Goal: Contribute content: Add original content to the website for others to see

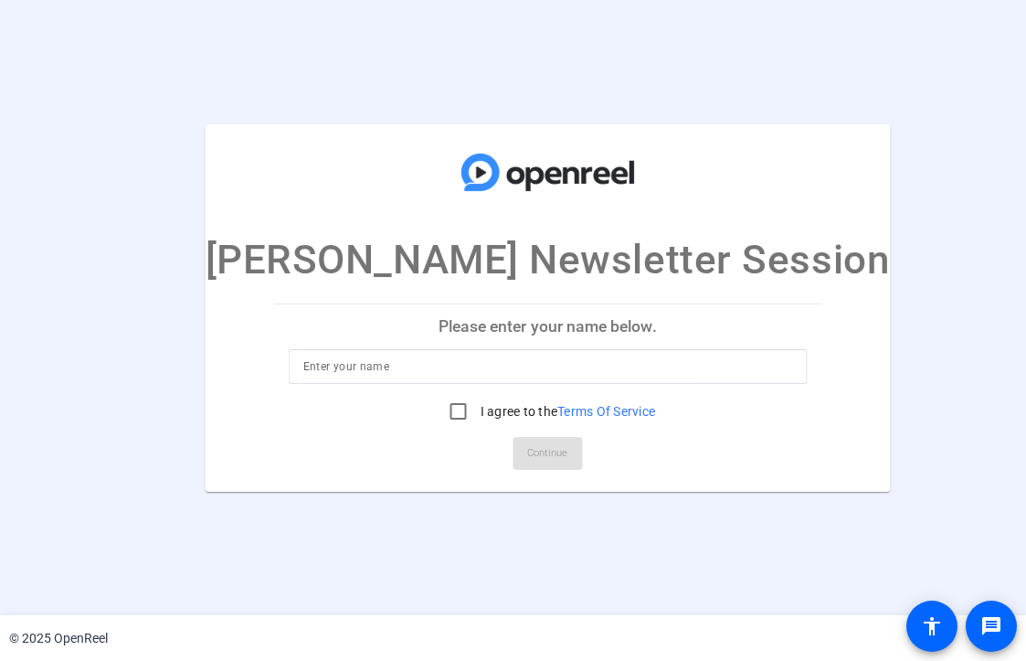
click at [464, 377] on div at bounding box center [548, 366] width 490 height 35
click at [446, 365] on input at bounding box center [548, 366] width 490 height 22
type input "Vanessa Babarsky"
click at [440, 415] on input "I agree to the Terms Of Service" at bounding box center [458, 411] width 37 height 37
checkbox input "true"
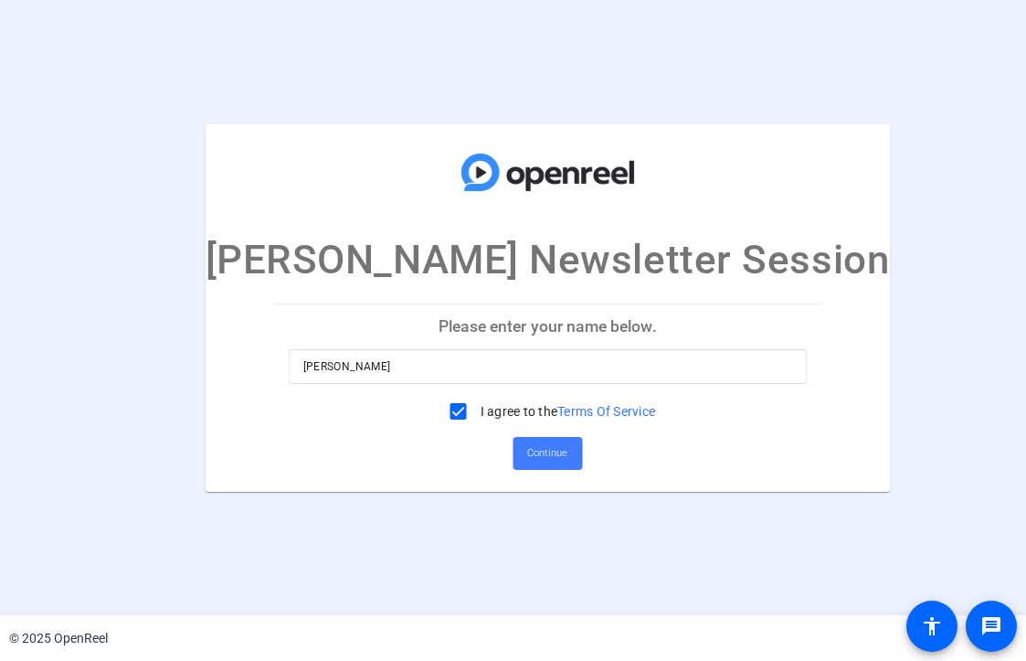
click at [527, 450] on span "Continue" at bounding box center [547, 452] width 40 height 27
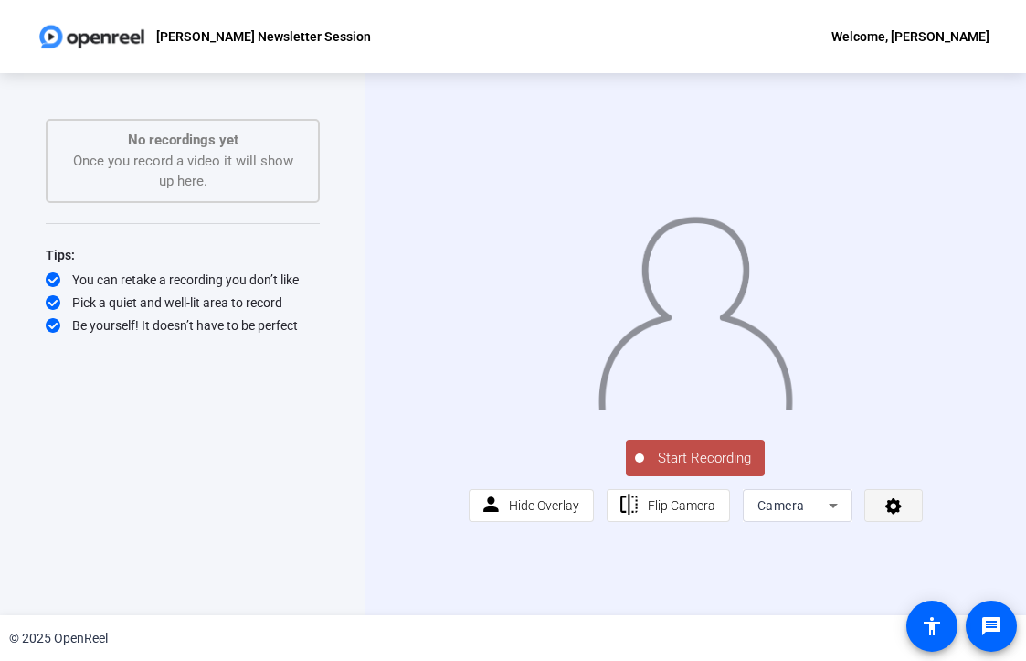
click at [905, 527] on span at bounding box center [893, 505] width 57 height 44
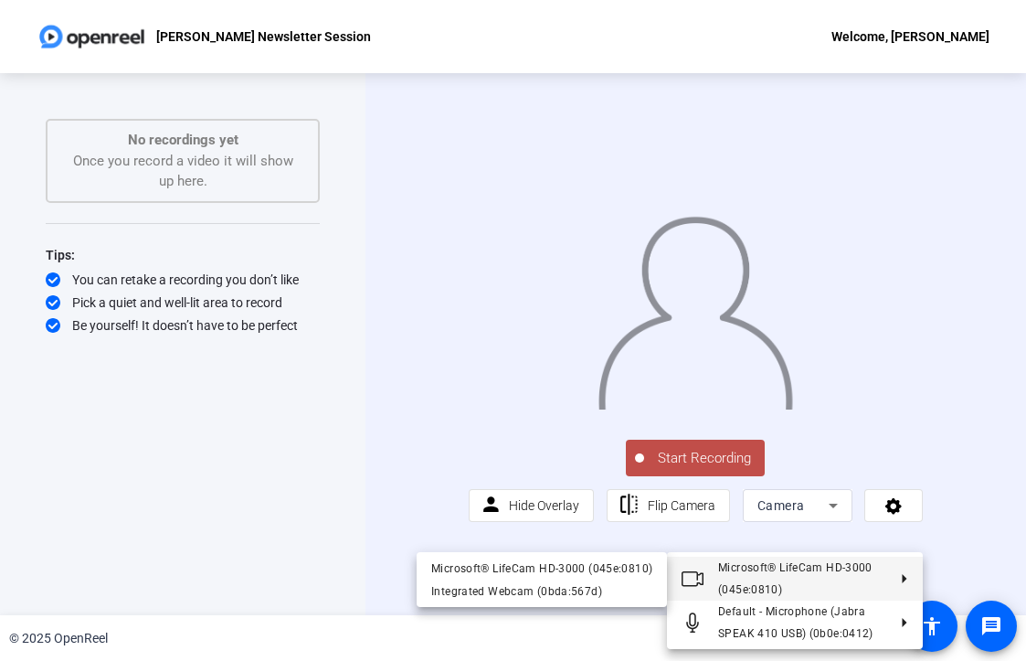
click at [234, 372] on div at bounding box center [513, 330] width 1026 height 661
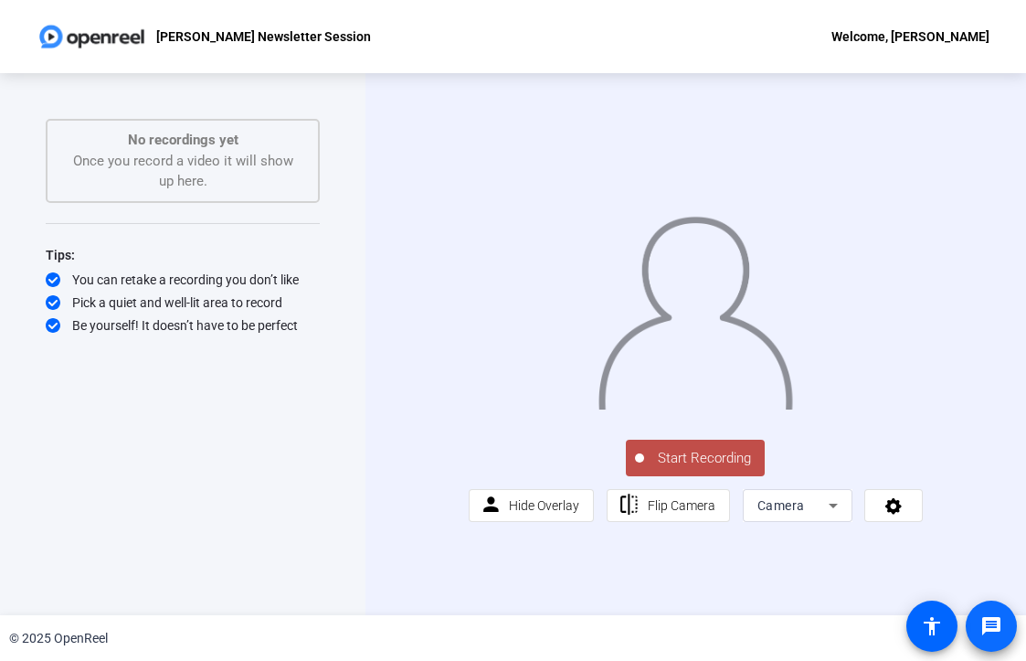
click at [980, 615] on mat-icon "message" at bounding box center [991, 626] width 22 height 22
click at [836, 516] on icon at bounding box center [833, 505] width 22 height 22
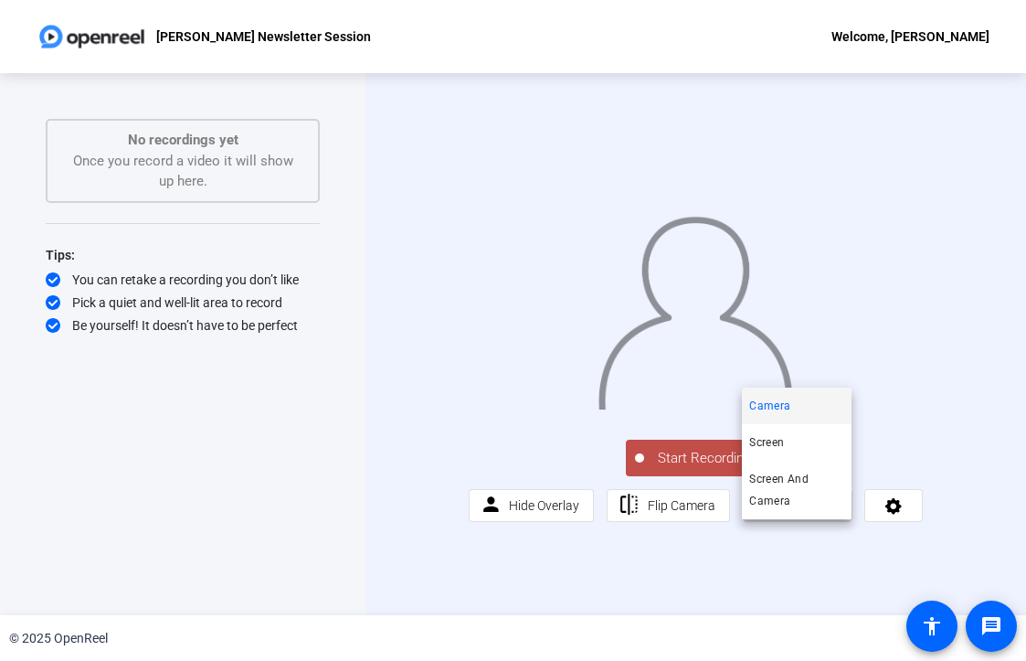
click at [543, 589] on div at bounding box center [513, 330] width 1026 height 661
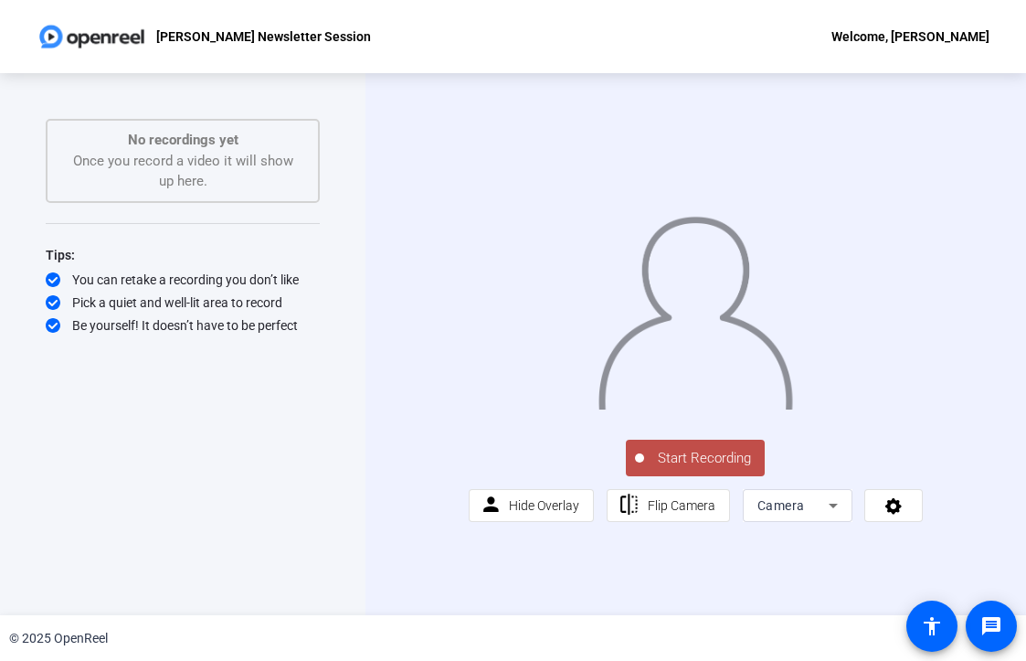
click at [831, 516] on icon at bounding box center [833, 505] width 22 height 22
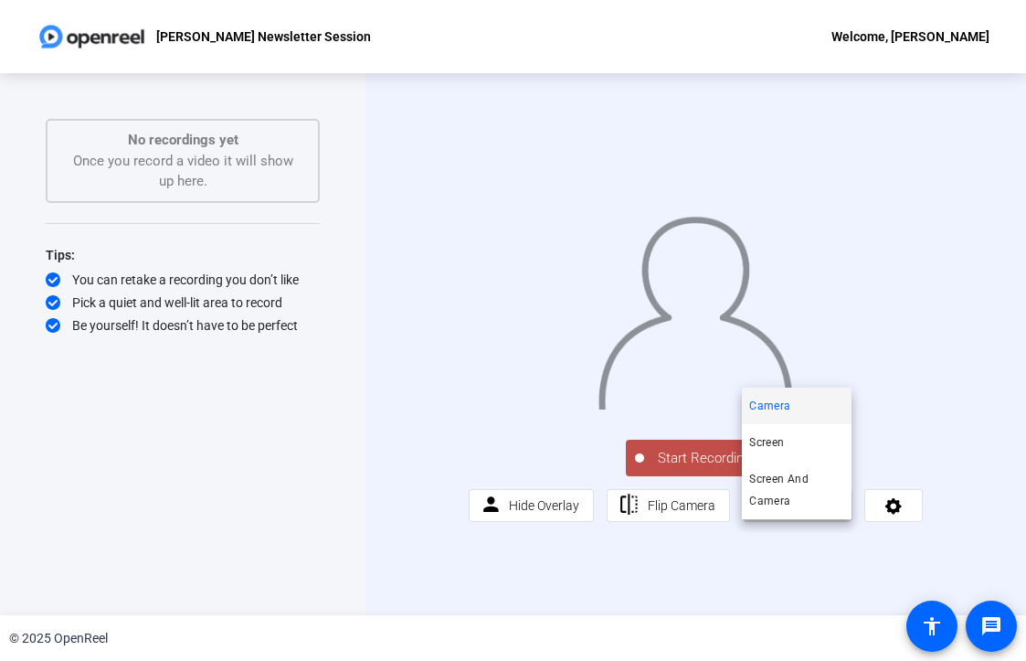
click at [903, 537] on div at bounding box center [513, 330] width 1026 height 661
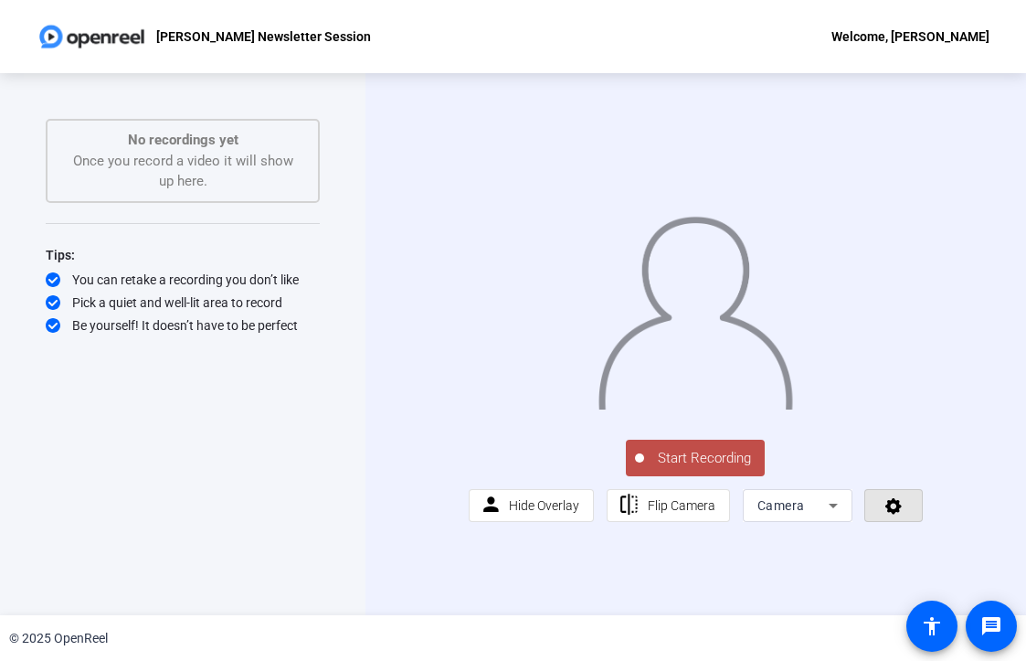
click at [903, 514] on icon at bounding box center [894, 505] width 21 height 18
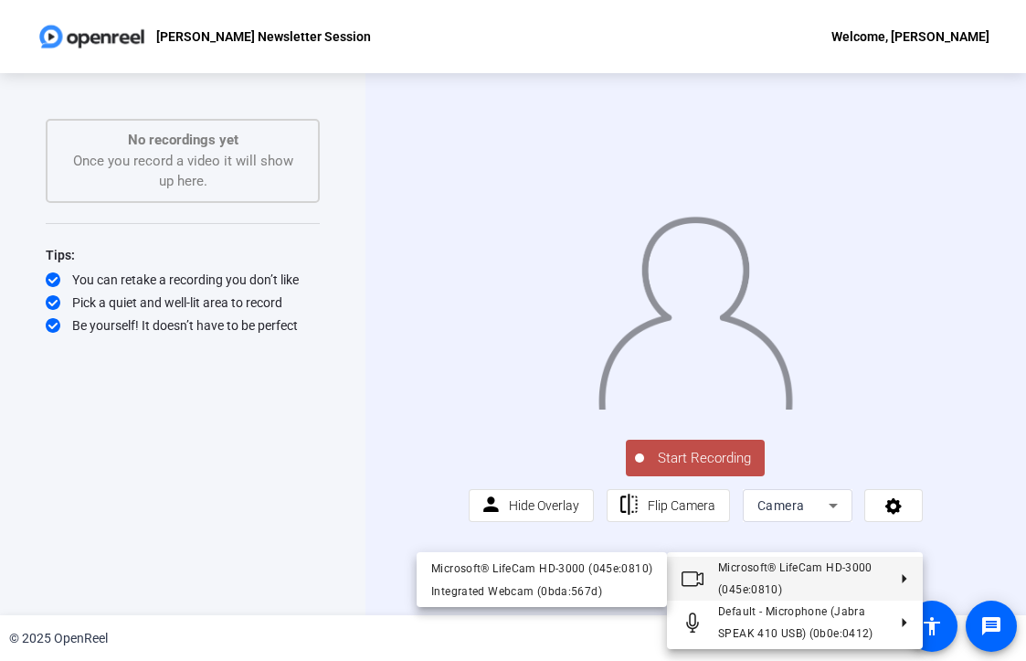
drag, startPoint x: 558, startPoint y: 538, endPoint x: 203, endPoint y: 453, distance: 365.4
click at [203, 453] on div at bounding box center [513, 330] width 1026 height 661
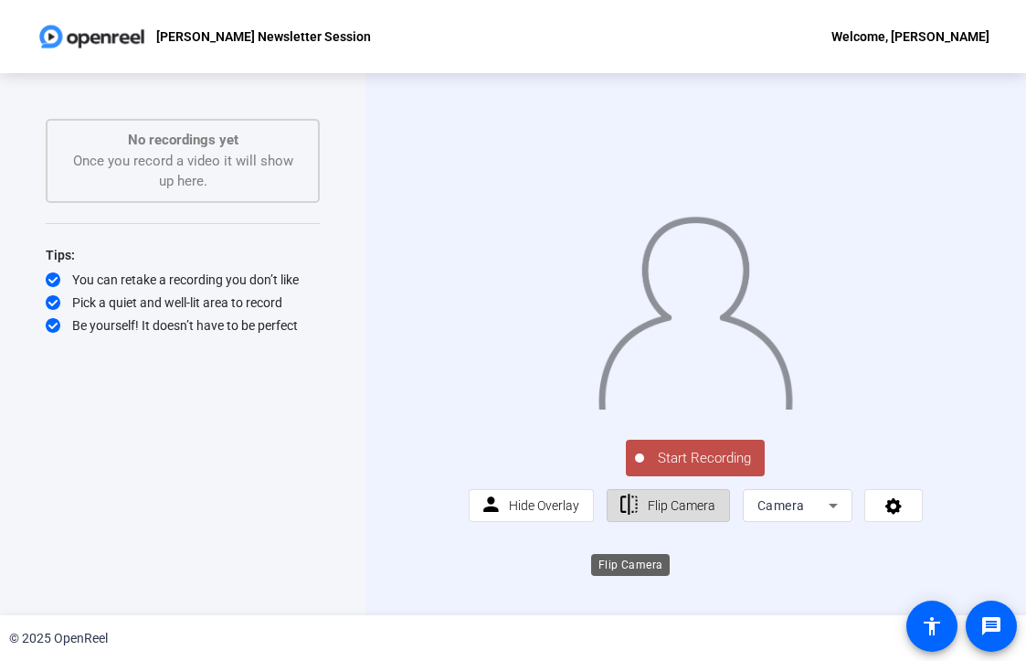
click at [633, 516] on mat-icon "flip" at bounding box center [629, 504] width 23 height 23
click at [635, 516] on mat-icon "flip" at bounding box center [629, 504] width 23 height 23
click at [693, 513] on span "Flip Camera" at bounding box center [682, 505] width 68 height 15
click at [879, 527] on span at bounding box center [893, 505] width 57 height 44
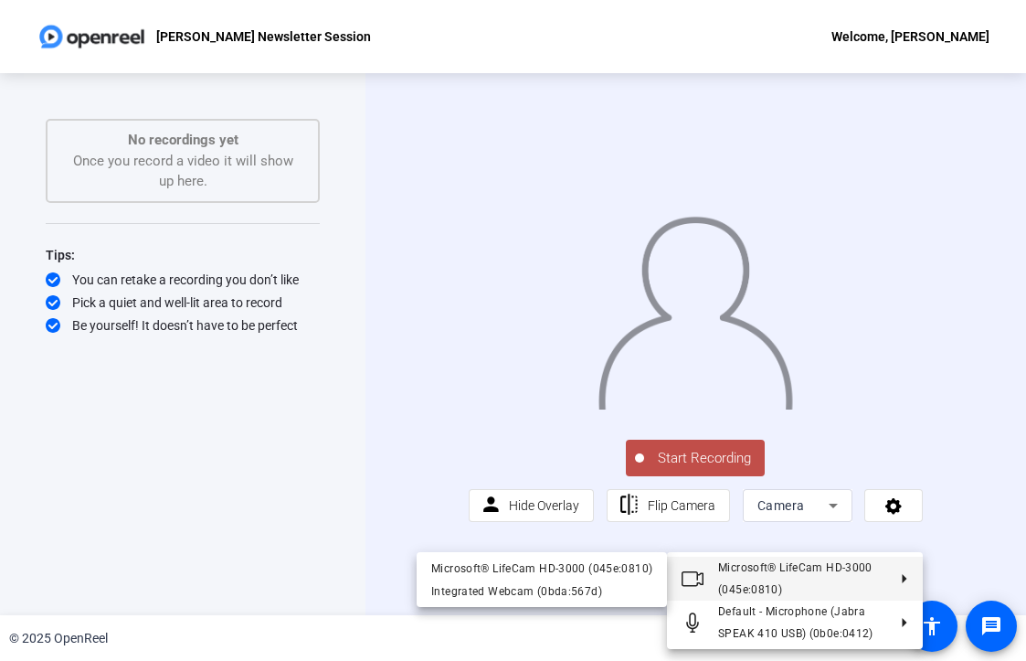
click at [957, 499] on div at bounding box center [513, 330] width 1026 height 661
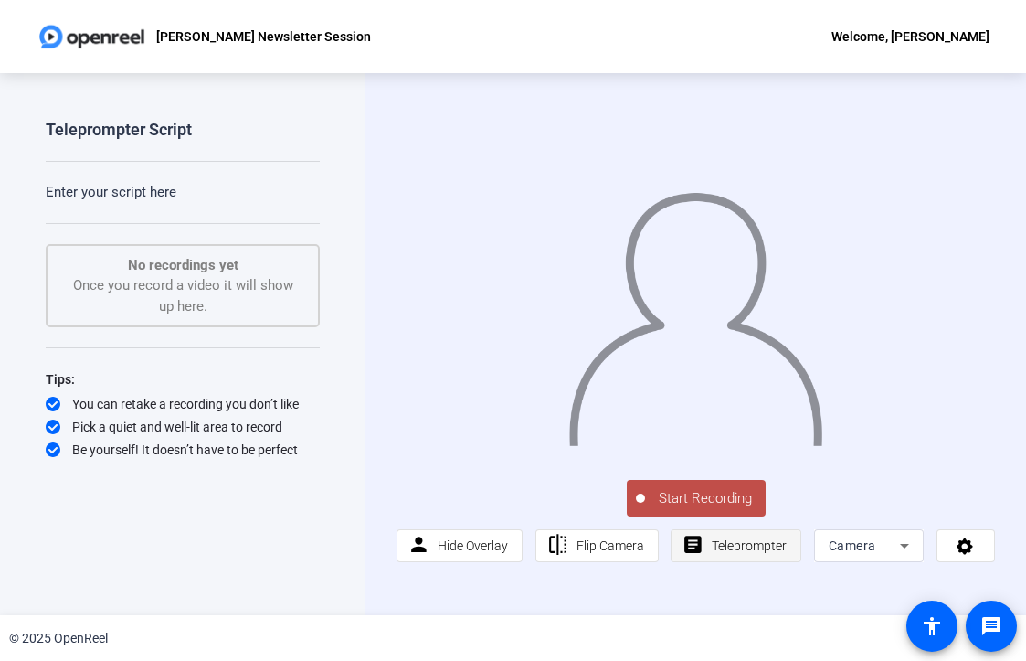
click at [710, 528] on span at bounding box center [736, 546] width 129 height 44
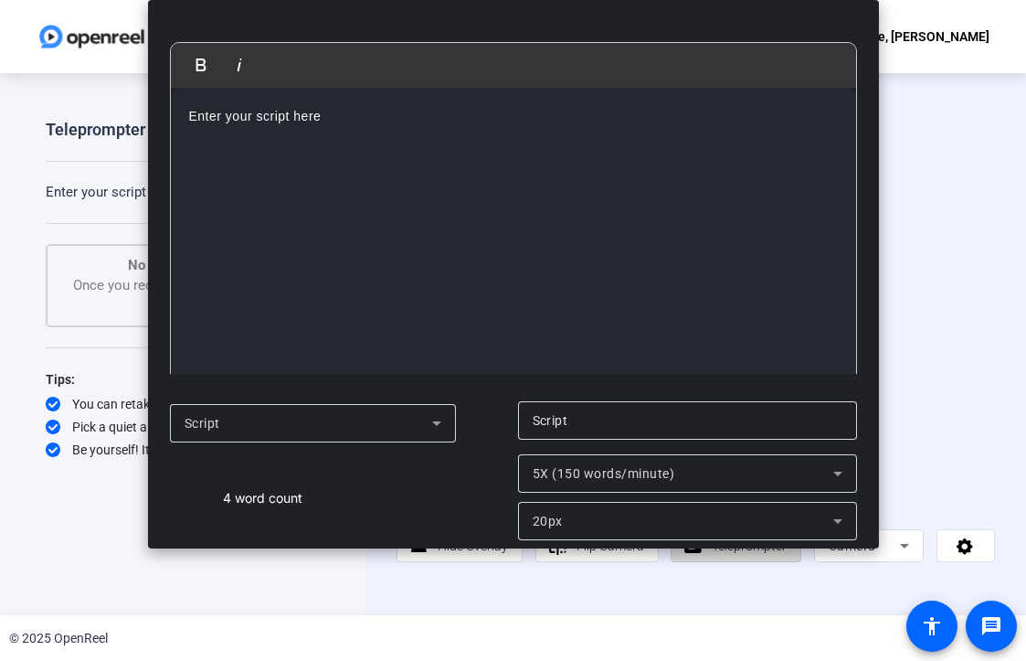
click at [710, 543] on mat-dialog-actions "Script Script 4 word count 5X (150 words/minute) 20px" at bounding box center [513, 470] width 731 height 156
click at [353, 183] on div "Enter your script here" at bounding box center [513, 239] width 685 height 302
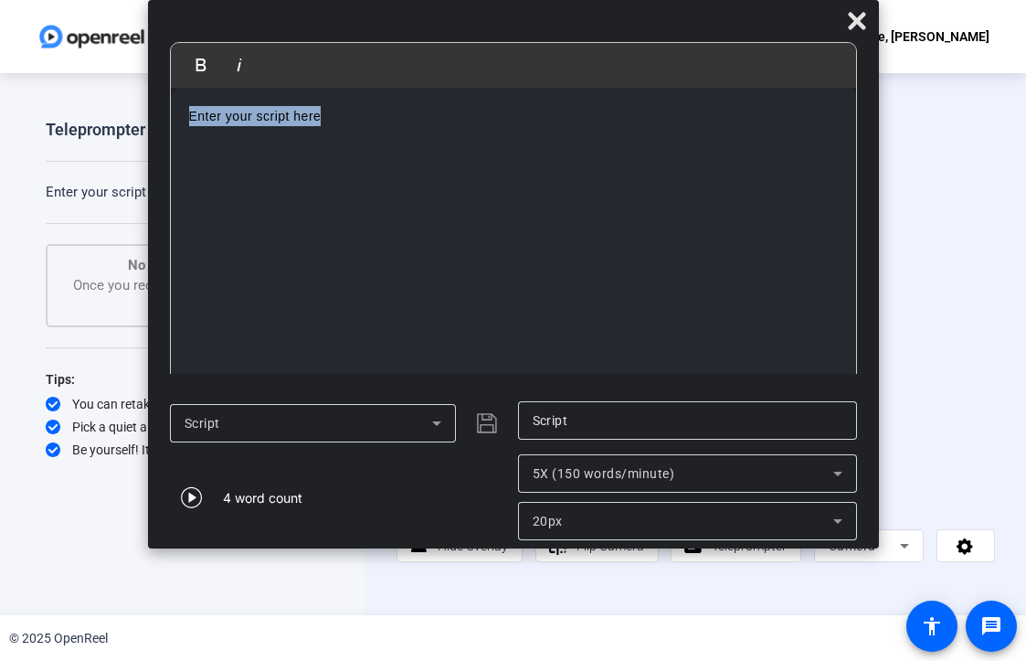
drag, startPoint x: 345, startPoint y: 114, endPoint x: -91, endPoint y: 76, distance: 438.4
click at [0, 76] on html "Accessibility Screen-Reader Guide, Feedback, and Issue Reporting | New window V…" at bounding box center [513, 330] width 1026 height 661
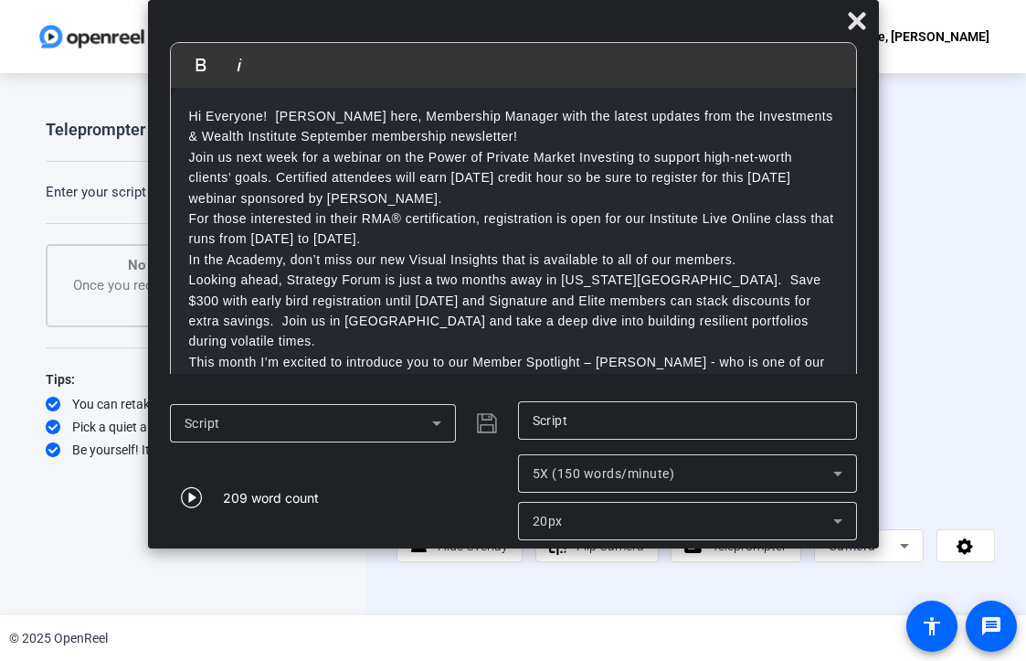
click at [664, 140] on p "Hi Everyone! [PERSON_NAME] here, Membership Manager with the latest updates fro…" at bounding box center [513, 126] width 649 height 41
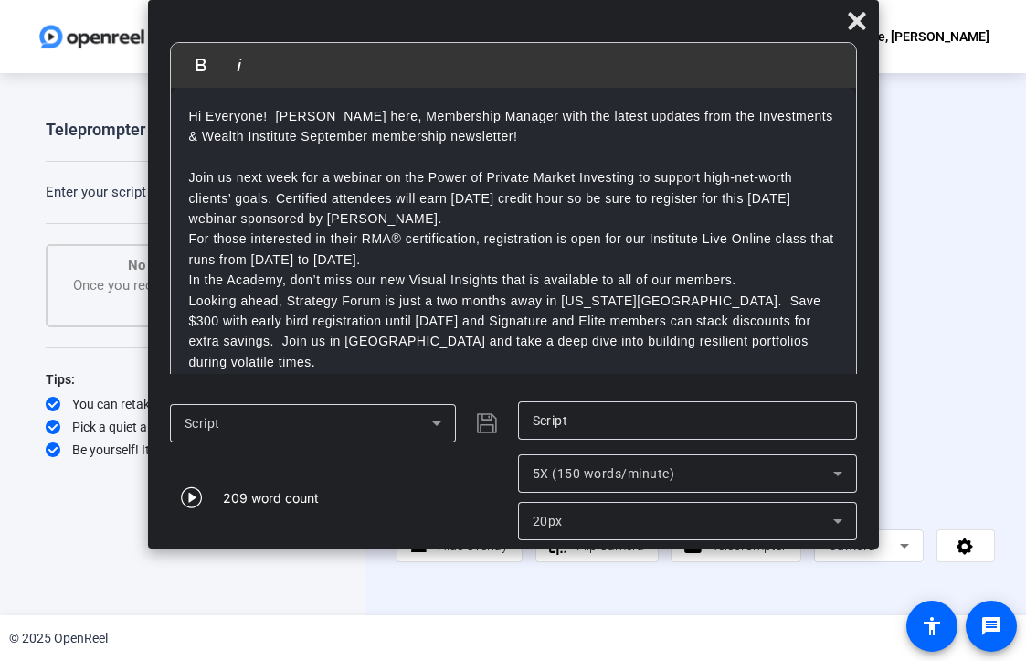
click at [554, 216] on p "Join us next week for a webinar on the Power of Private Market Investing to sup…" at bounding box center [513, 197] width 649 height 61
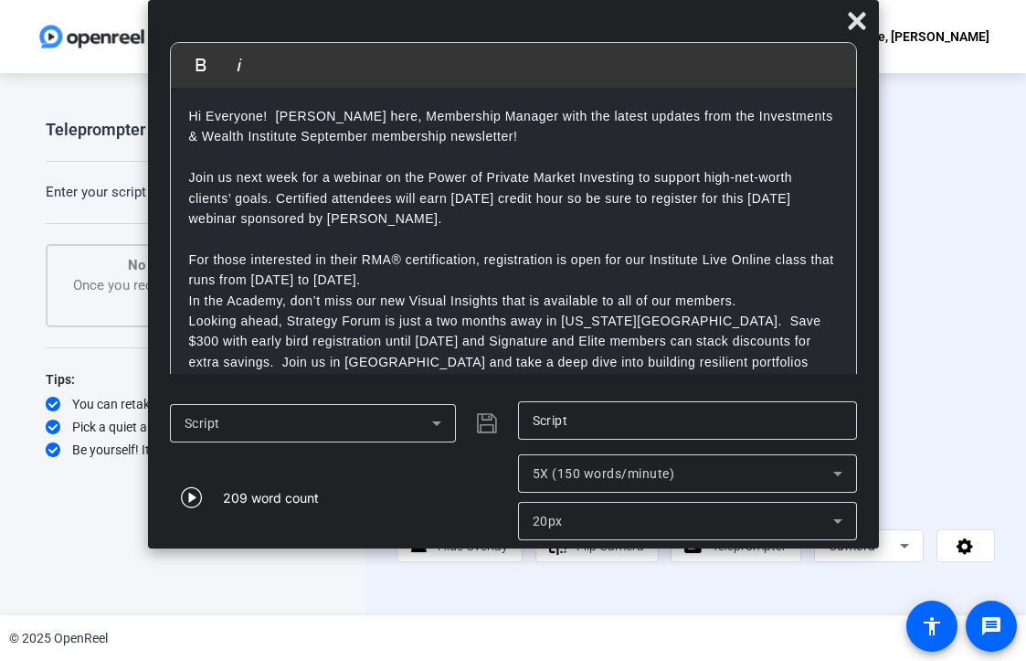
click at [524, 279] on p "For those interested in their RMA® certification, registration is open for our …" at bounding box center [513, 269] width 649 height 41
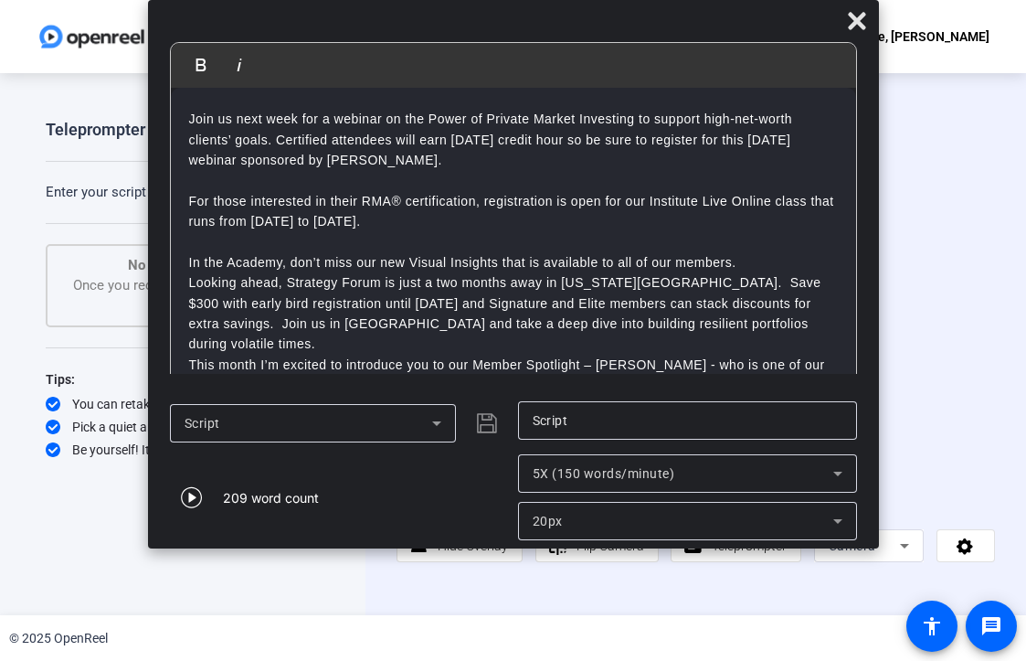
scroll to position [91, 0]
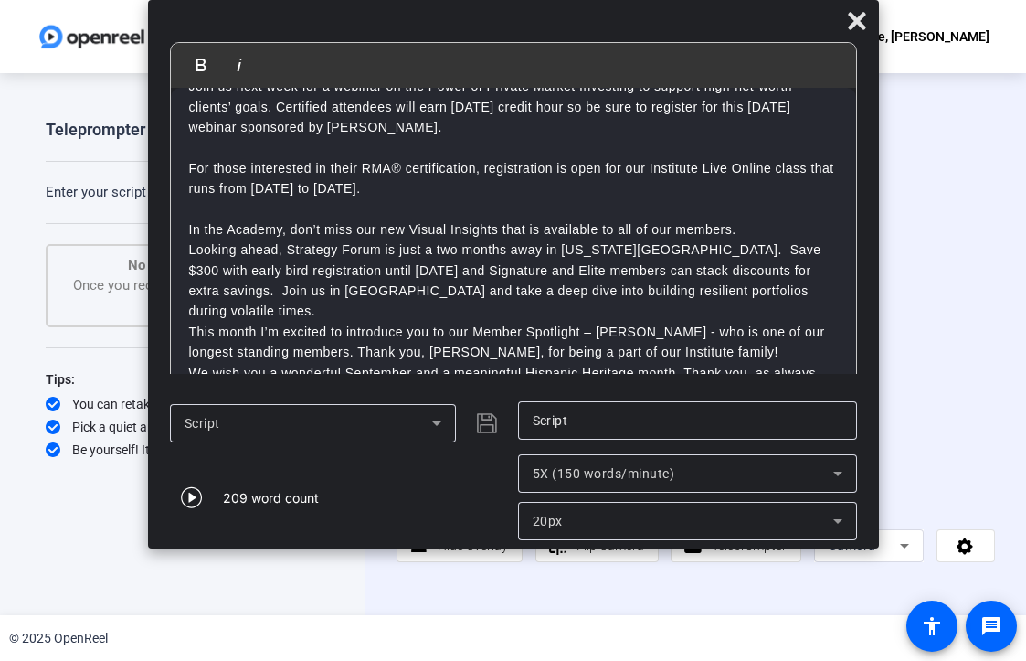
click at [532, 228] on p "In the Academy, don’t miss our new Visual Insights that is available to all of …" at bounding box center [513, 229] width 649 height 20
drag, startPoint x: 816, startPoint y: 293, endPoint x: 802, endPoint y: 302, distance: 16.0
click at [816, 293] on p "Looking ahead, Strategy Forum is just two months away in New York City. Save $3…" at bounding box center [513, 280] width 649 height 82
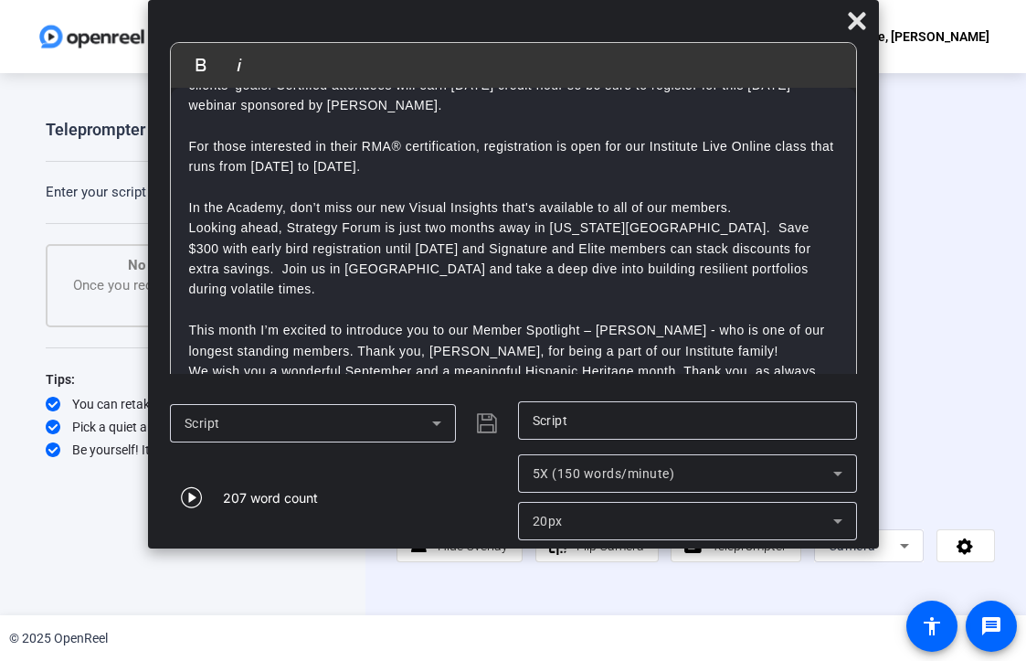
scroll to position [123, 0]
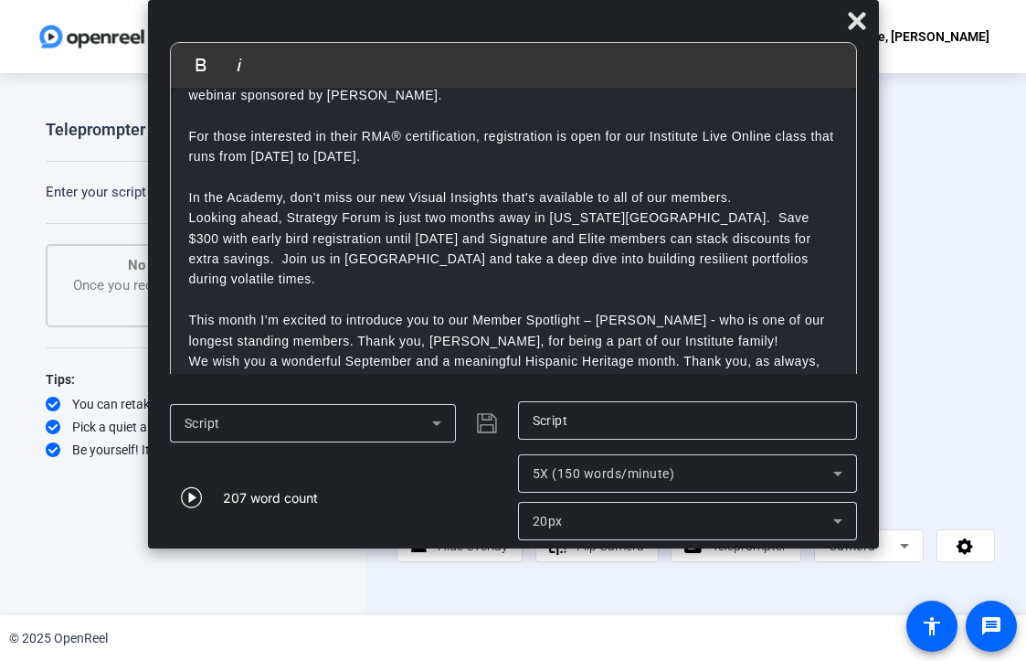
click at [722, 323] on p "This month I’m excited to introduce you to our Member Spotlight – [PERSON_NAME]…" at bounding box center [513, 330] width 649 height 41
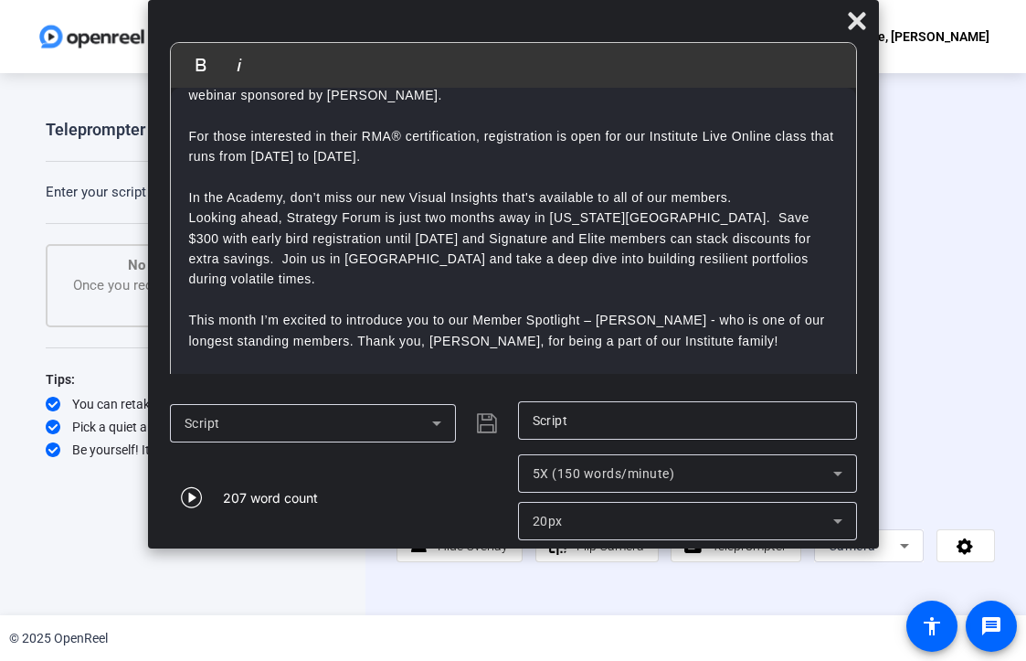
click at [705, 321] on p "This month I’m excited to introduce you to our Member Spotlight – [PERSON_NAME]…" at bounding box center [513, 330] width 649 height 41
drag, startPoint x: 705, startPoint y: 321, endPoint x: 666, endPoint y: 324, distance: 39.5
click at [666, 324] on p "This month I’m excited to introduce you to our Member Spotlight – [PERSON_NAME]…" at bounding box center [513, 330] width 649 height 41
click at [614, 323] on p "This month I’m excited to introduce you to our Member Spotlight – Joseph Sammon…" at bounding box center [513, 330] width 649 height 41
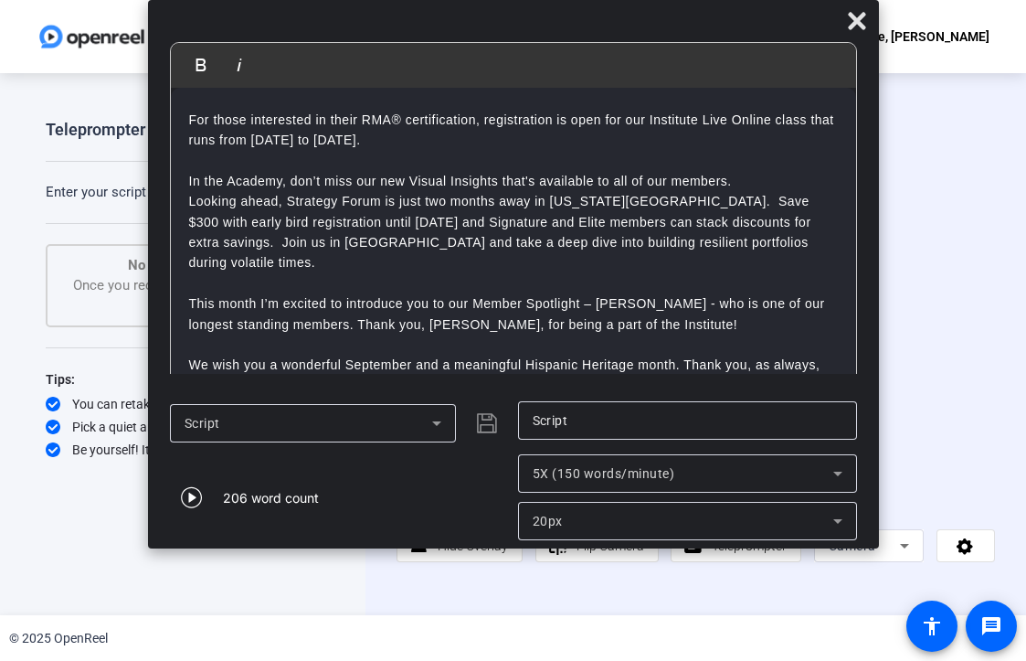
scroll to position [144, 0]
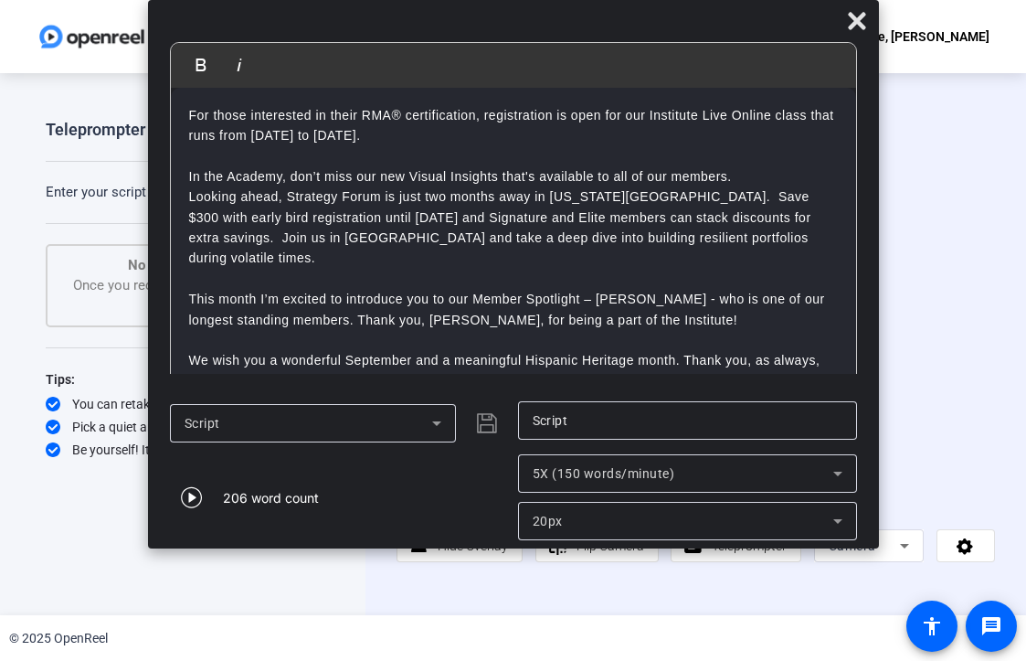
click at [415, 482] on div "206 word count" at bounding box center [339, 497] width 339 height 86
click at [446, 501] on div "206 word count" at bounding box center [339, 497] width 339 height 86
click at [460, 601] on div "Start Recording person Hide Overlay flip Flip Camera article Teleprompter Camera" at bounding box center [695, 344] width 661 height 542
click at [190, 500] on icon "button" at bounding box center [191, 497] width 21 height 21
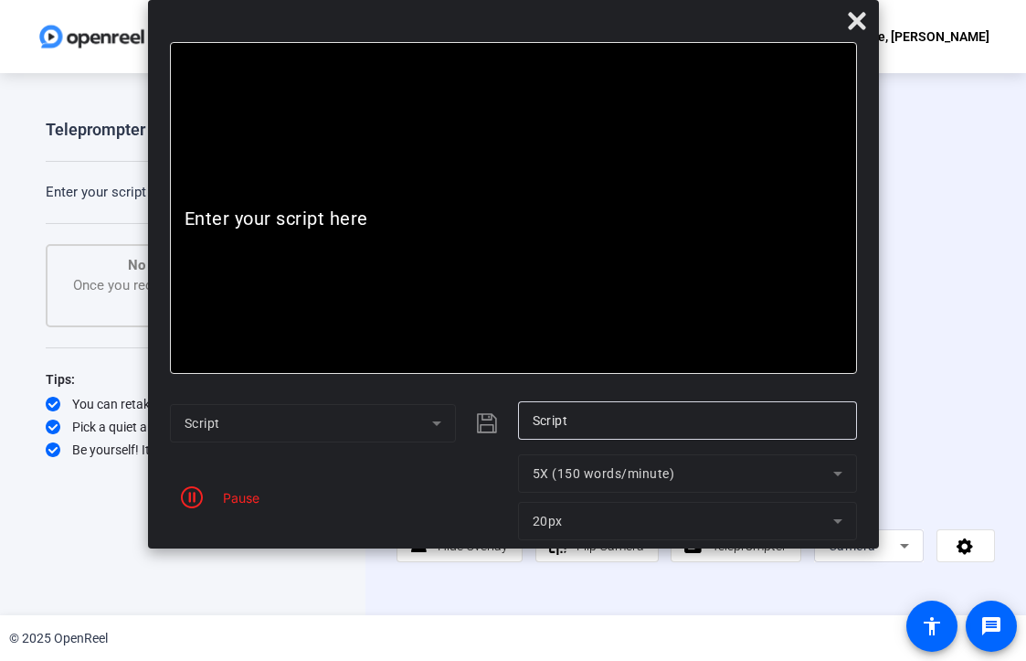
click at [355, 223] on p "Enter your script here" at bounding box center [514, 218] width 658 height 21
drag, startPoint x: 386, startPoint y: 215, endPoint x: 149, endPoint y: 219, distance: 237.6
click at [149, 219] on mat-dialog-content "Bold Italic Hi Everyone! Vanessa Babarsky here, Membership Manager with the lat…" at bounding box center [513, 217] width 731 height 350
click at [367, 471] on div "Pause" at bounding box center [339, 497] width 339 height 86
click at [192, 489] on icon "button" at bounding box center [192, 497] width 22 height 22
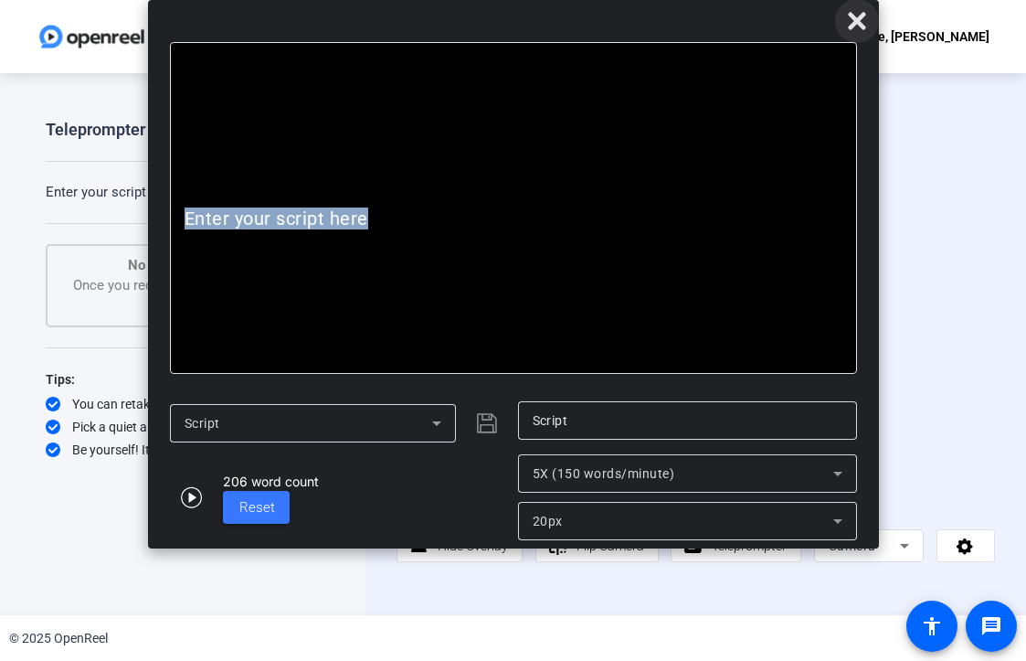
click at [856, 24] on icon at bounding box center [856, 20] width 17 height 17
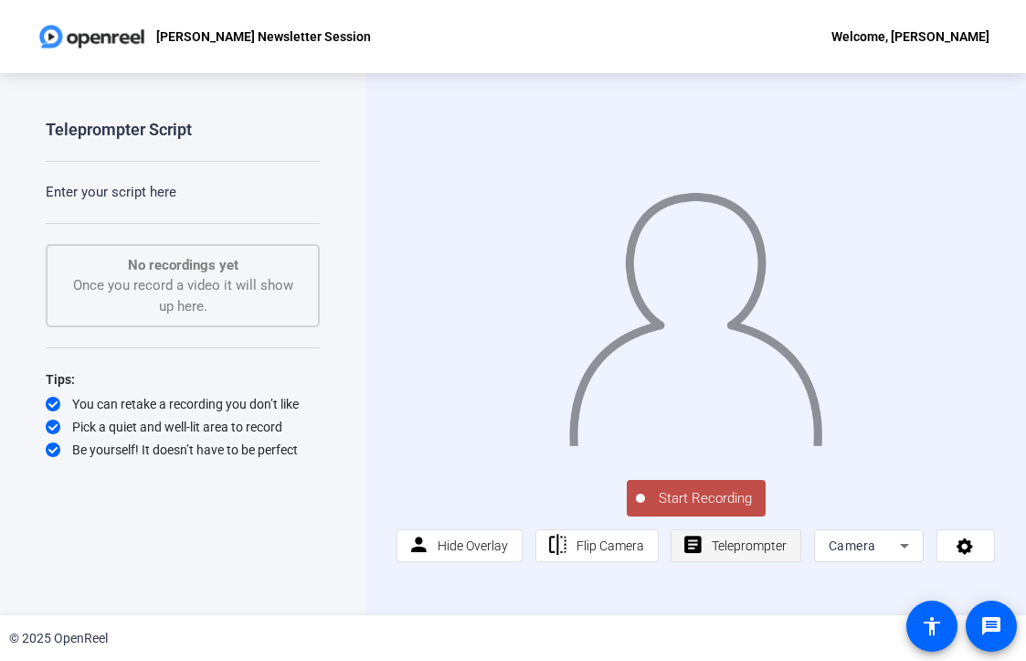
click at [742, 540] on span "Teleprompter" at bounding box center [749, 545] width 75 height 15
click at [713, 543] on span "Teleprompter" at bounding box center [749, 545] width 75 height 15
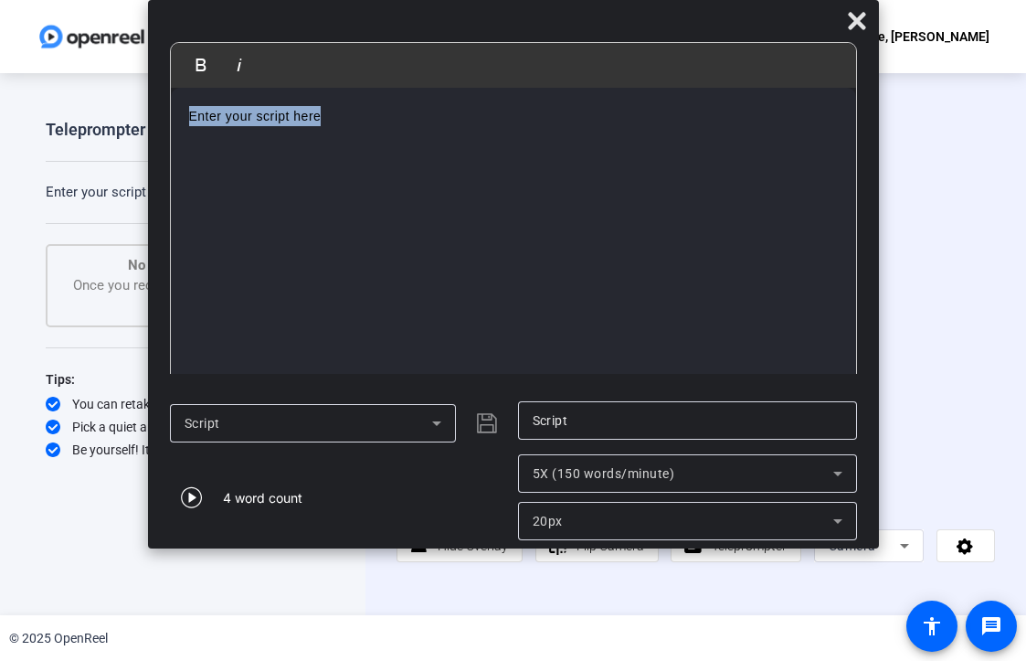
drag, startPoint x: 329, startPoint y: 118, endPoint x: -49, endPoint y: 69, distance: 381.4
click at [0, 69] on html "Accessibility Screen-Reader Guide, Feedback, and Issue Reporting | New window V…" at bounding box center [513, 330] width 1026 height 661
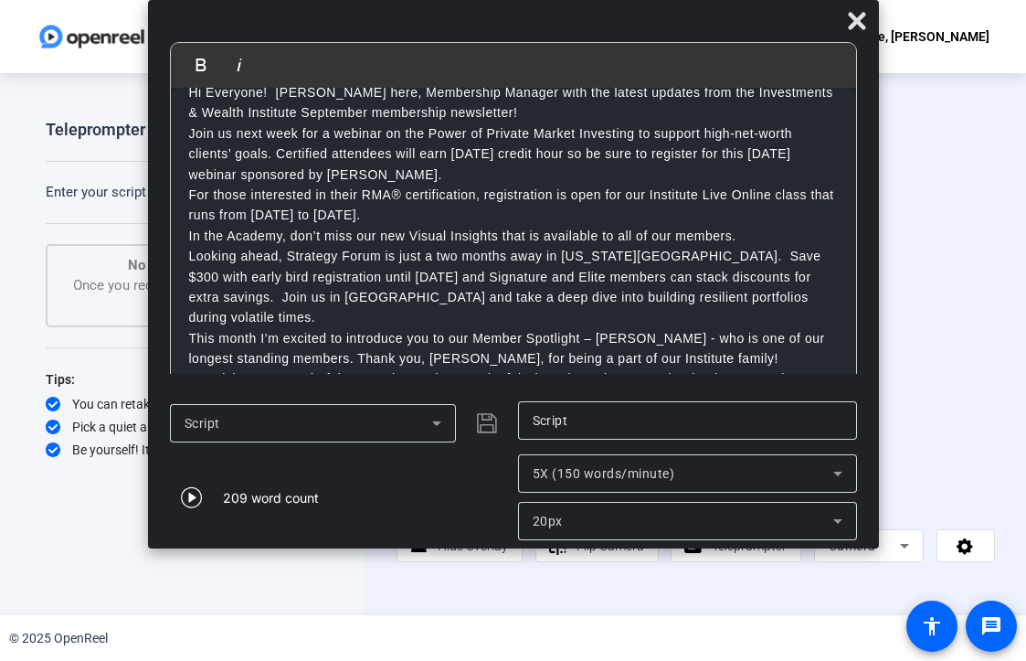
click at [635, 111] on p "Hi Everyone! [PERSON_NAME] here, Membership Manager with the latest updates fro…" at bounding box center [513, 102] width 649 height 41
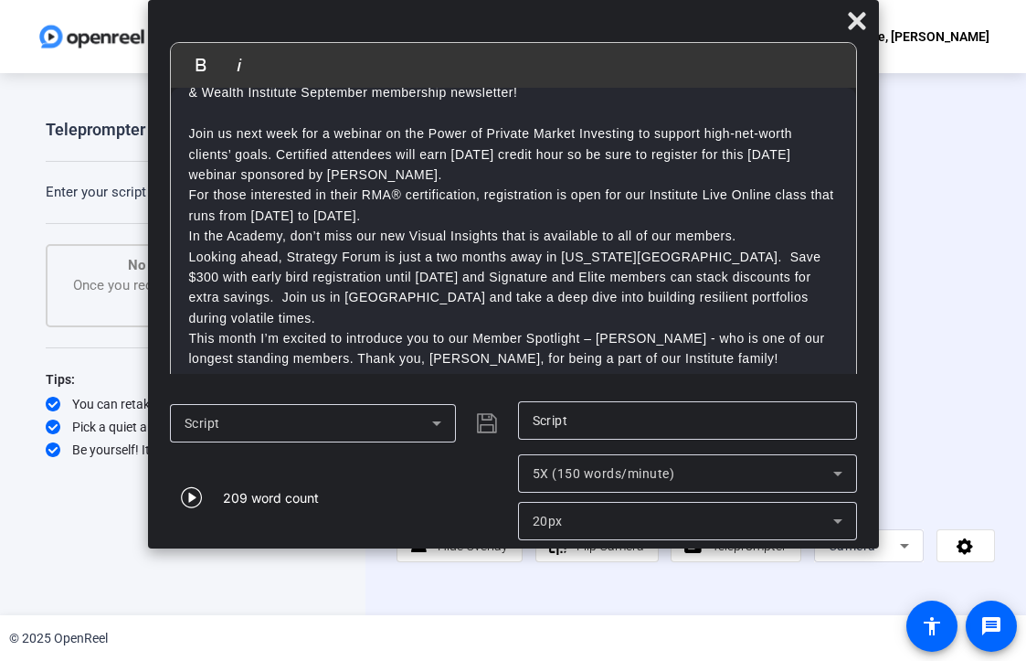
click at [463, 176] on p "Join us next week for a webinar on the Power of Private Market Investing to sup…" at bounding box center [513, 153] width 649 height 61
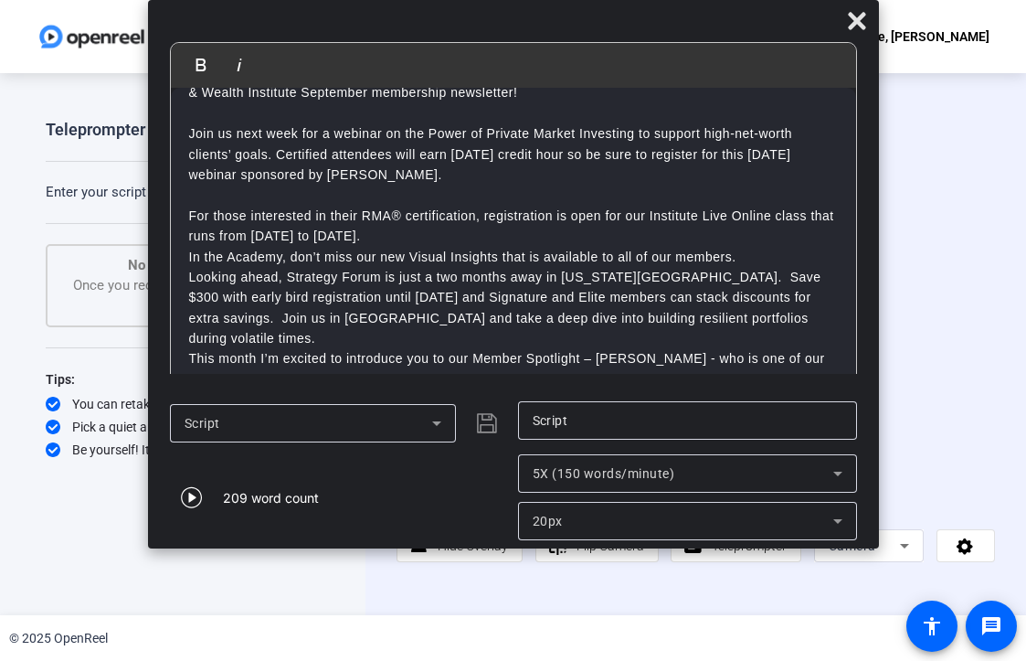
click at [429, 244] on p "For those interested in their RMA® certification, registration is open for our …" at bounding box center [513, 226] width 649 height 41
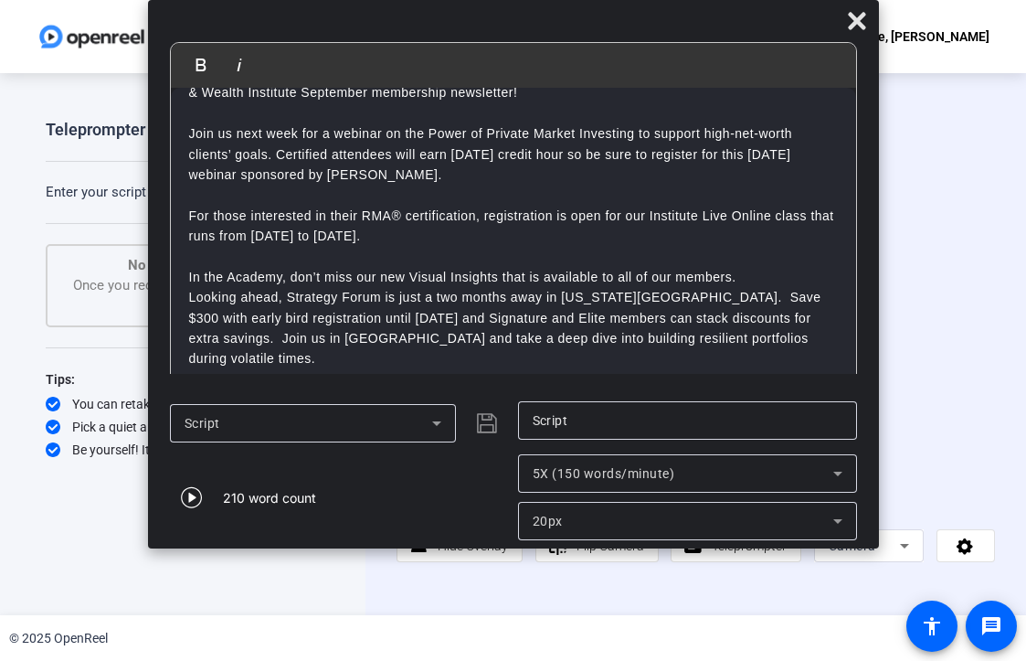
click at [816, 322] on p "Looking ahead, Strategy Forum is just a two months away in [US_STATE][GEOGRAPHI…" at bounding box center [513, 328] width 649 height 82
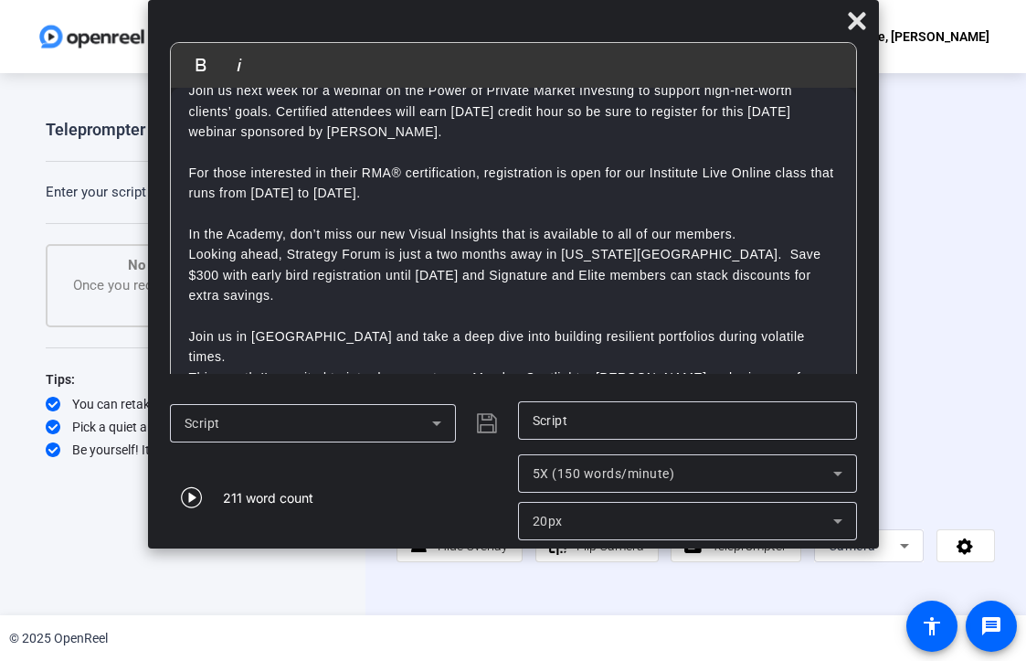
scroll to position [123, 0]
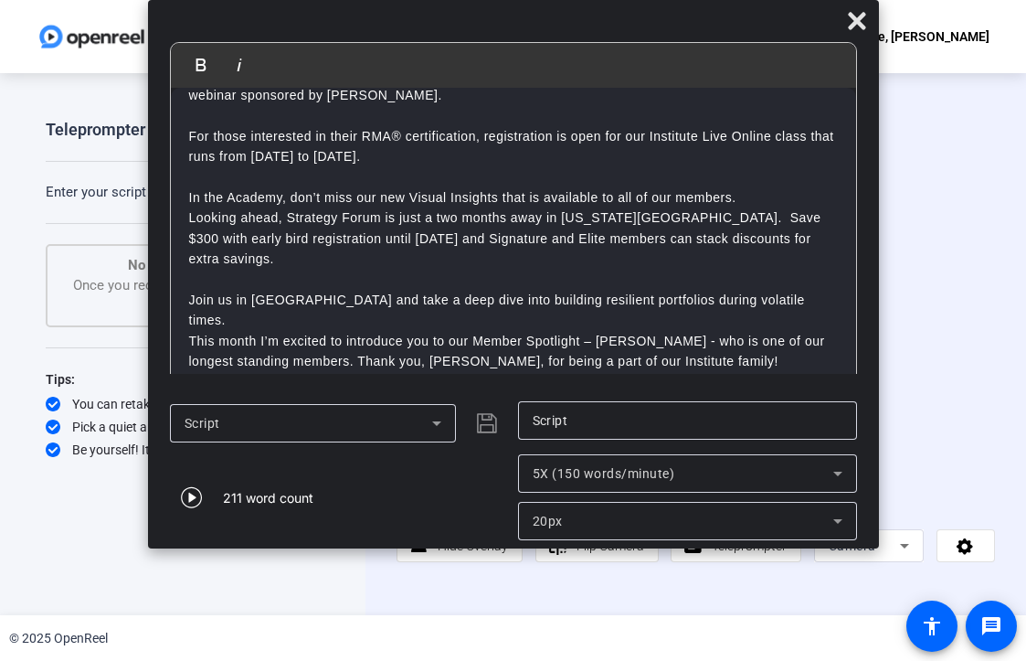
click at [813, 290] on p "Join us in Times Square and take a deep dive into building resilient portfolios…" at bounding box center [513, 310] width 649 height 41
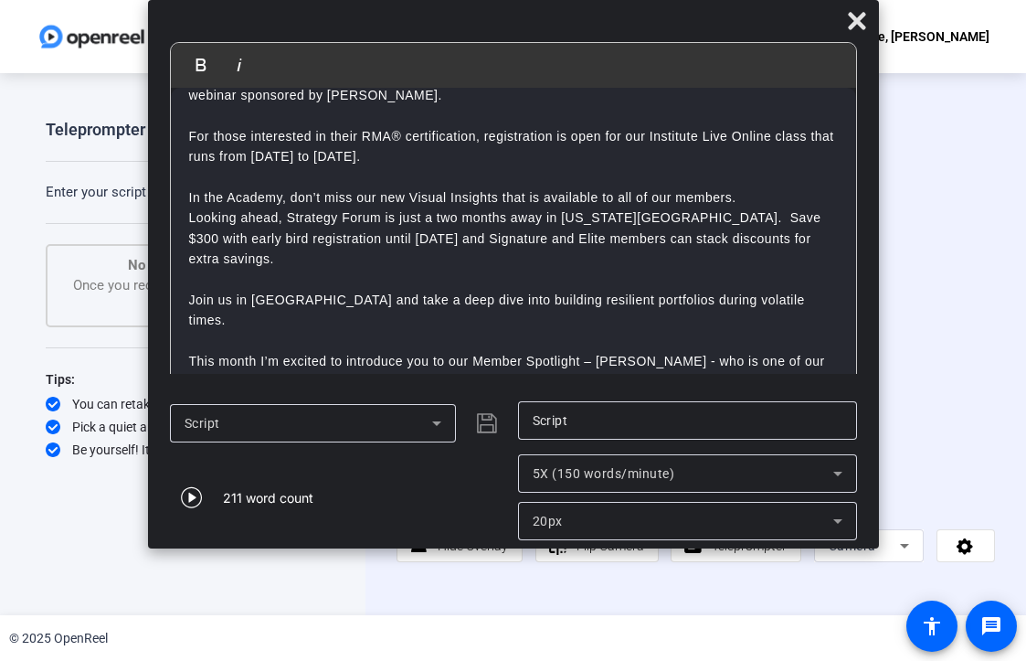
drag, startPoint x: 194, startPoint y: 282, endPoint x: 185, endPoint y: 294, distance: 15.0
click at [194, 290] on p "Join us in Times Square and take a deep dive into building resilient portfolios…" at bounding box center [513, 310] width 649 height 41
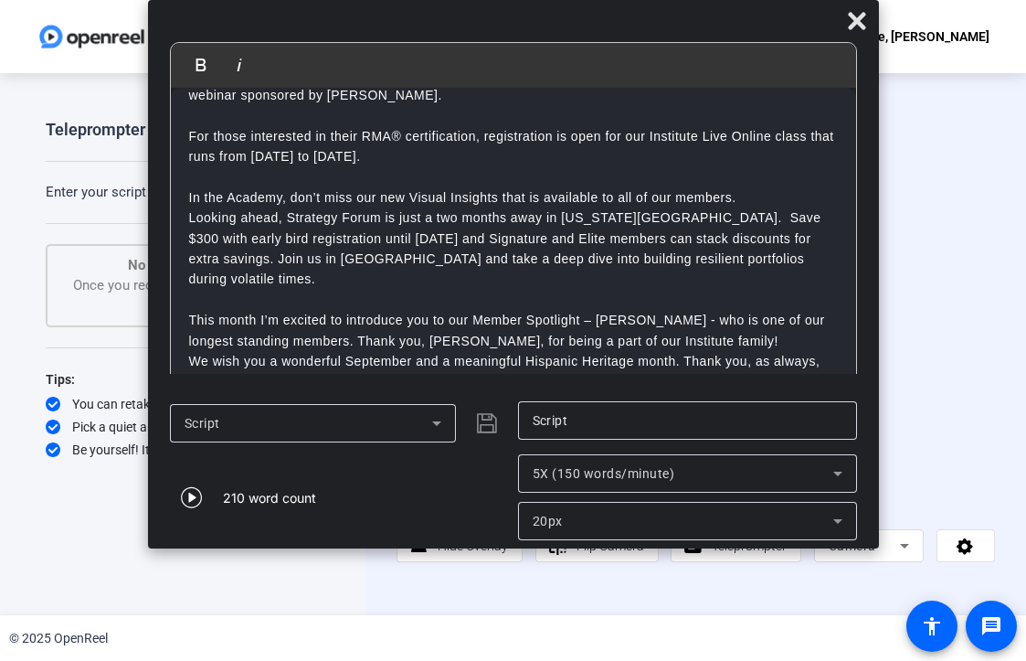
click at [775, 196] on p "In the Academy, don’t miss our new Visual Insights that is available to all of …" at bounding box center [513, 197] width 649 height 20
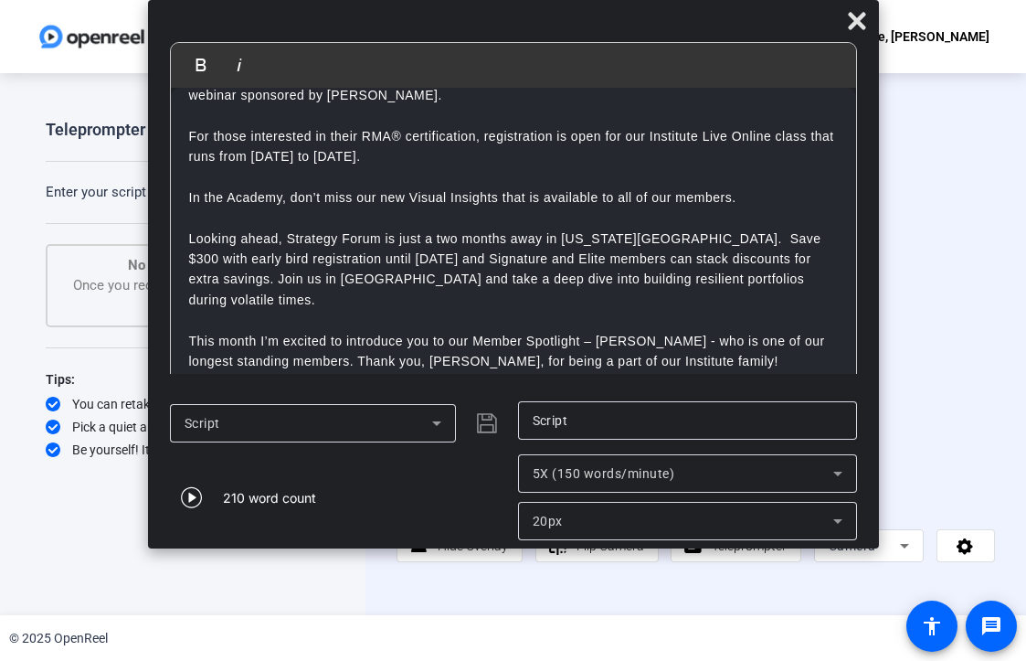
scroll to position [144, 0]
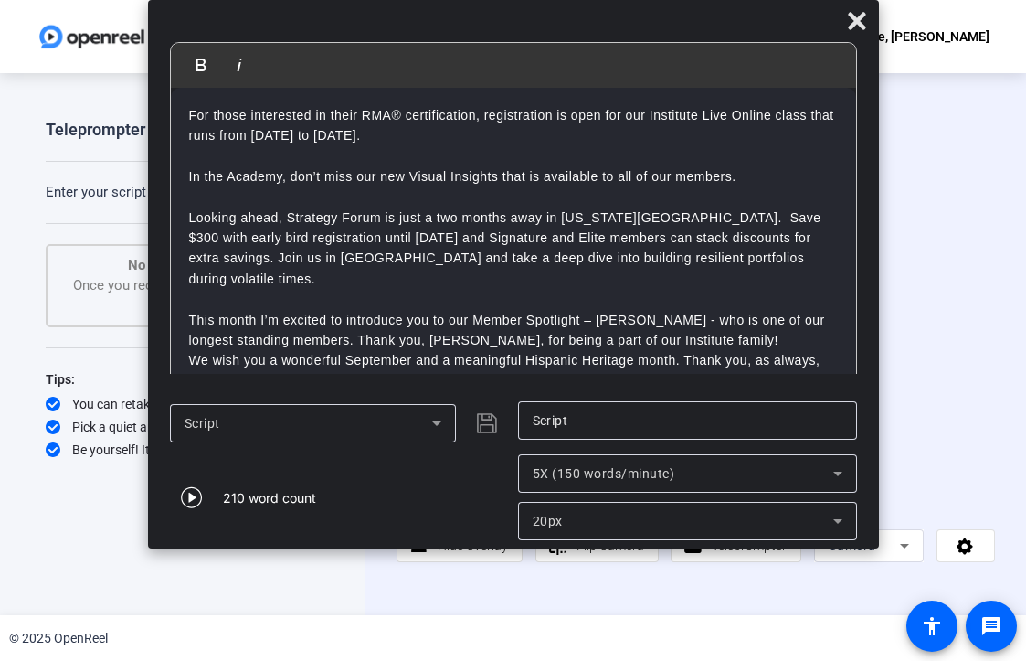
click at [335, 415] on div "Script" at bounding box center [309, 423] width 248 height 22
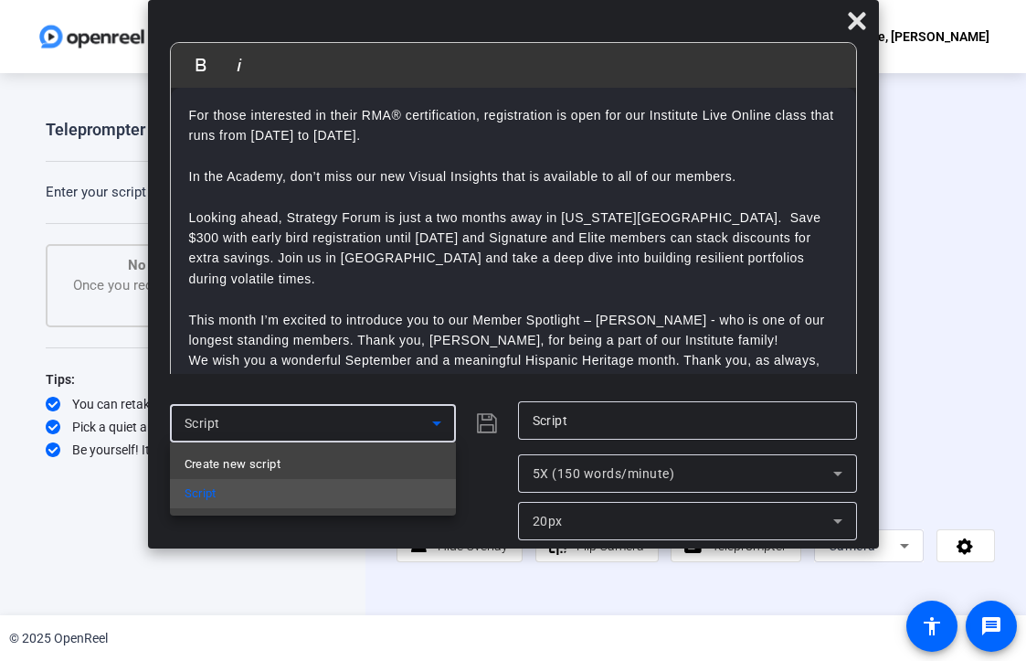
click at [473, 467] on div at bounding box center [513, 330] width 1026 height 661
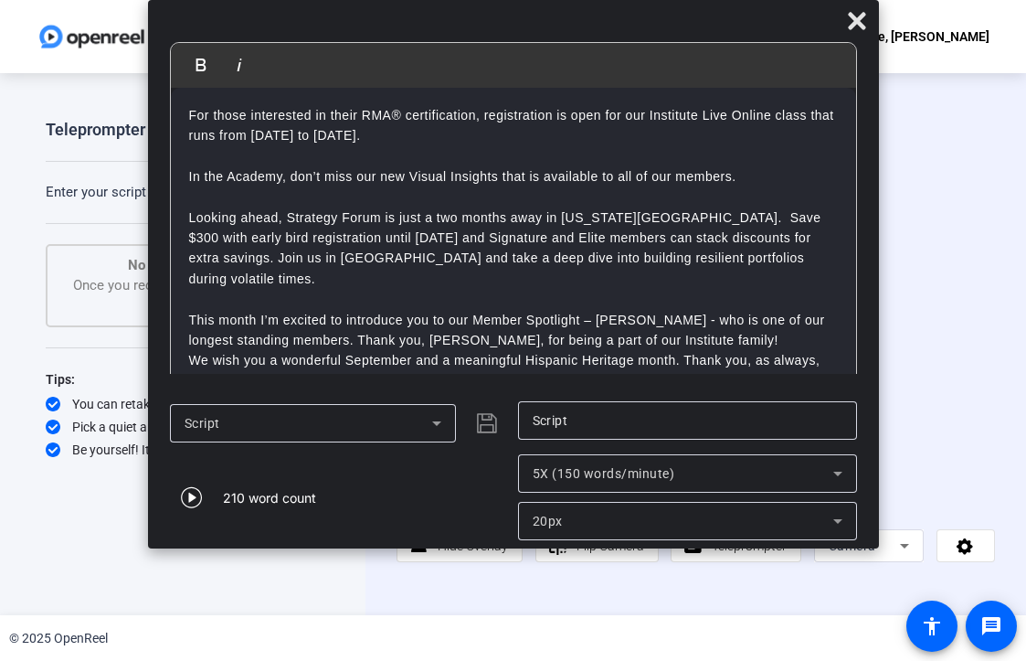
click at [482, 423] on div "Script" at bounding box center [339, 423] width 339 height 44
click at [489, 424] on div "Script" at bounding box center [339, 423] width 339 height 44
click at [339, 422] on div "Script" at bounding box center [309, 423] width 248 height 22
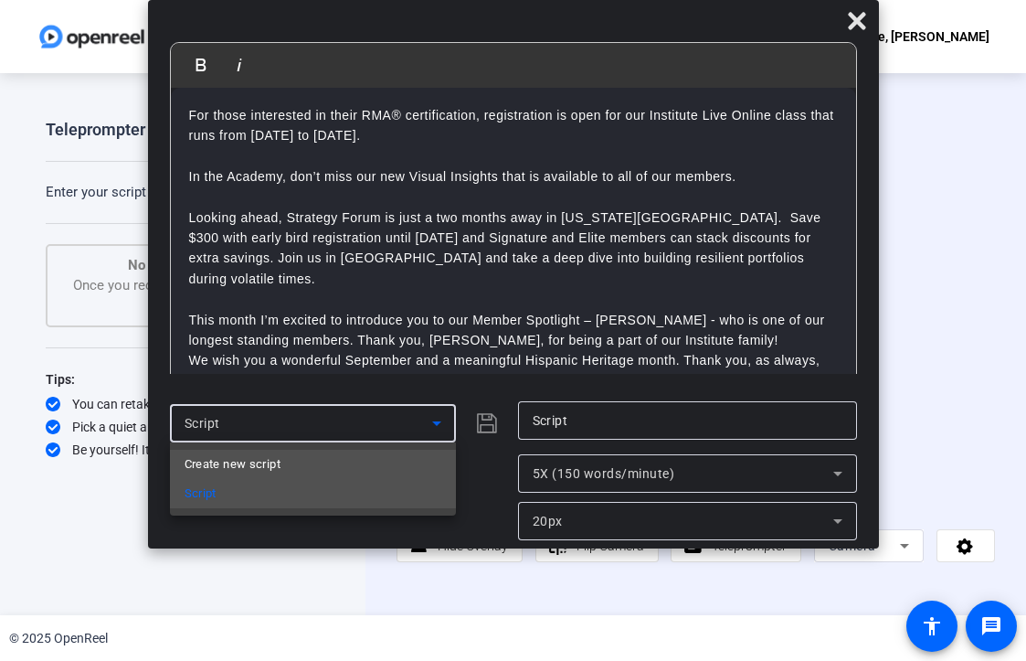
click at [306, 459] on mat-option "Create new script" at bounding box center [313, 464] width 286 height 29
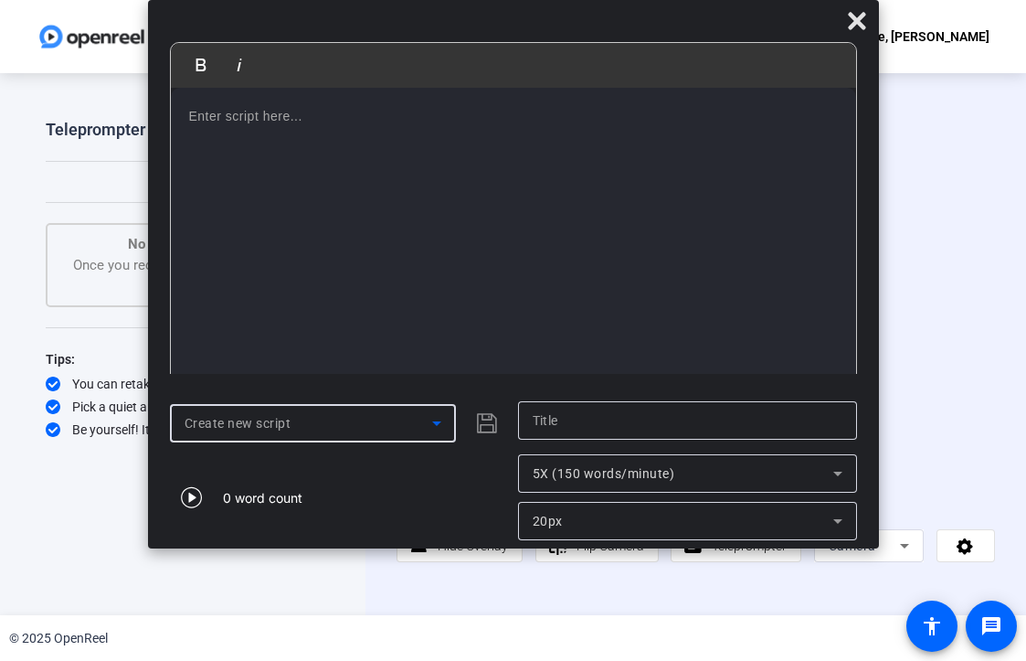
scroll to position [0, 0]
click at [264, 125] on p at bounding box center [513, 116] width 649 height 20
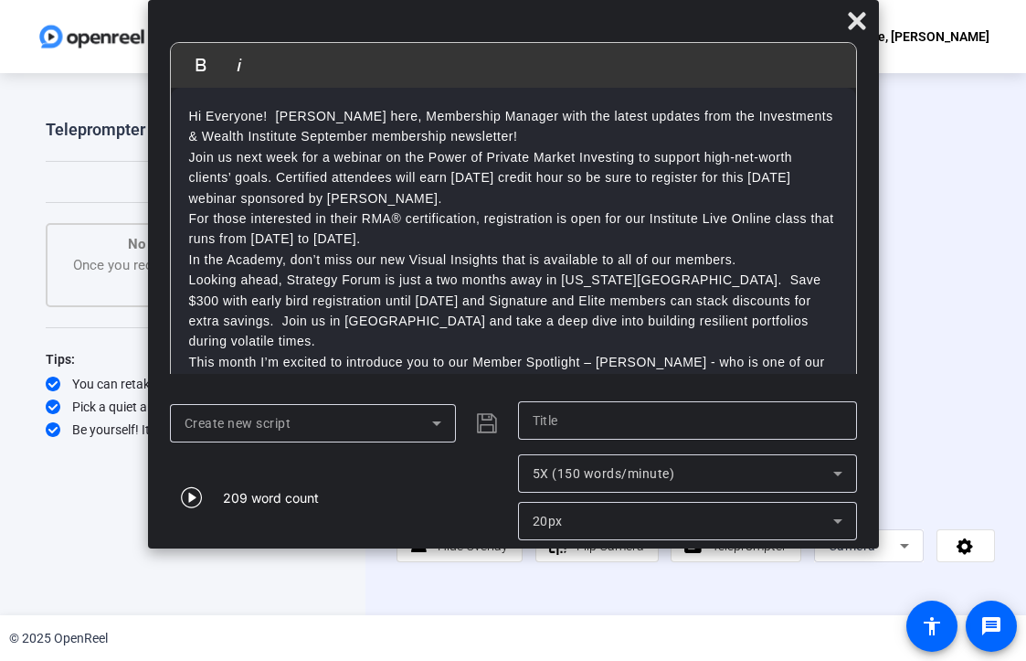
click at [630, 131] on p "Hi Everyone! [PERSON_NAME] here, Membership Manager with the latest updates fro…" at bounding box center [513, 126] width 649 height 41
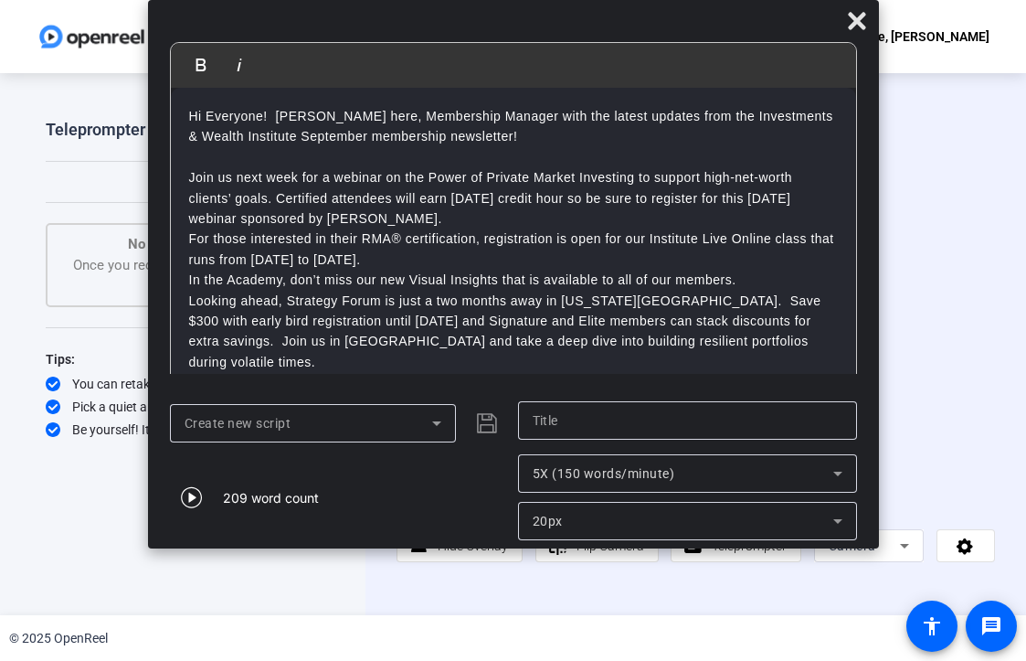
click at [429, 220] on p "Join us next week for a webinar on the Power of Private Market Investing to sup…" at bounding box center [513, 197] width 649 height 61
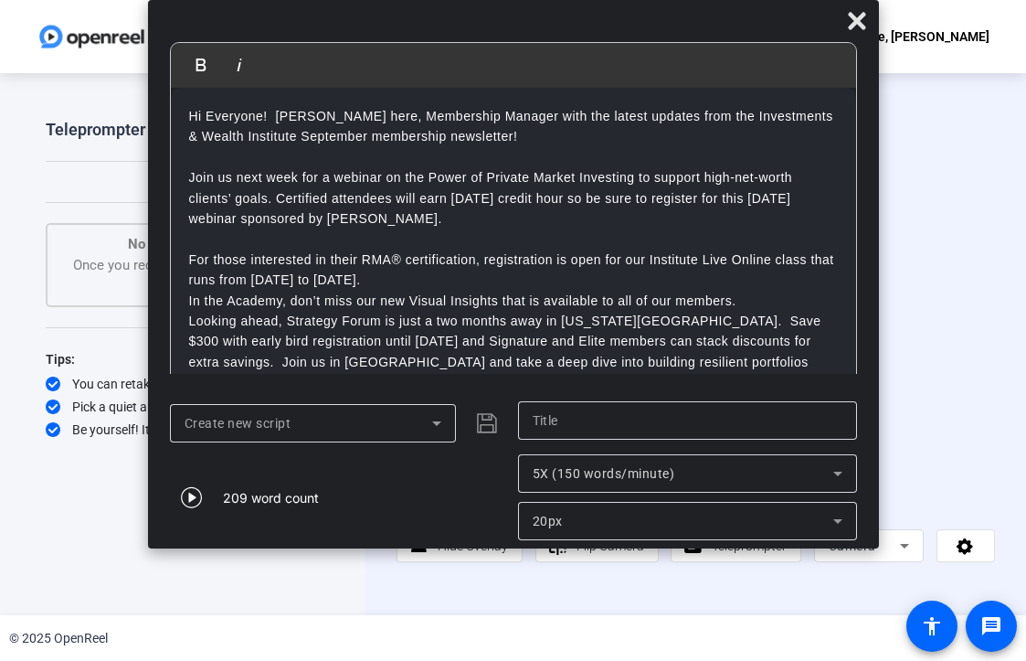
click at [441, 280] on p "For those interested in their RMA® certification, registration is open for our …" at bounding box center [513, 269] width 649 height 41
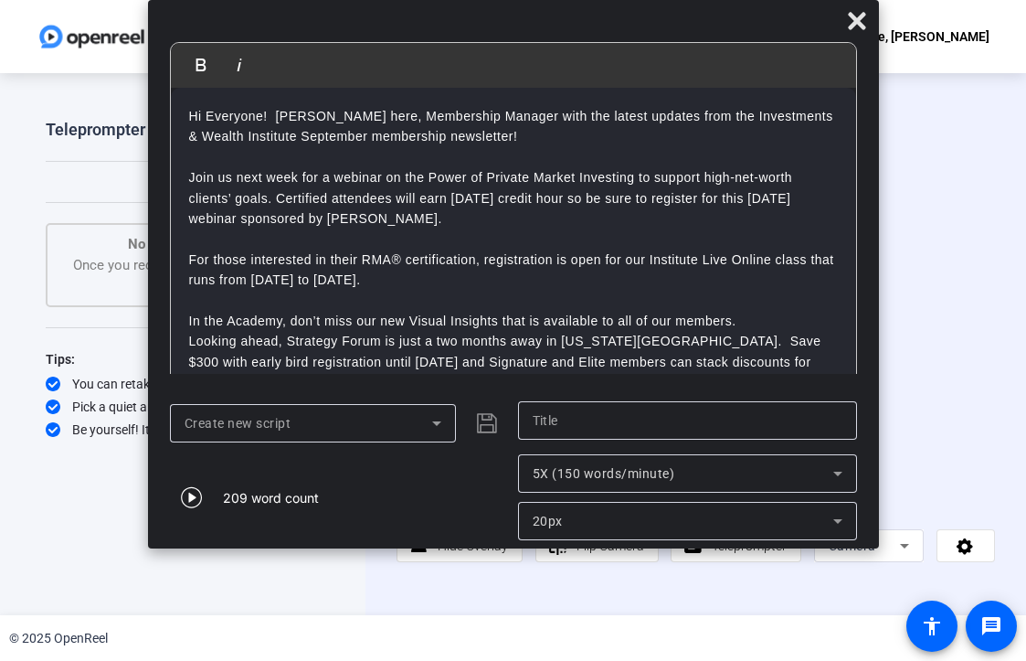
click at [755, 327] on p "In the Academy, don’t miss our new Visual Insights that is available to all of …" at bounding box center [513, 321] width 649 height 20
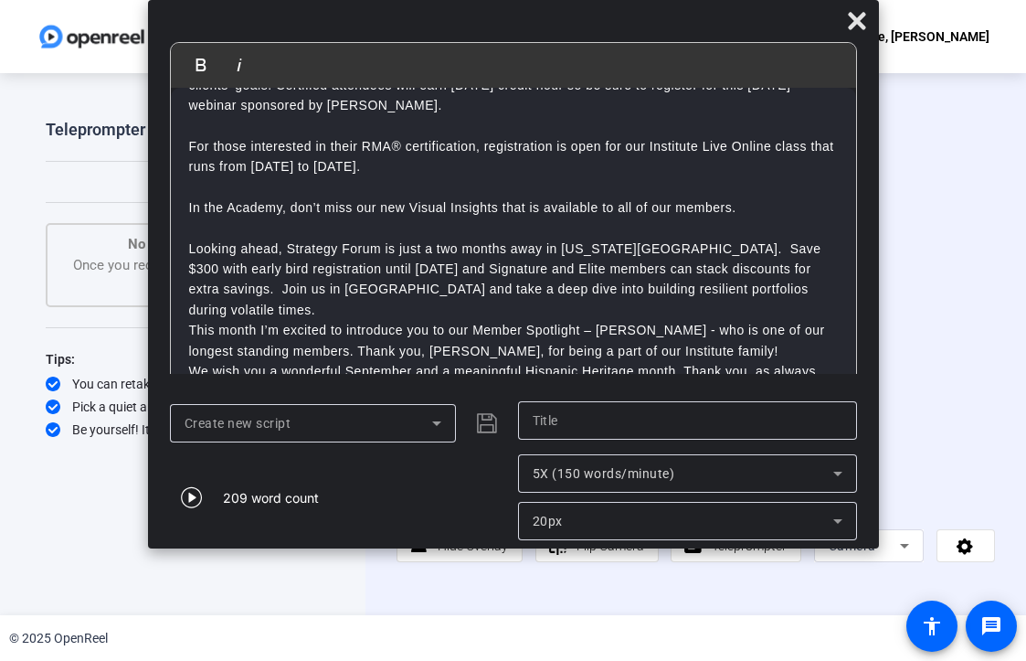
scroll to position [123, 0]
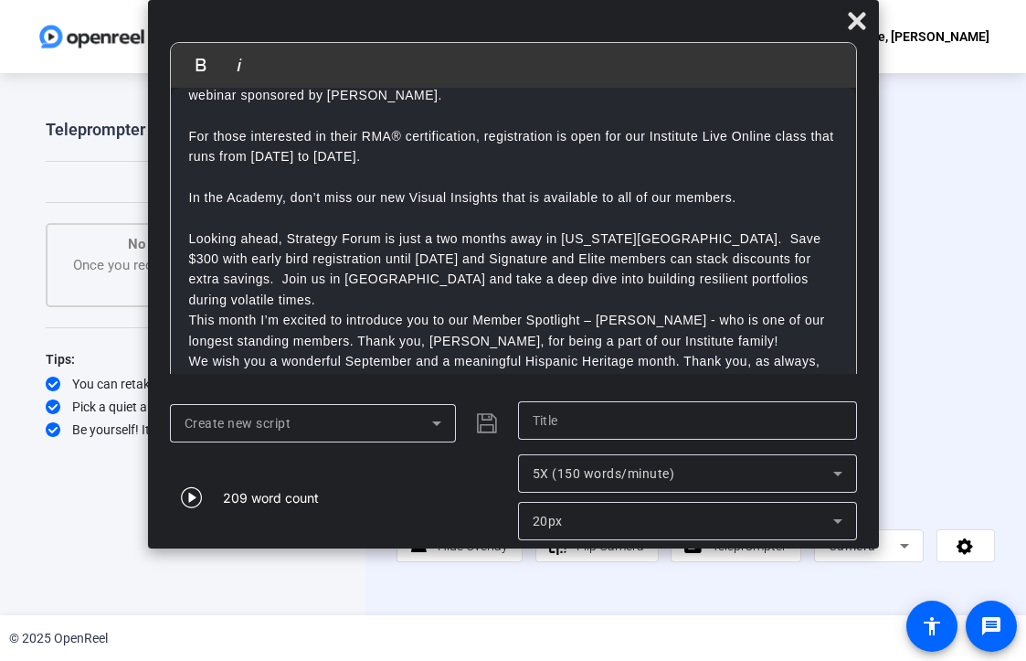
click at [809, 283] on p "Looking ahead, Strategy Forum is just a two months away in [US_STATE][GEOGRAPHI…" at bounding box center [513, 269] width 649 height 82
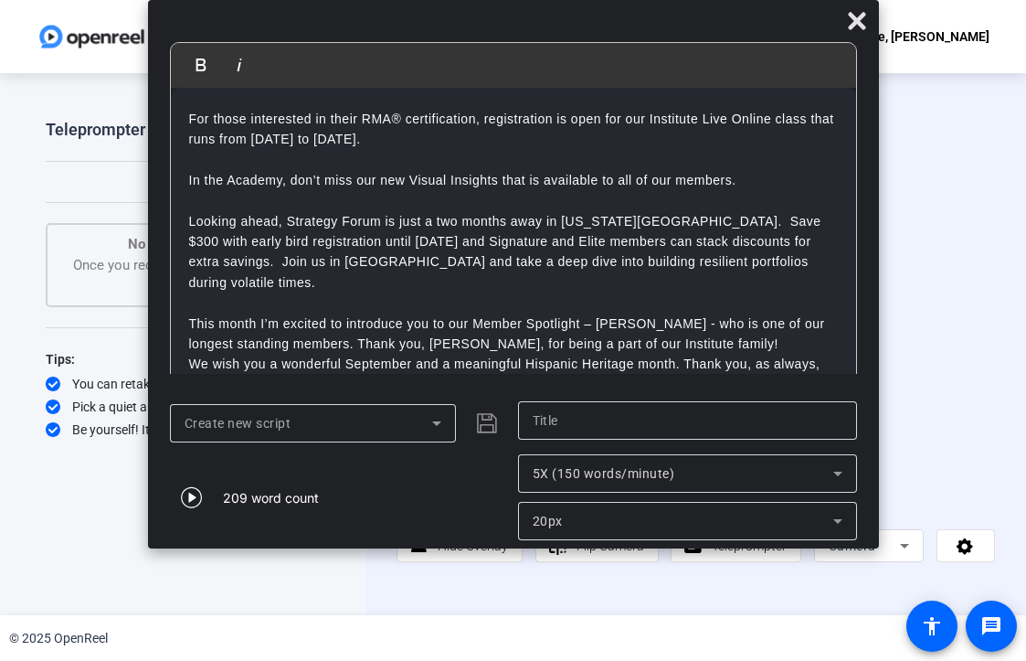
scroll to position [144, 0]
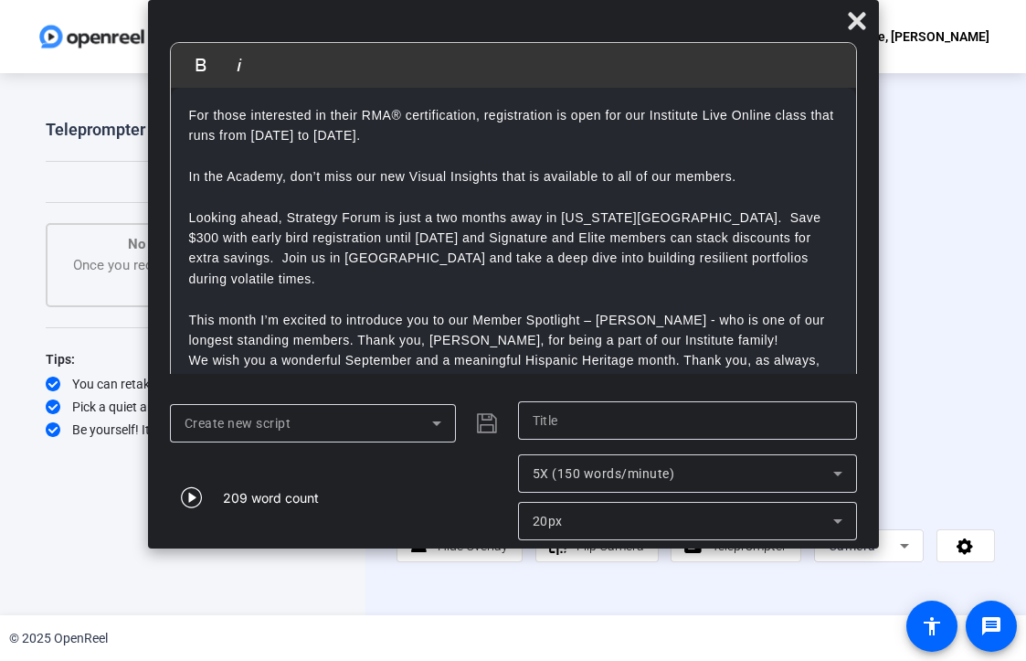
click at [756, 315] on p "This month I’m excited to introduce you to our Member Spotlight – [PERSON_NAME]…" at bounding box center [513, 330] width 649 height 41
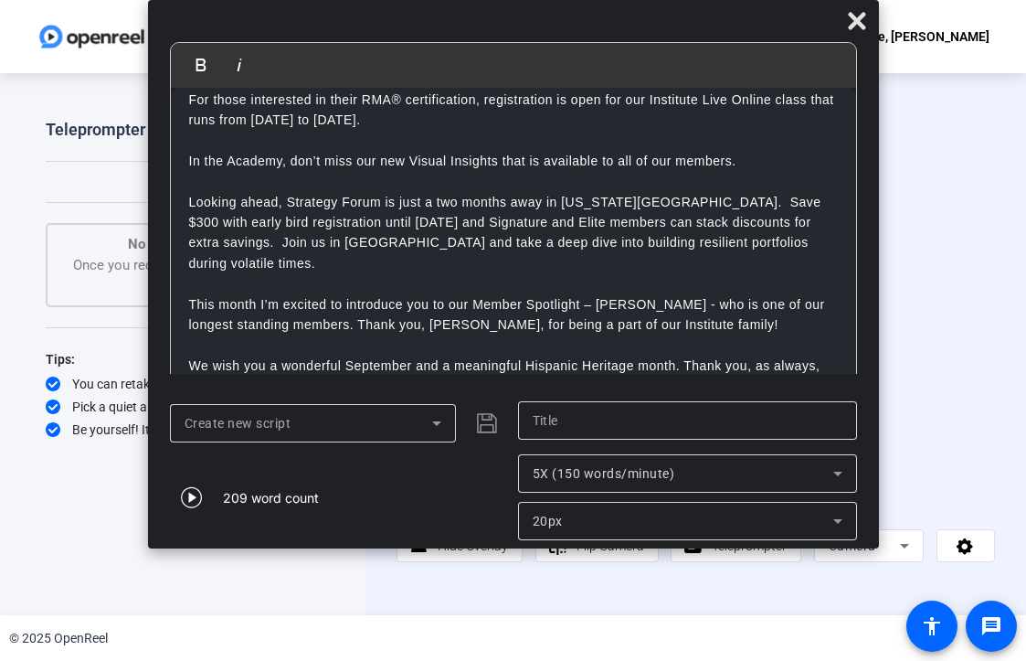
scroll to position [164, 0]
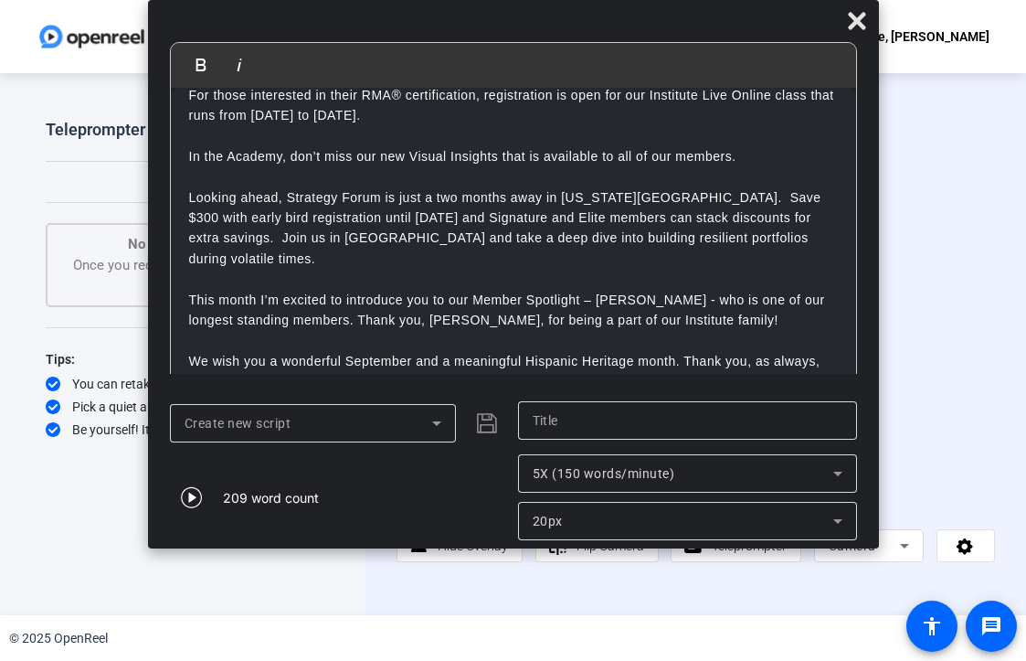
click at [484, 419] on div "Create new script" at bounding box center [339, 423] width 339 height 44
click at [185, 497] on icon "button" at bounding box center [192, 497] width 22 height 22
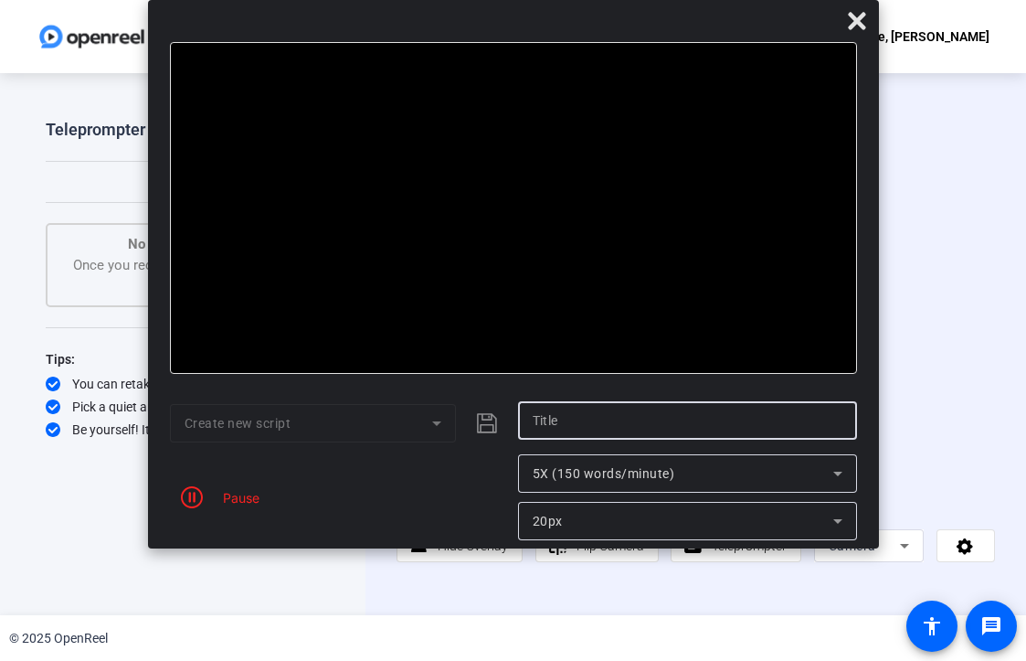
click at [630, 424] on input "text" at bounding box center [688, 420] width 310 height 22
click at [384, 489] on div "Pause" at bounding box center [339, 497] width 339 height 86
click at [185, 498] on icon "button" at bounding box center [192, 497] width 22 height 22
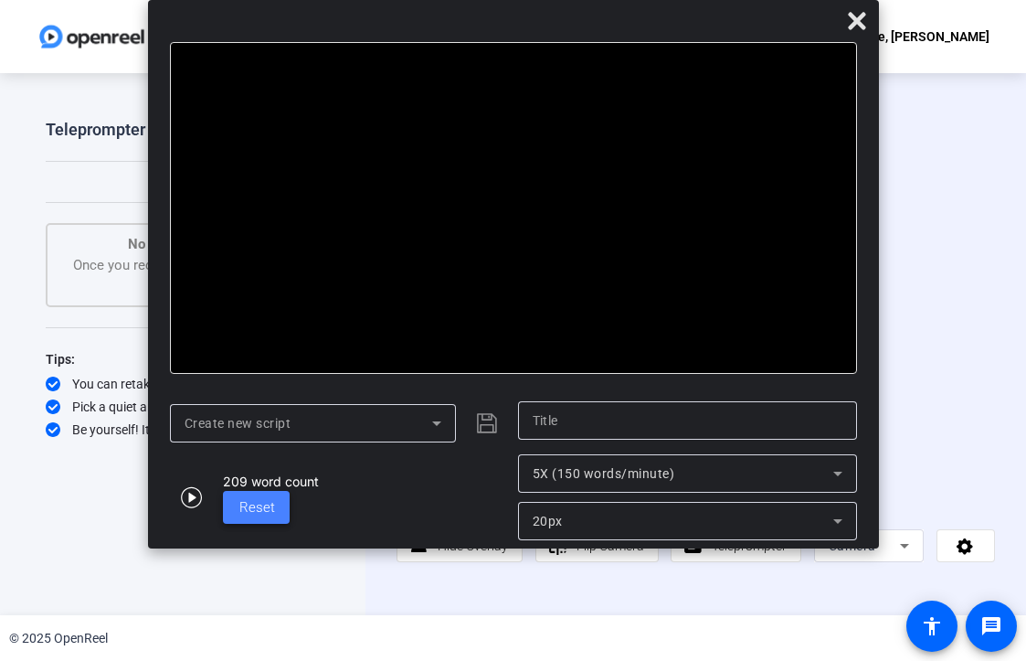
click at [255, 516] on span "Reset" at bounding box center [257, 507] width 36 height 21
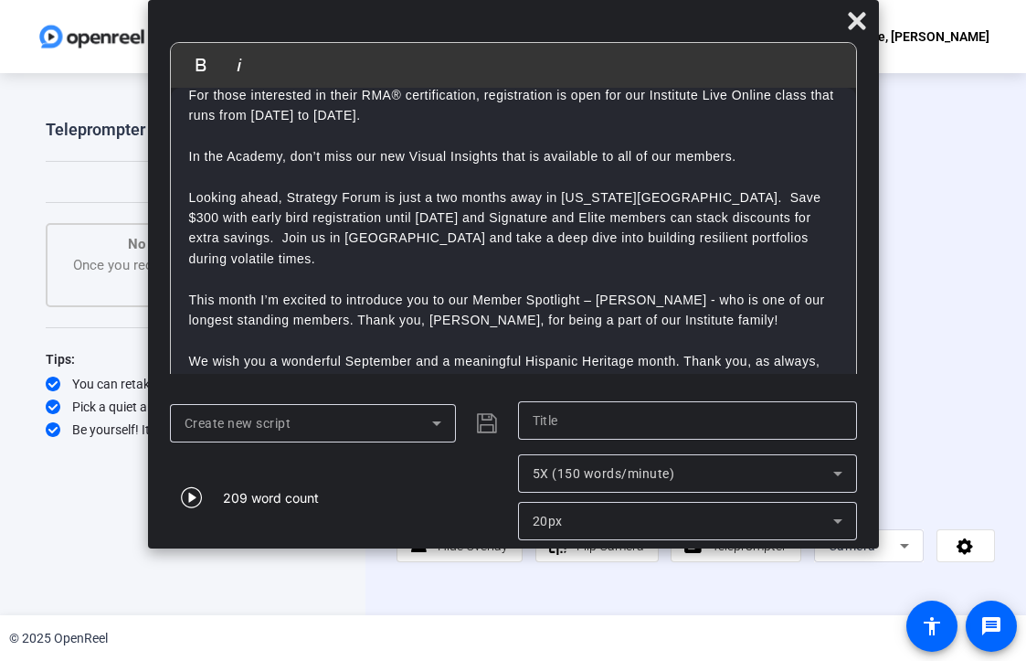
click at [482, 421] on div "Create new script" at bounding box center [339, 423] width 339 height 44
click at [189, 493] on icon "button" at bounding box center [191, 497] width 21 height 21
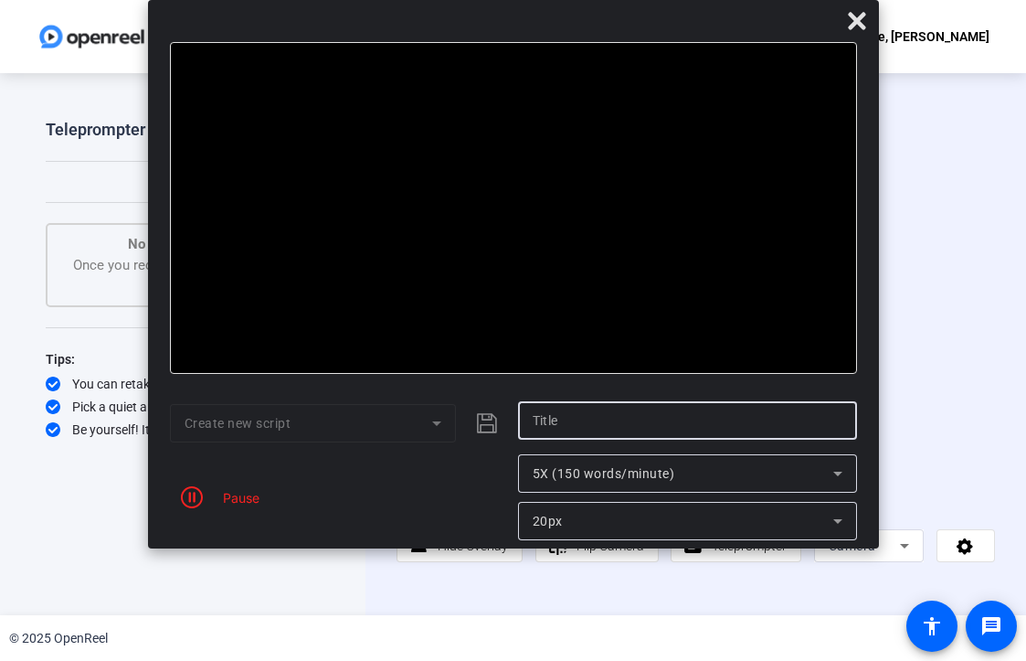
click at [627, 428] on input "text" at bounding box center [688, 420] width 310 height 22
type input "[DATE]"
click at [484, 422] on icon "submit" at bounding box center [487, 423] width 22 height 22
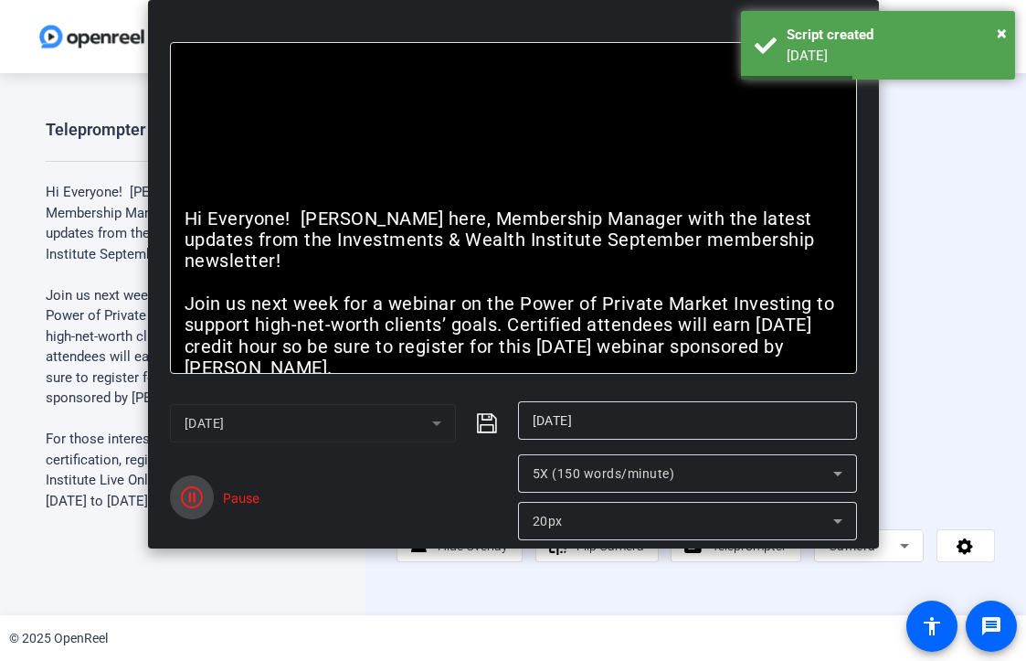
click at [192, 494] on icon "button" at bounding box center [192, 497] width 22 height 22
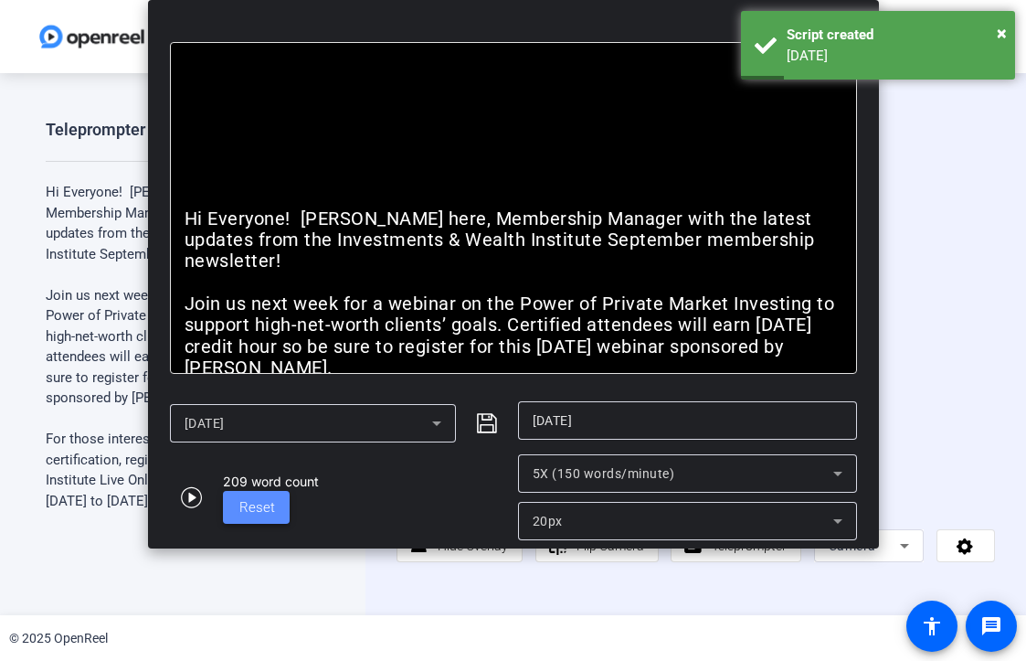
click at [233, 513] on span at bounding box center [256, 507] width 67 height 44
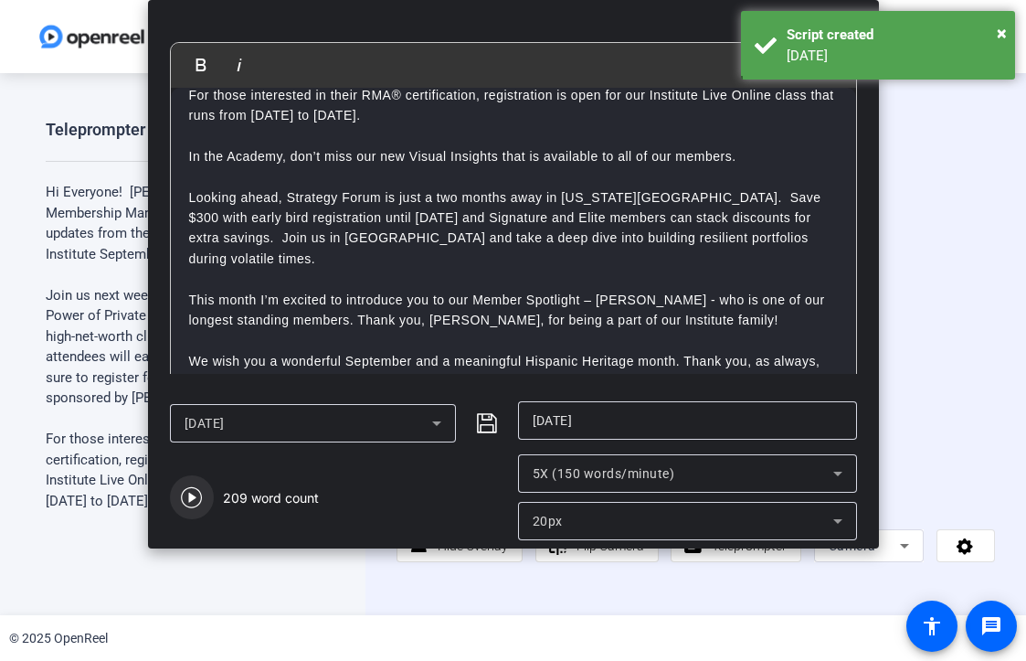
click at [189, 495] on icon "button" at bounding box center [191, 497] width 21 height 21
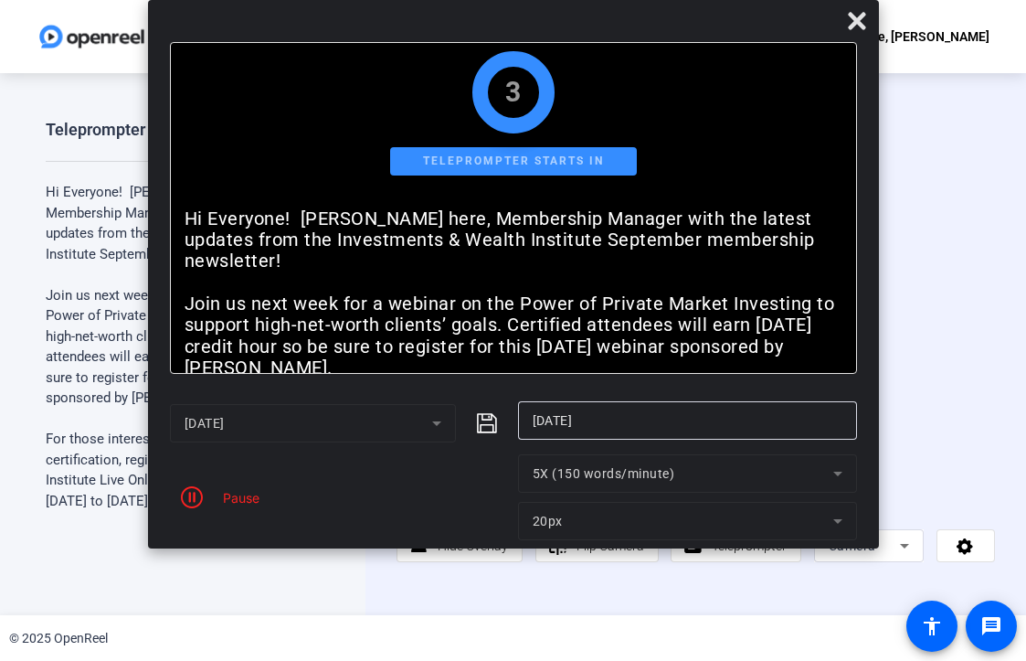
scroll to position [91, 0]
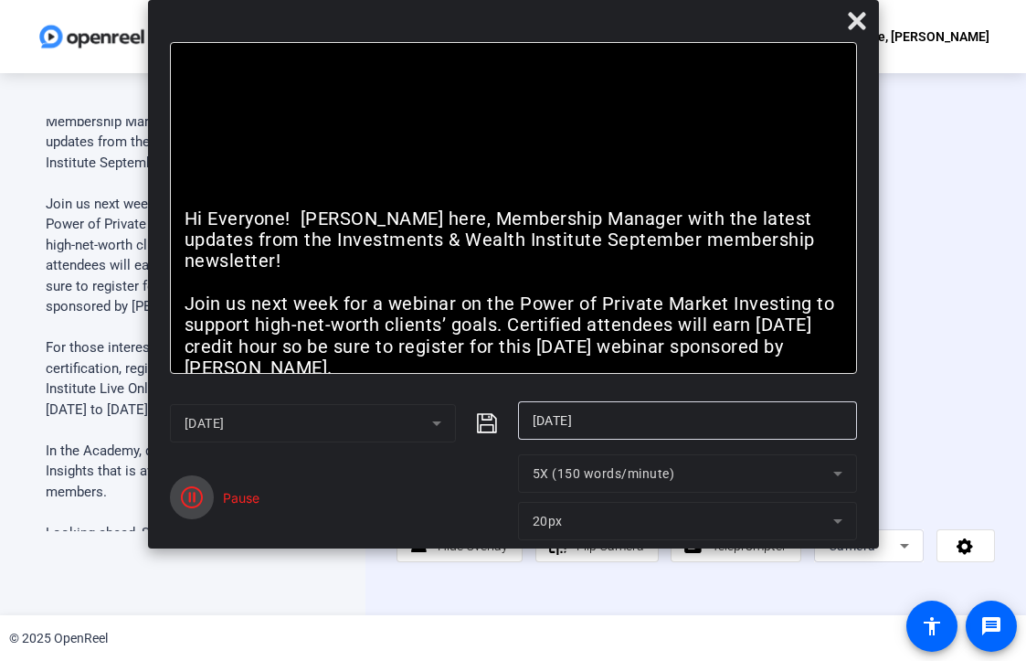
click at [187, 498] on icon "button" at bounding box center [192, 497] width 22 height 22
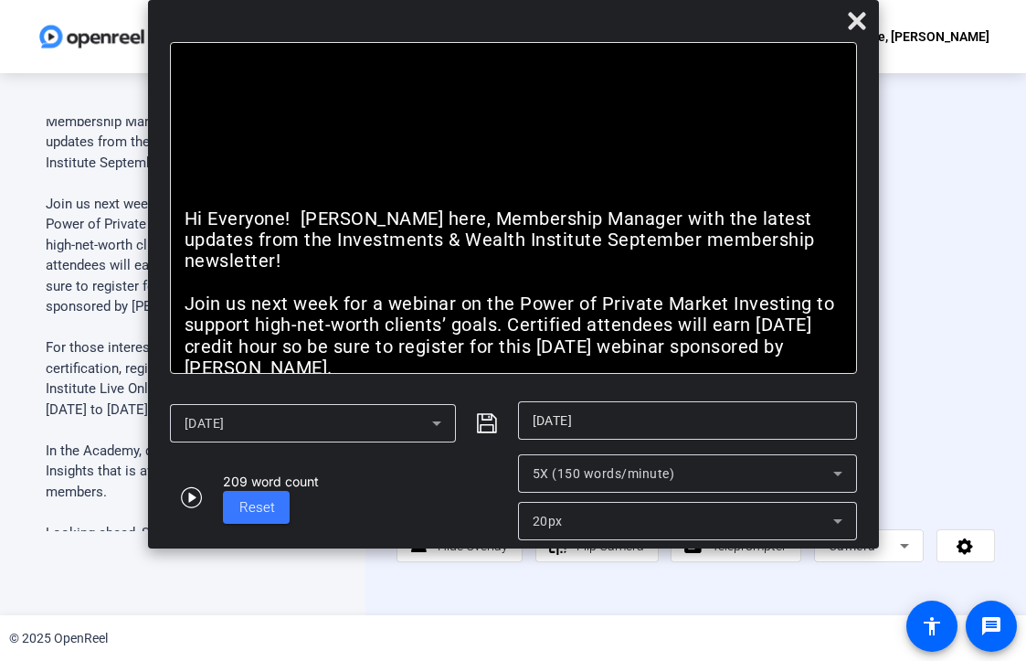
click at [454, 608] on div "Start Recording person Hide Overlay flip Flip Camera article Teleprompter Camera" at bounding box center [695, 344] width 661 height 542
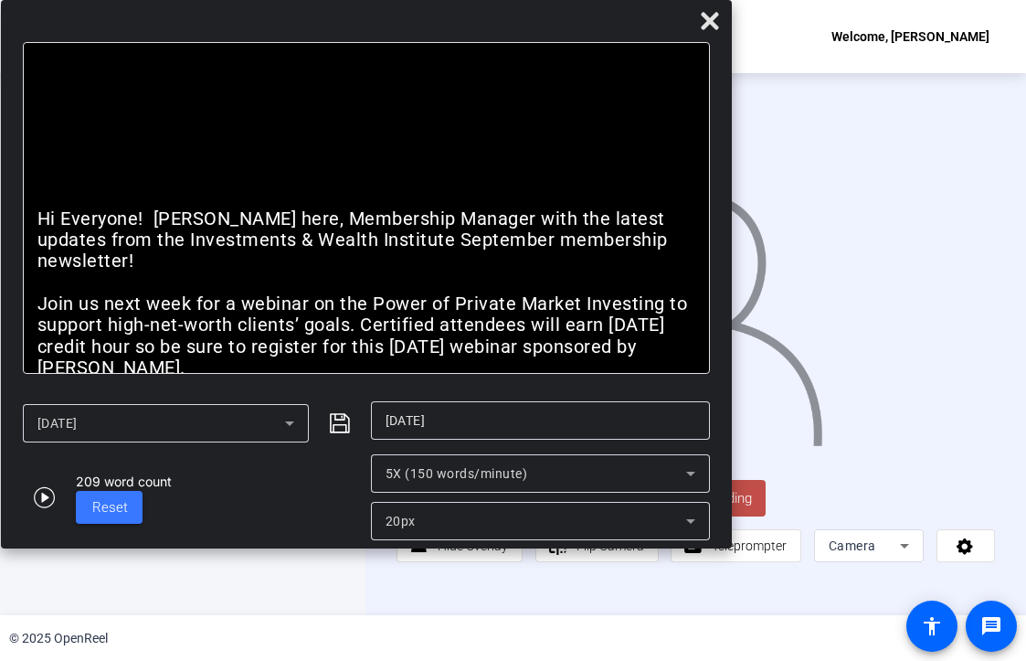
drag, startPoint x: 633, startPoint y: 26, endPoint x: 430, endPoint y: -116, distance: 247.9
click at [430, 0] on html "Accessibility Screen-Reader Guide, Feedback, and Issue Reporting | New window V…" at bounding box center [513, 330] width 1026 height 661
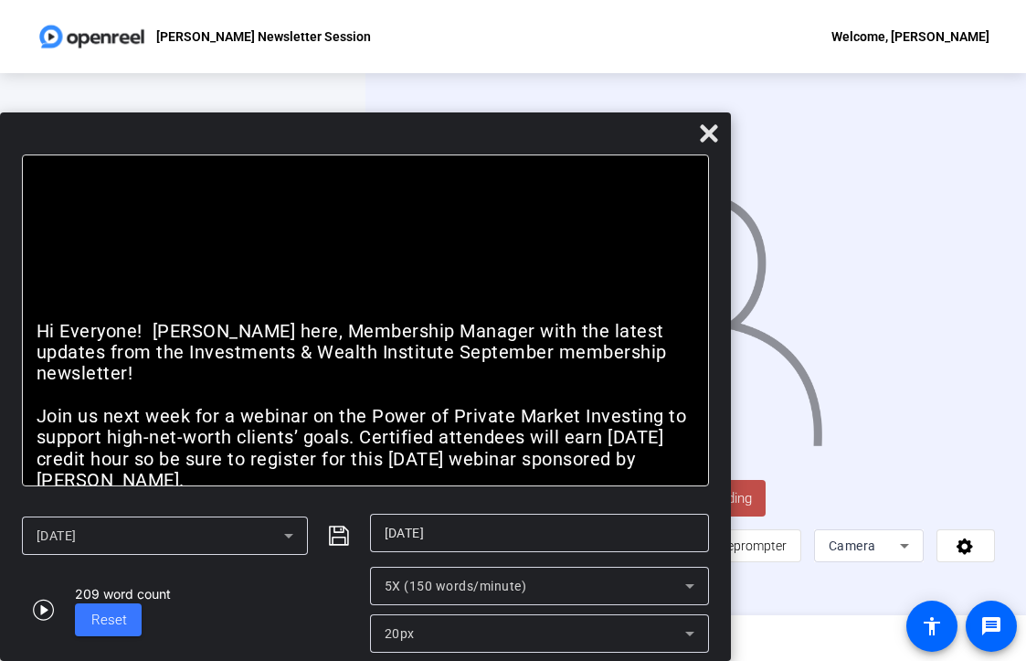
drag, startPoint x: 391, startPoint y: 26, endPoint x: 381, endPoint y: 185, distance: 159.3
click at [375, 192] on div "Bold Italic Hi Everyone! Vanessa Babarsky here, Membership Manager with the lat…" at bounding box center [365, 386] width 731 height 548
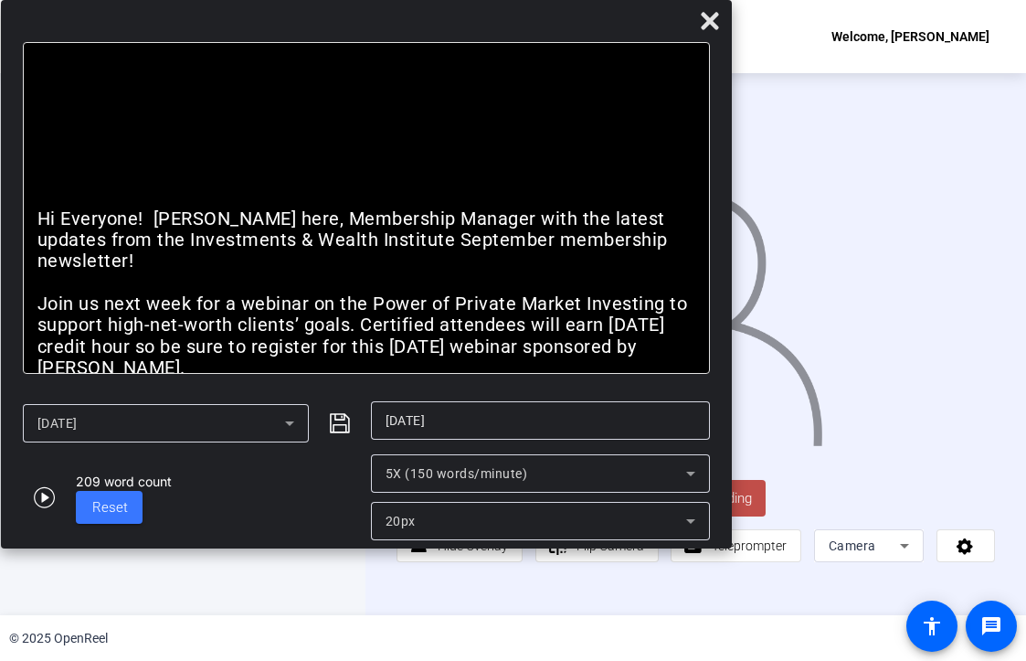
drag, startPoint x: 374, startPoint y: 129, endPoint x: 126, endPoint y: -130, distance: 358.0
click at [126, 0] on html "Accessibility Screen-Reader Guide, Feedback, and Issue Reporting | New window V…" at bounding box center [513, 330] width 1026 height 661
click at [832, 487] on div "Start Recording person Hide Overlay flip Flip Camera article Teleprompter Camera" at bounding box center [696, 519] width 598 height 86
click at [710, 23] on icon at bounding box center [709, 20] width 17 height 17
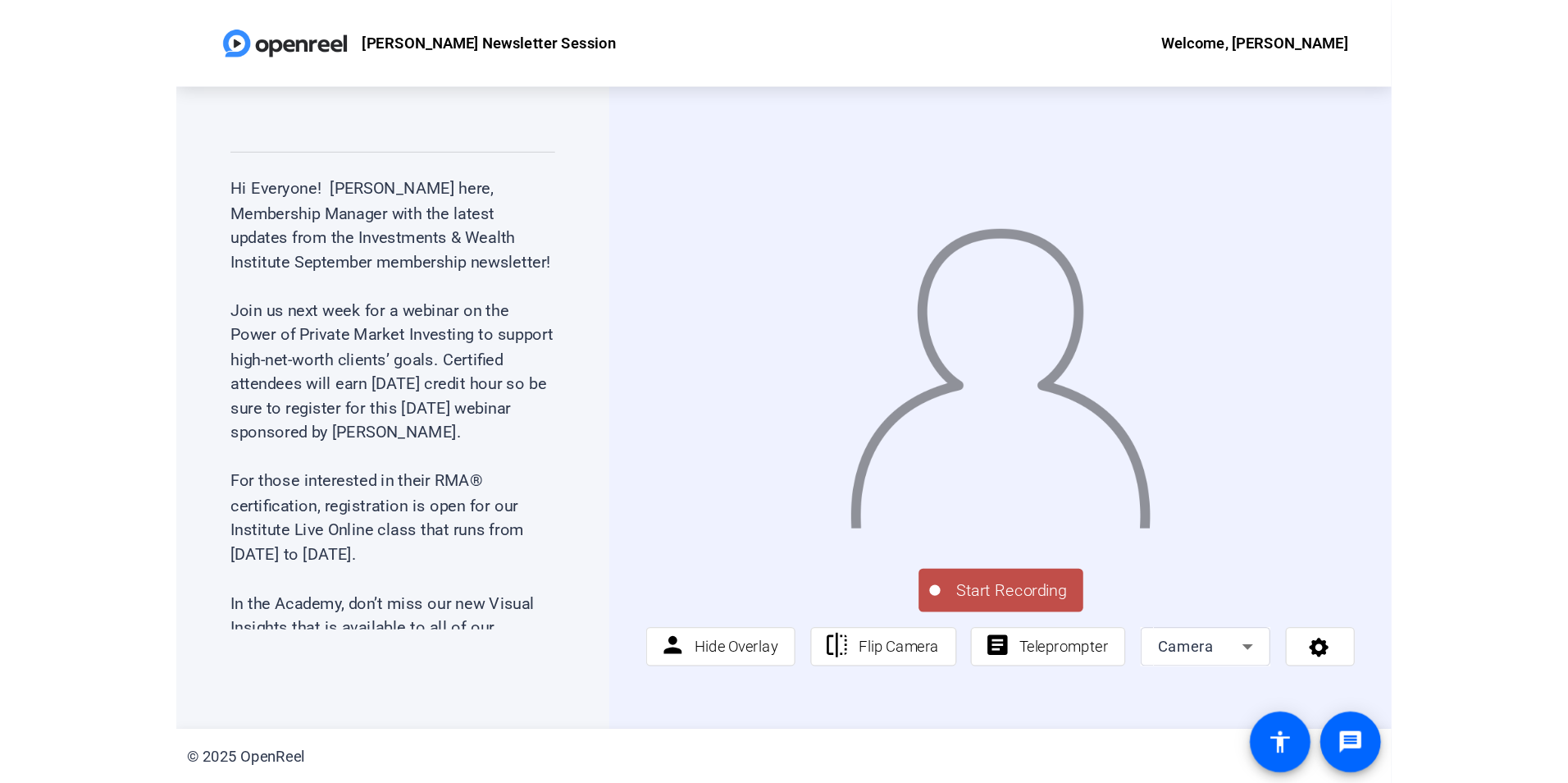
scroll to position [0, 0]
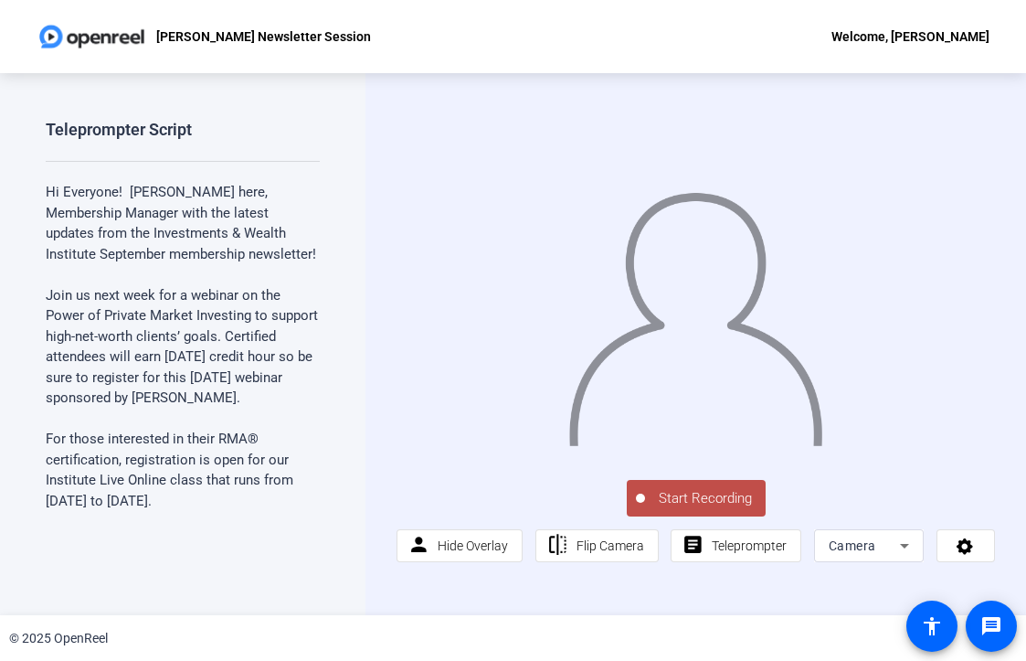
click at [694, 499] on span "Start Recording" at bounding box center [705, 498] width 121 height 21
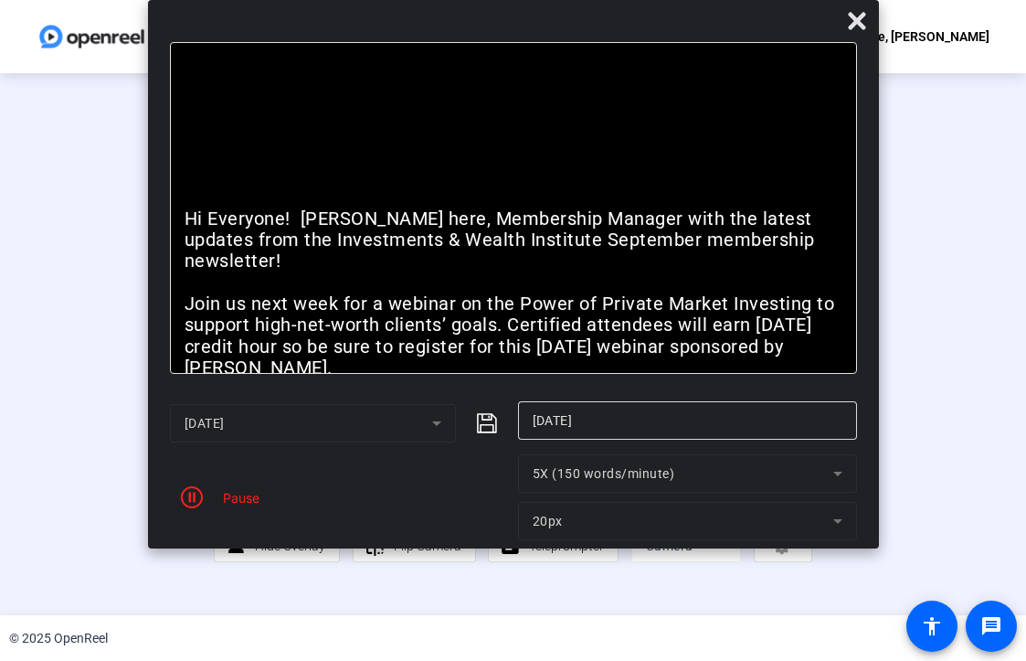
click at [476, 501] on div "Stop Recording" at bounding box center [521, 490] width 91 height 21
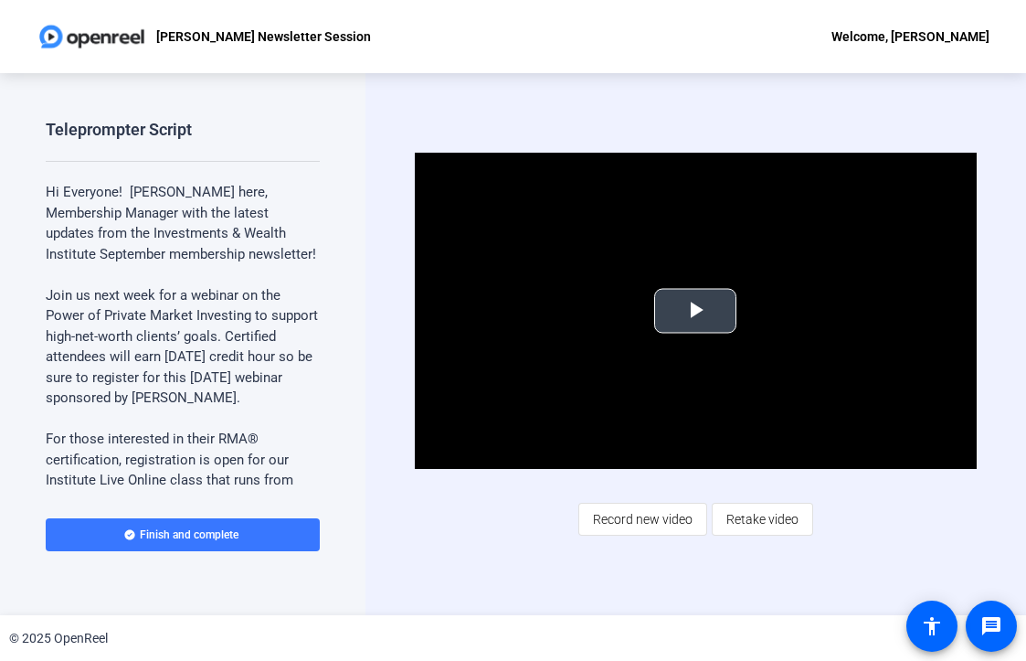
click at [695, 311] on span "Video Player" at bounding box center [695, 311] width 0 height 0
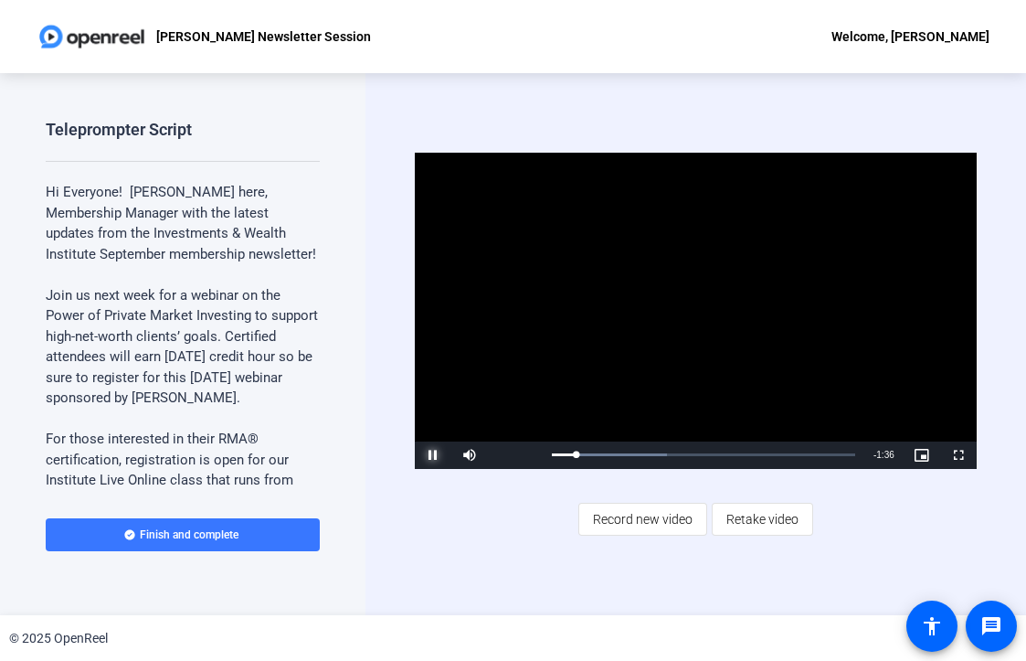
click at [423, 455] on span "Video Player" at bounding box center [433, 455] width 37 height 0
click at [741, 517] on span "Retake video" at bounding box center [762, 519] width 72 height 35
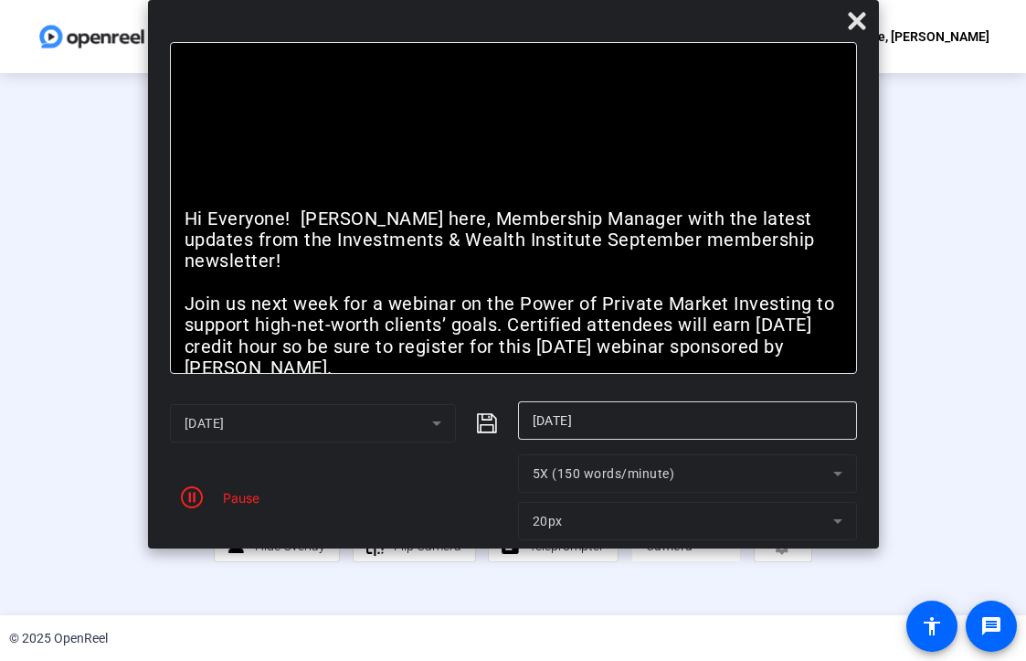
click at [238, 504] on div "Pause" at bounding box center [237, 497] width 46 height 19
click at [183, 496] on icon "button" at bounding box center [192, 497] width 22 height 22
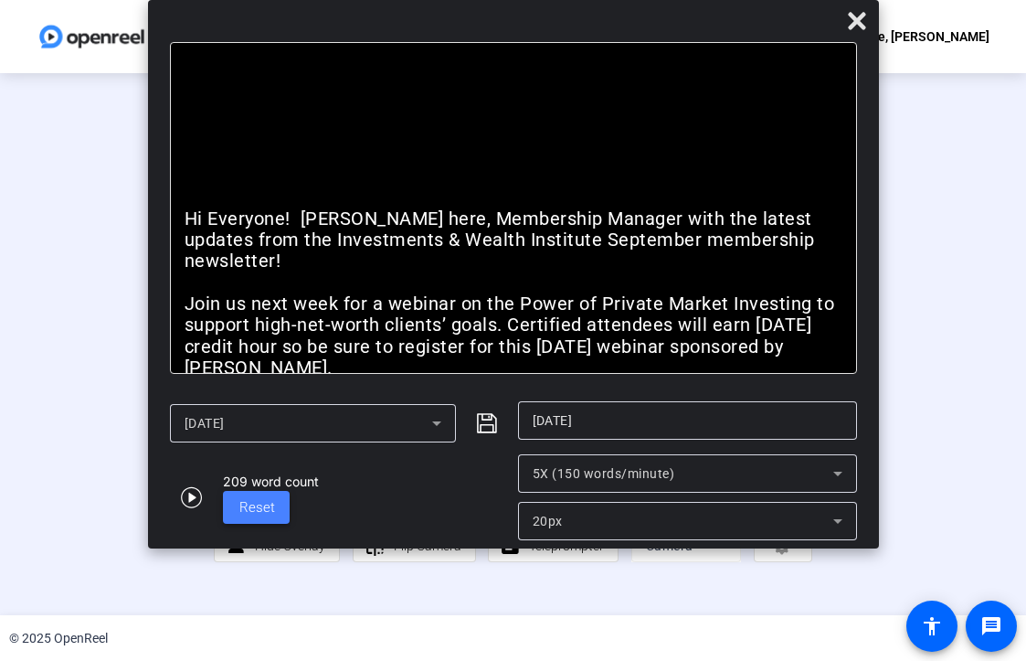
click at [254, 499] on span "Reset" at bounding box center [257, 507] width 36 height 16
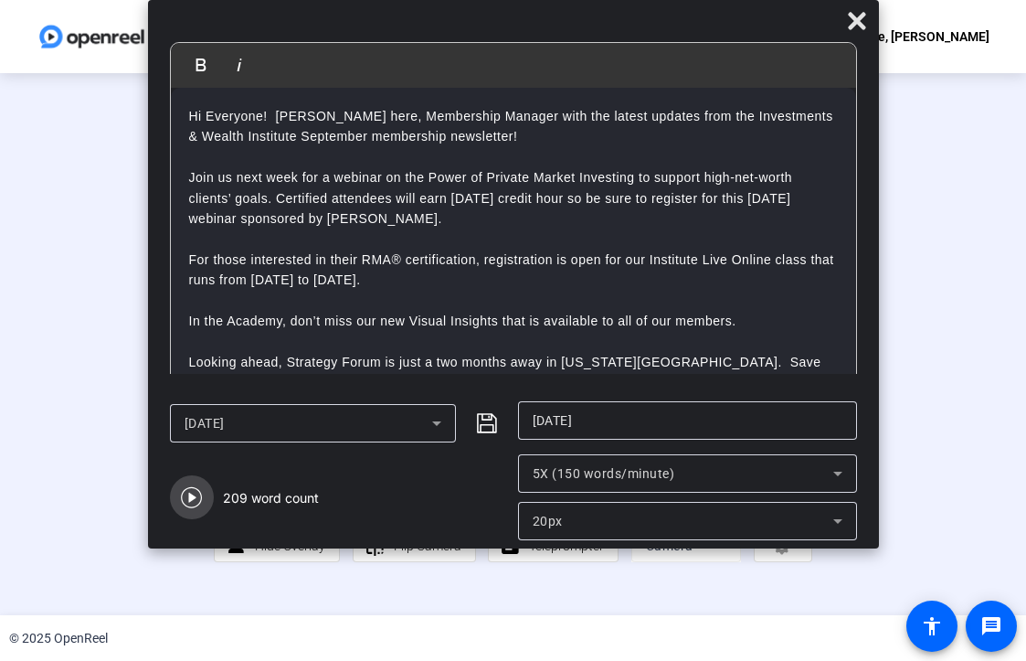
click at [182, 499] on icon "button" at bounding box center [192, 497] width 22 height 22
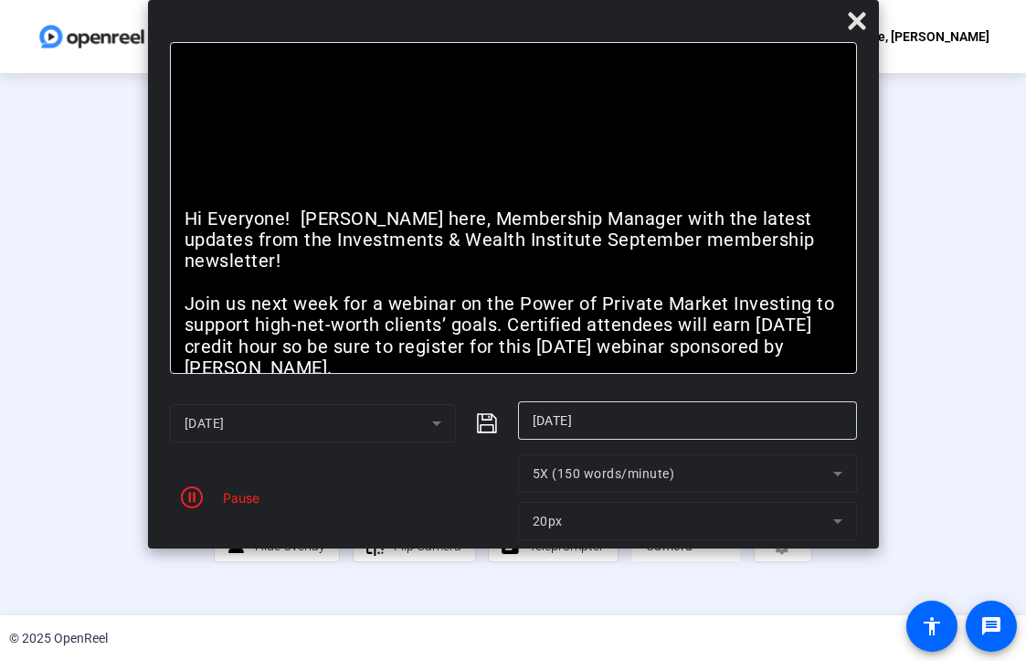
click at [503, 501] on div "Stop Recording" at bounding box center [521, 490] width 91 height 21
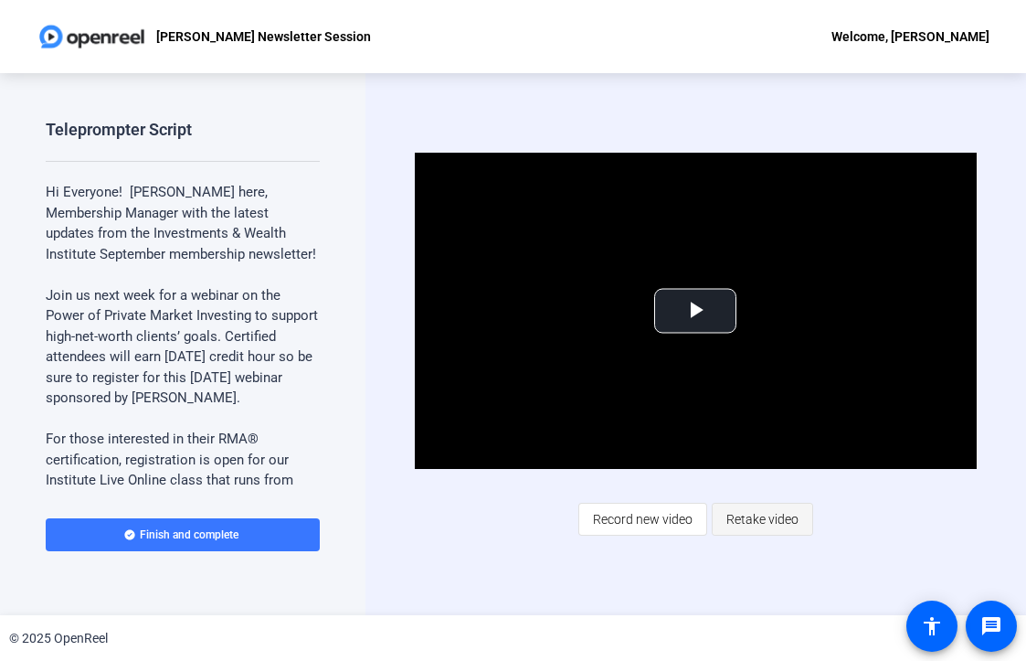
click at [761, 516] on span "Retake video" at bounding box center [762, 519] width 72 height 35
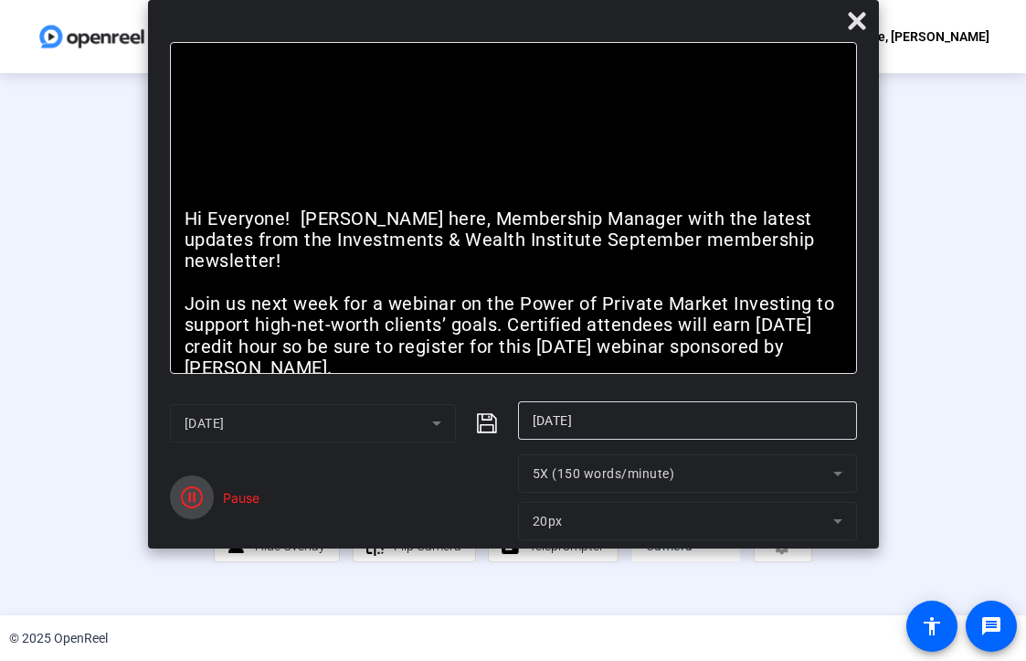
click at [196, 494] on icon "button" at bounding box center [192, 497] width 22 height 22
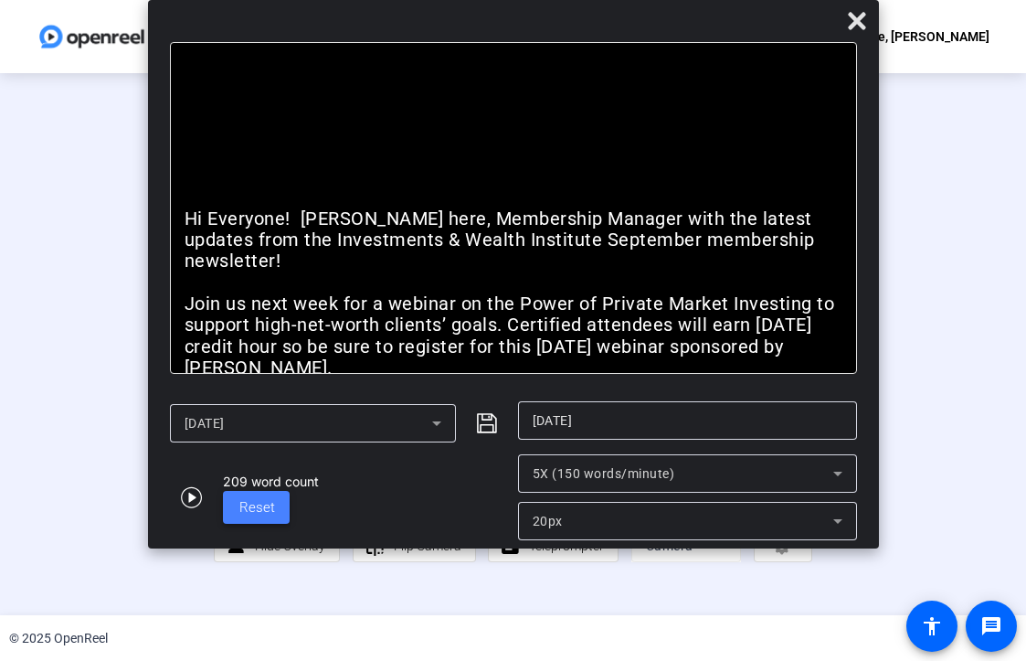
click at [260, 499] on span "Reset" at bounding box center [257, 507] width 36 height 16
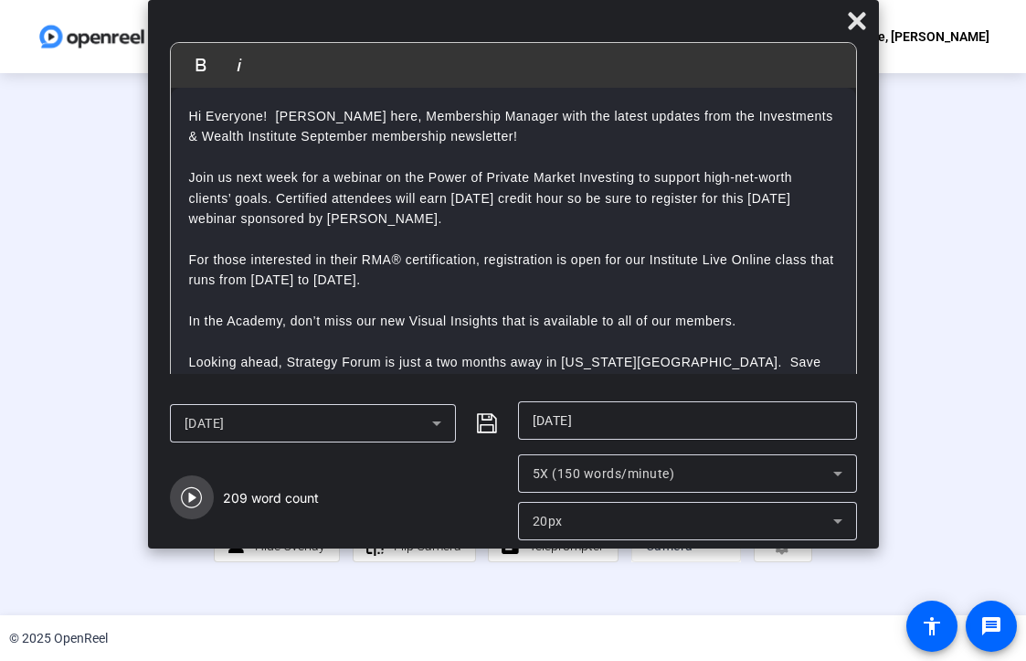
click at [194, 489] on icon "button" at bounding box center [192, 497] width 22 height 22
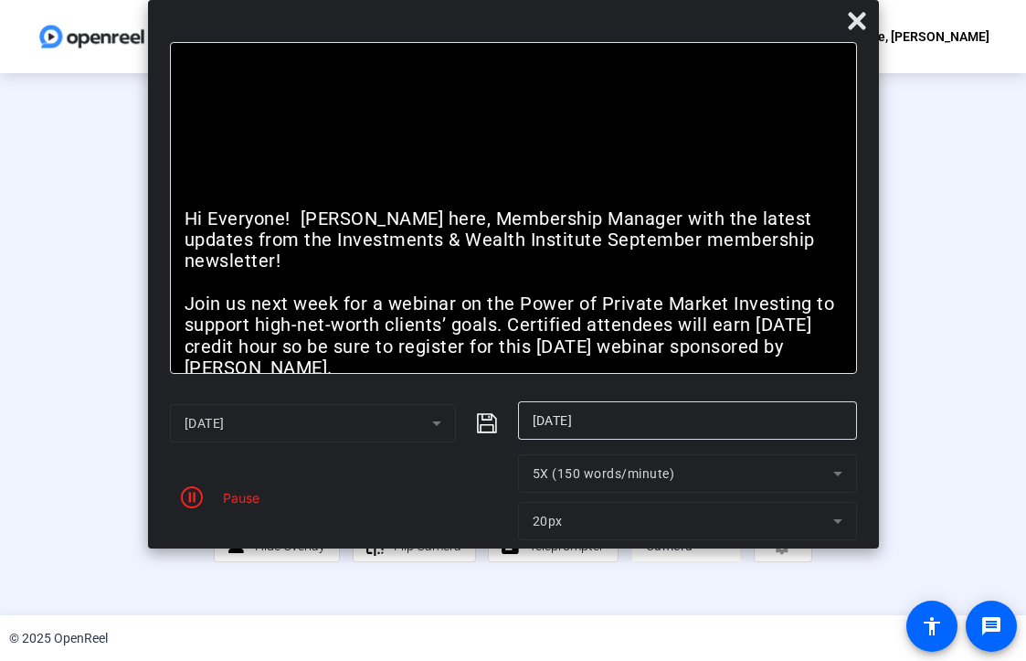
click at [489, 501] on div "Stop Recording" at bounding box center [521, 490] width 91 height 21
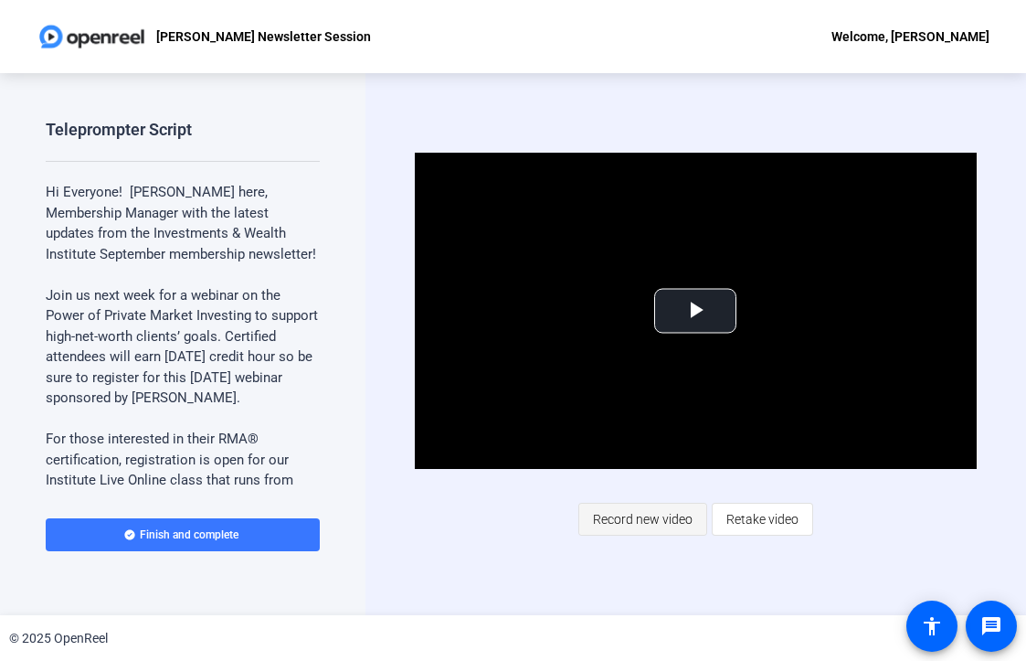
click at [608, 514] on span "Record new video" at bounding box center [643, 519] width 100 height 35
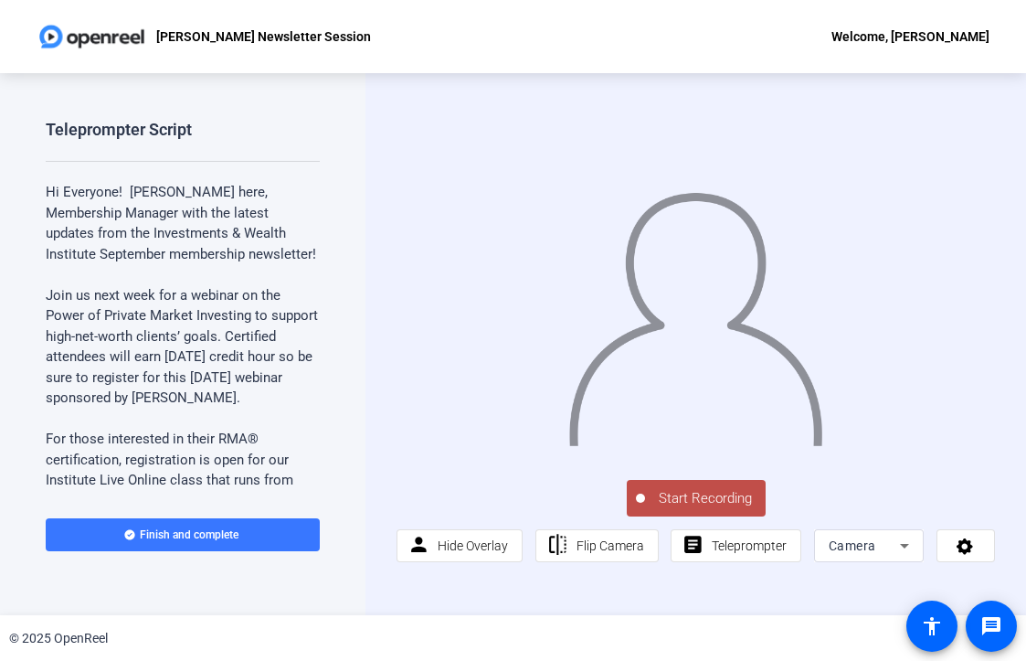
click at [723, 488] on span "Start Recording" at bounding box center [705, 498] width 121 height 21
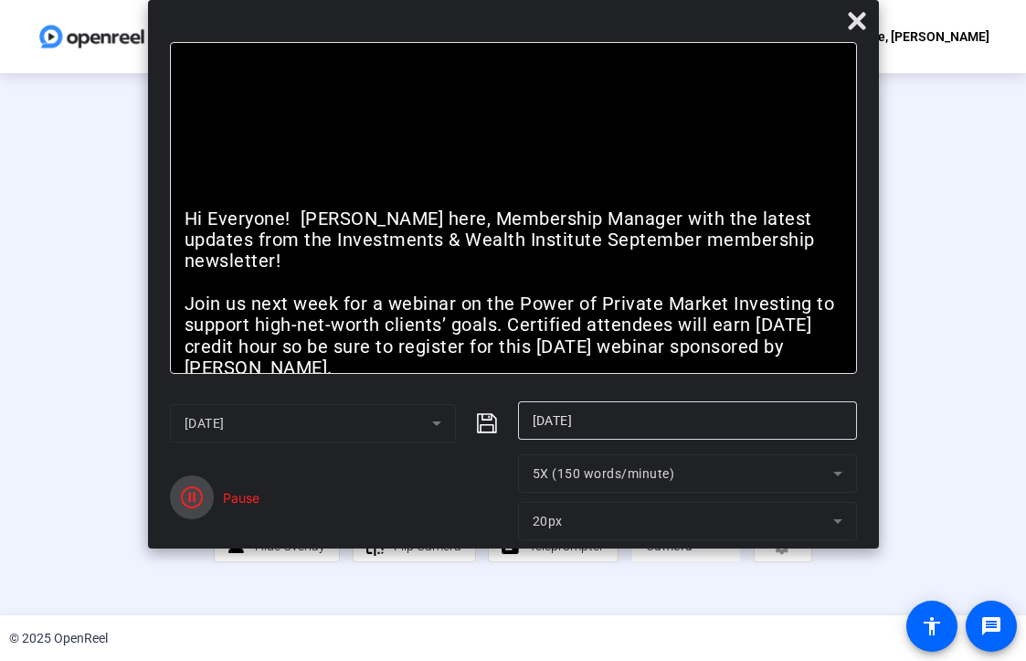
click at [208, 492] on span "button" at bounding box center [192, 497] width 44 height 44
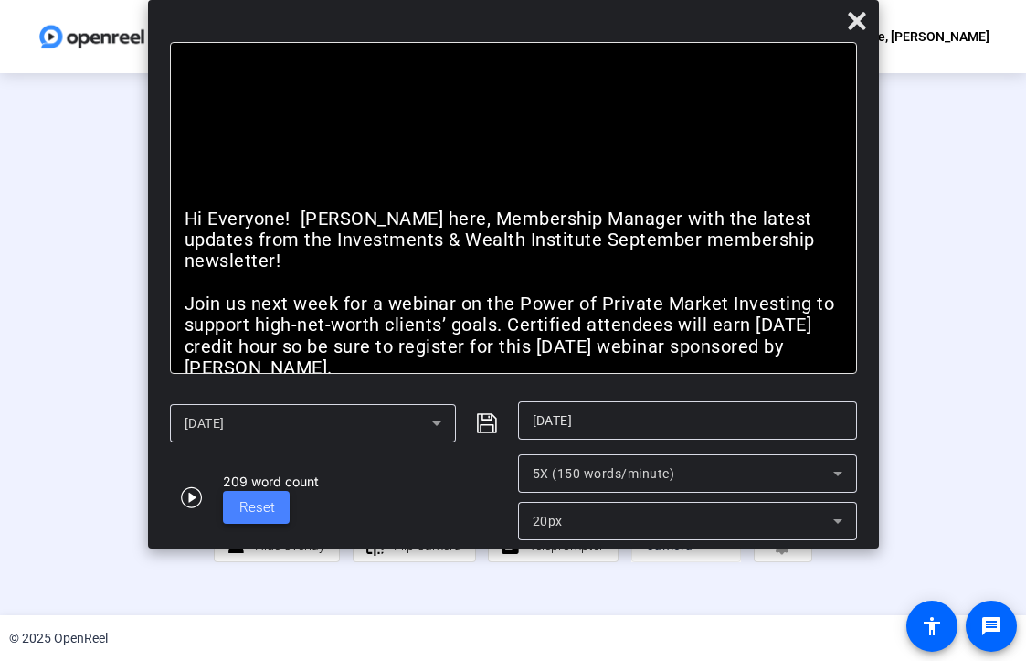
click at [270, 507] on span "Reset" at bounding box center [257, 507] width 36 height 16
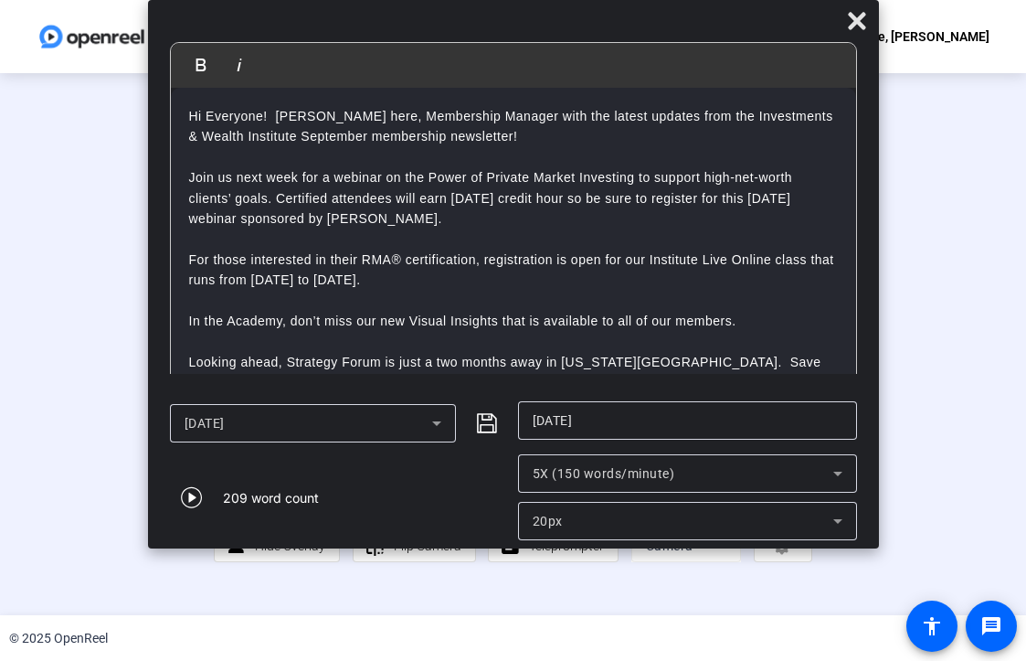
click at [444, 517] on button "Stop Recording 00:00:14" at bounding box center [512, 498] width 137 height 37
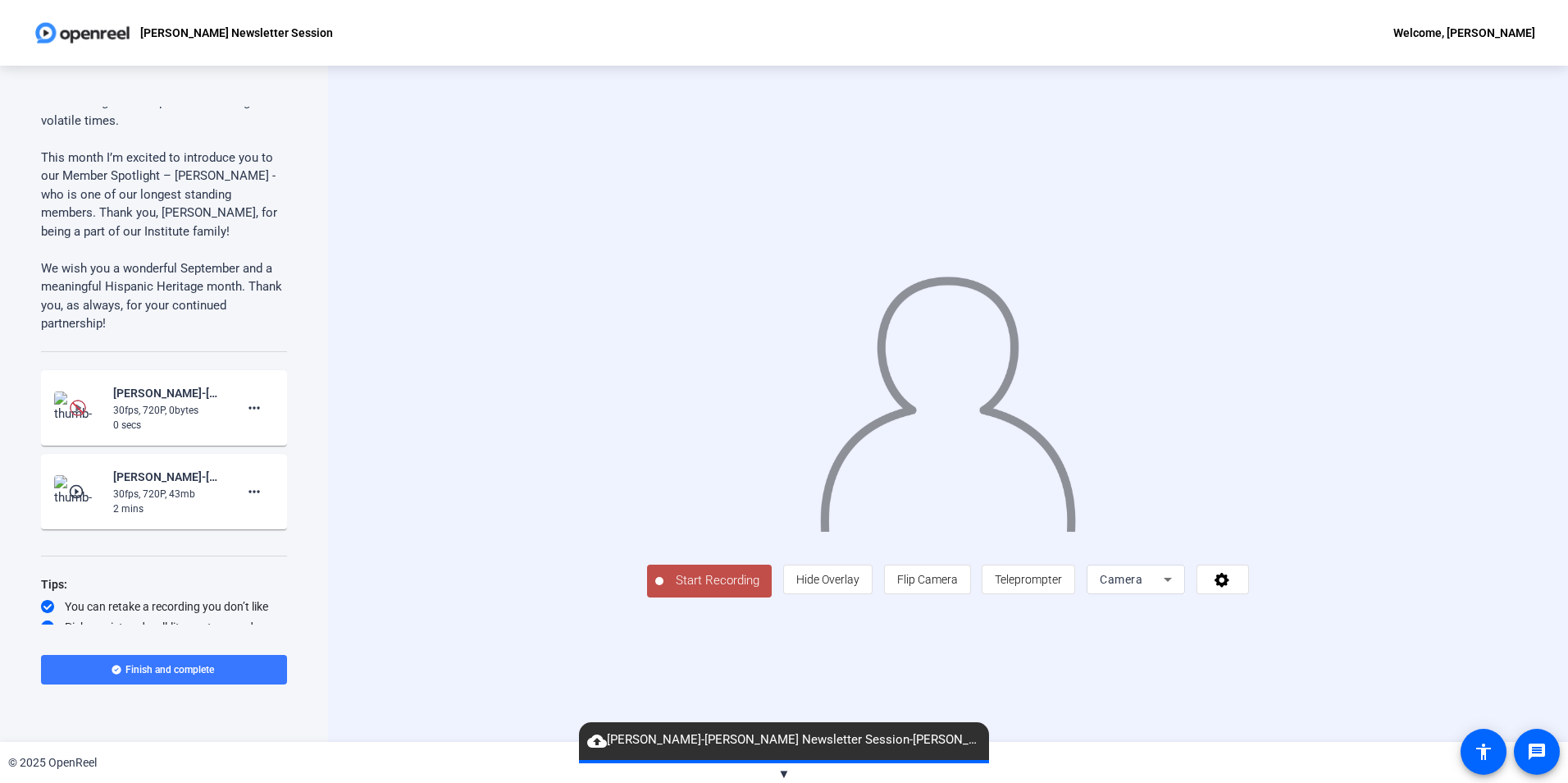
scroll to position [637, 0]
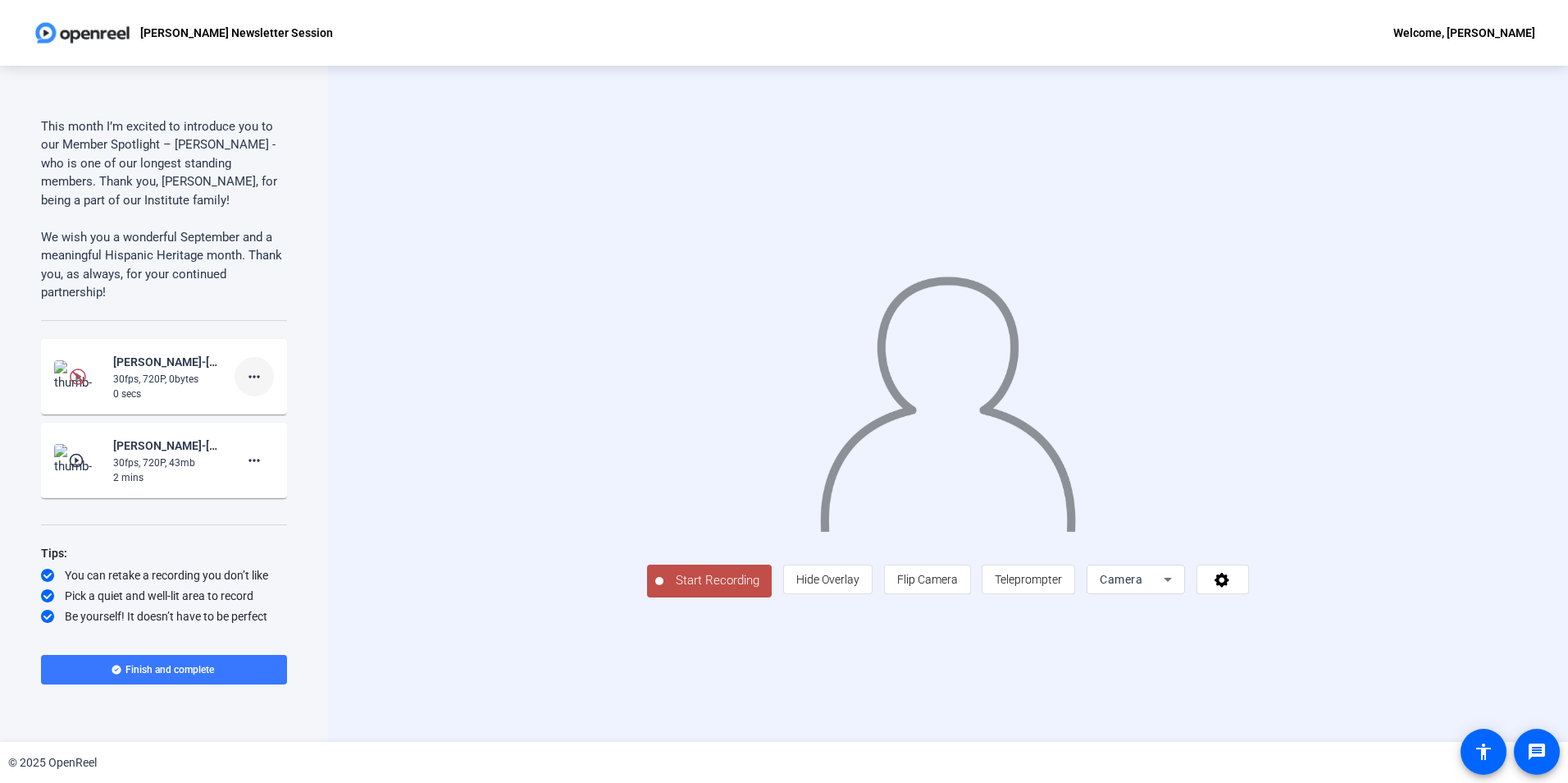
click at [244, 371] on mat-icon "more_horiz" at bounding box center [254, 376] width 20 height 20
click at [265, 409] on span "Delete clip" at bounding box center [272, 411] width 66 height 20
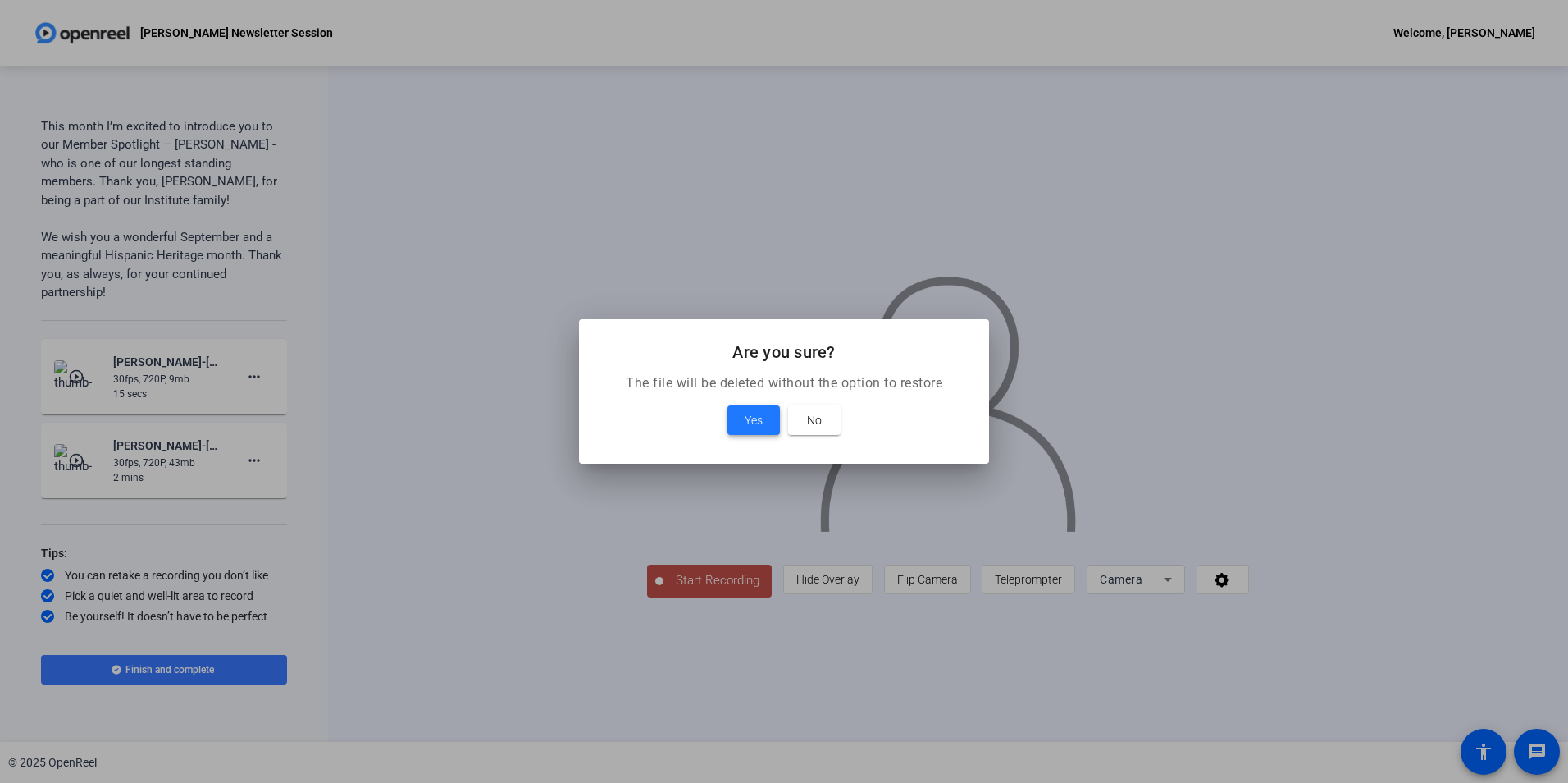
click at [756, 420] on span "Yes" at bounding box center [754, 420] width 18 height 20
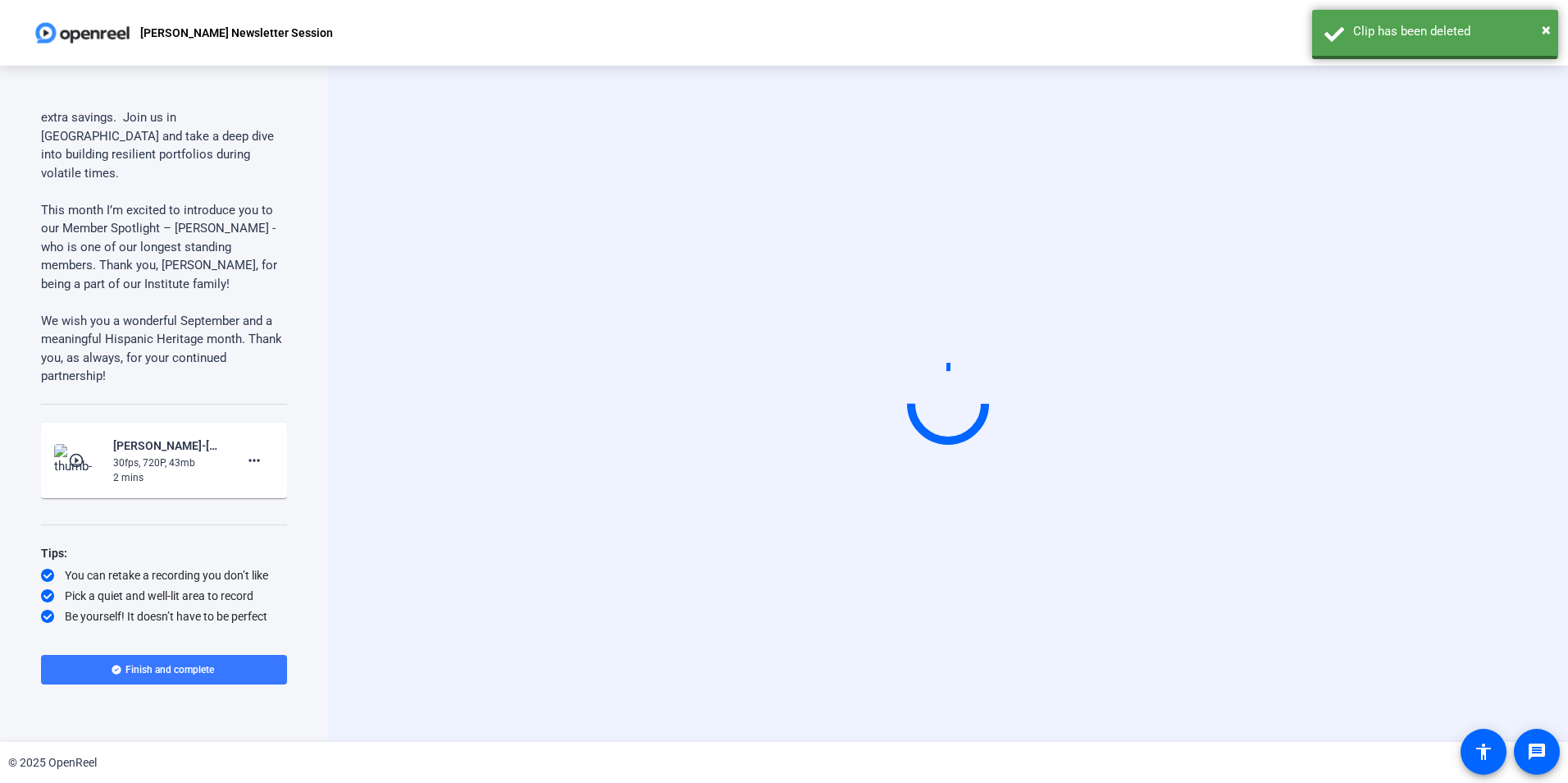
scroll to position [553, 0]
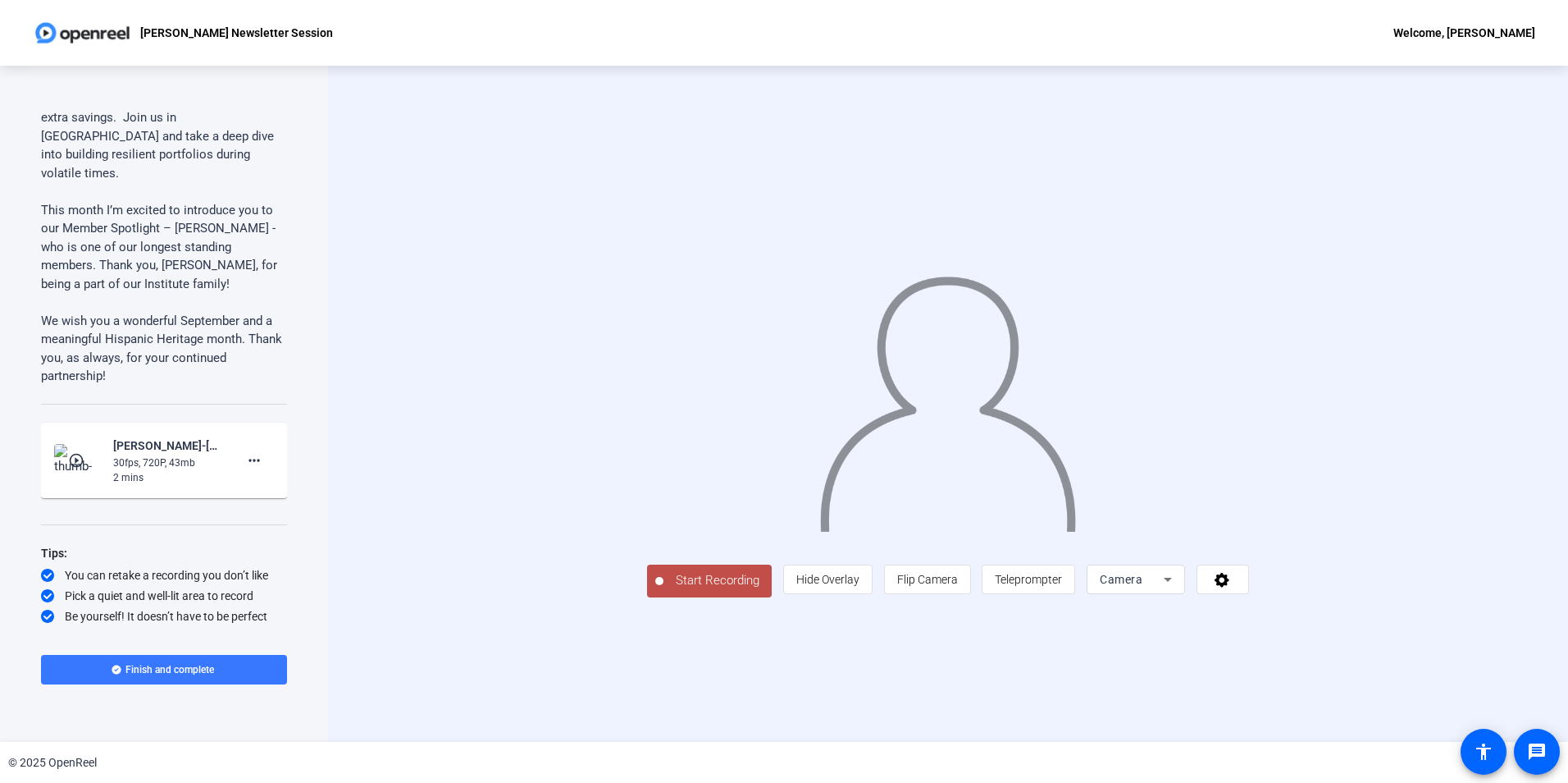
click at [663, 590] on span "Start Recording" at bounding box center [717, 580] width 109 height 19
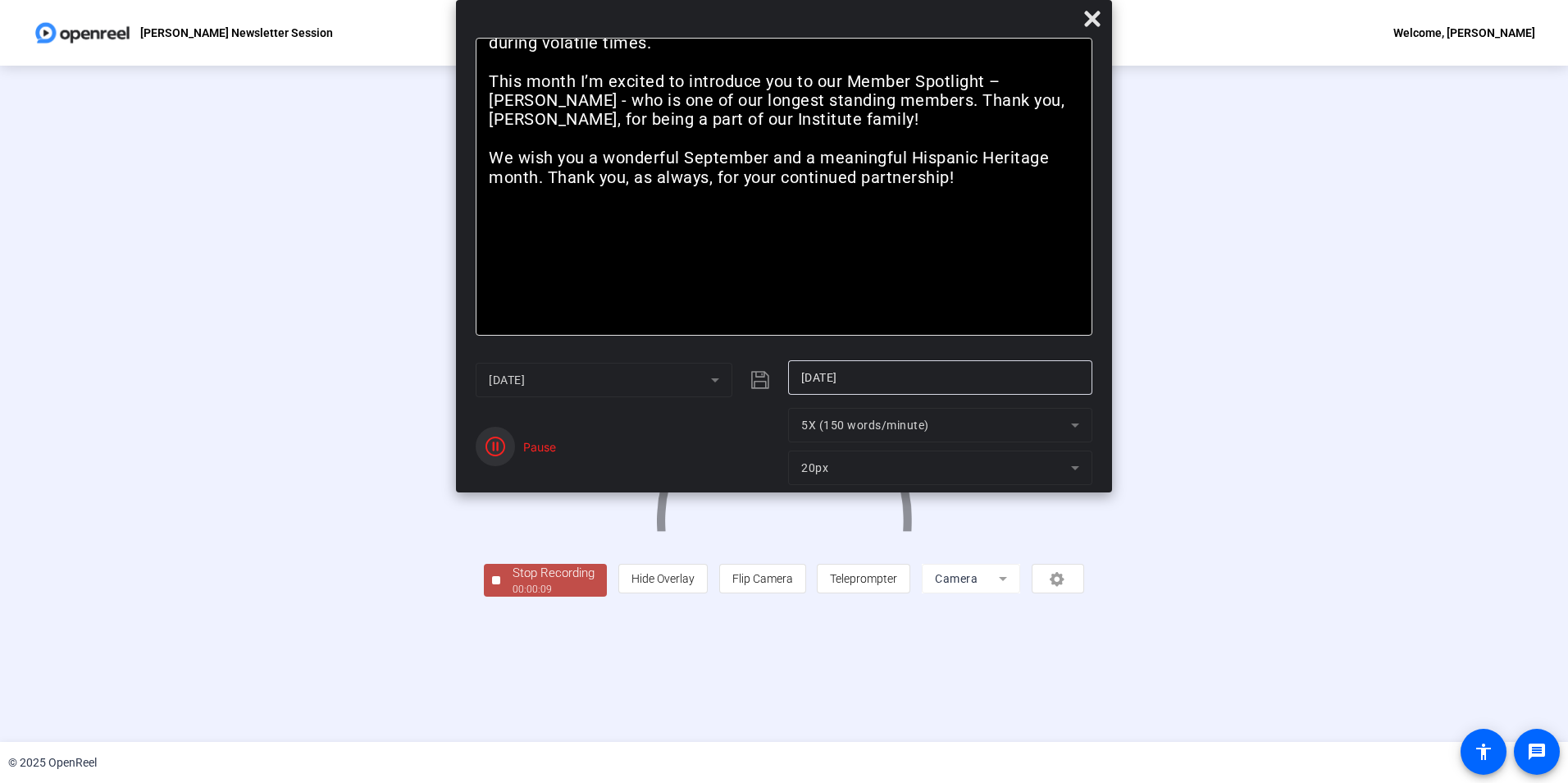
click at [489, 433] on span "button" at bounding box center [495, 446] width 39 height 40
click at [530, 457] on span at bounding box center [553, 455] width 60 height 40
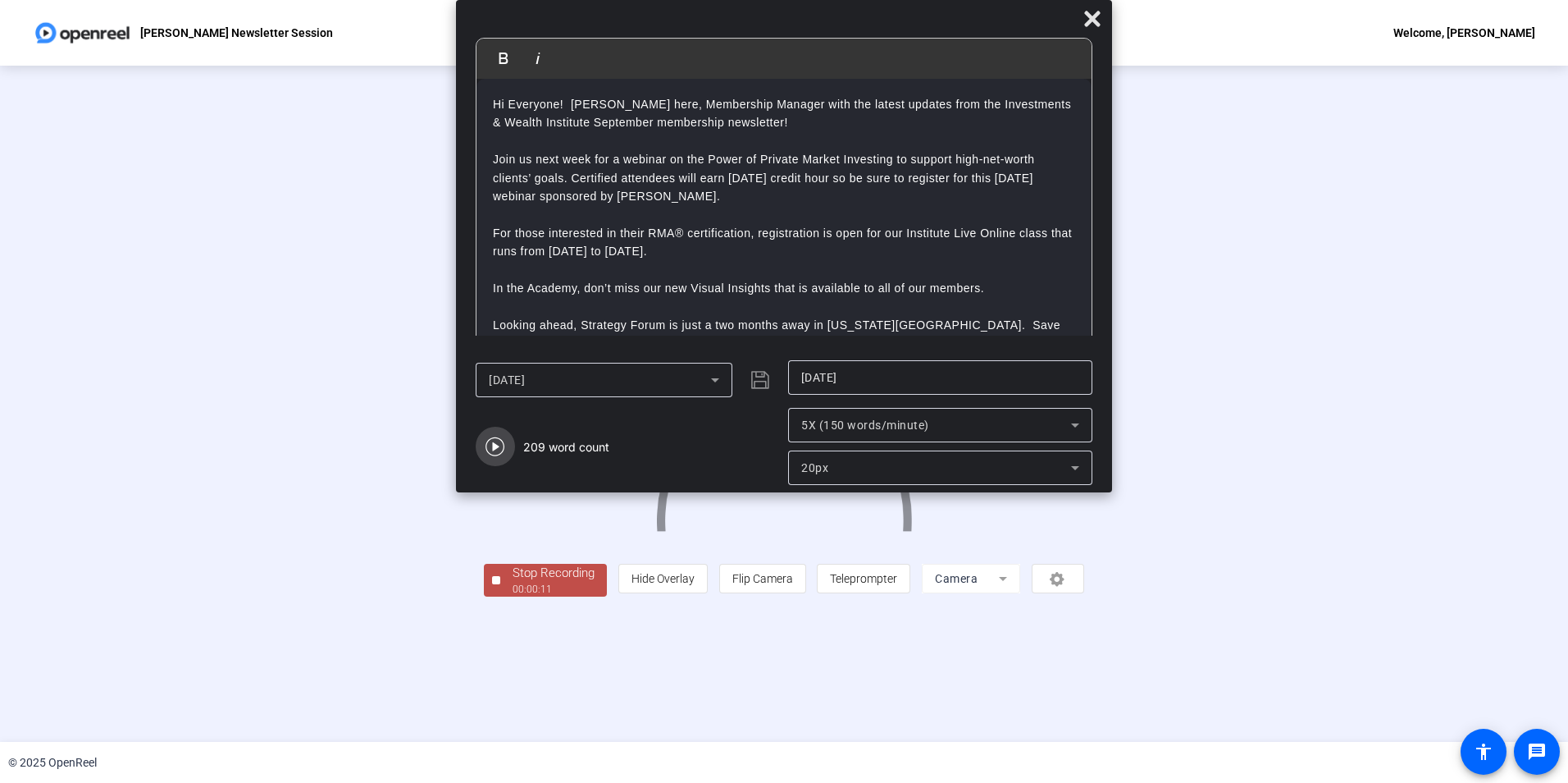
click at [499, 452] on icon "button" at bounding box center [495, 446] width 20 height 20
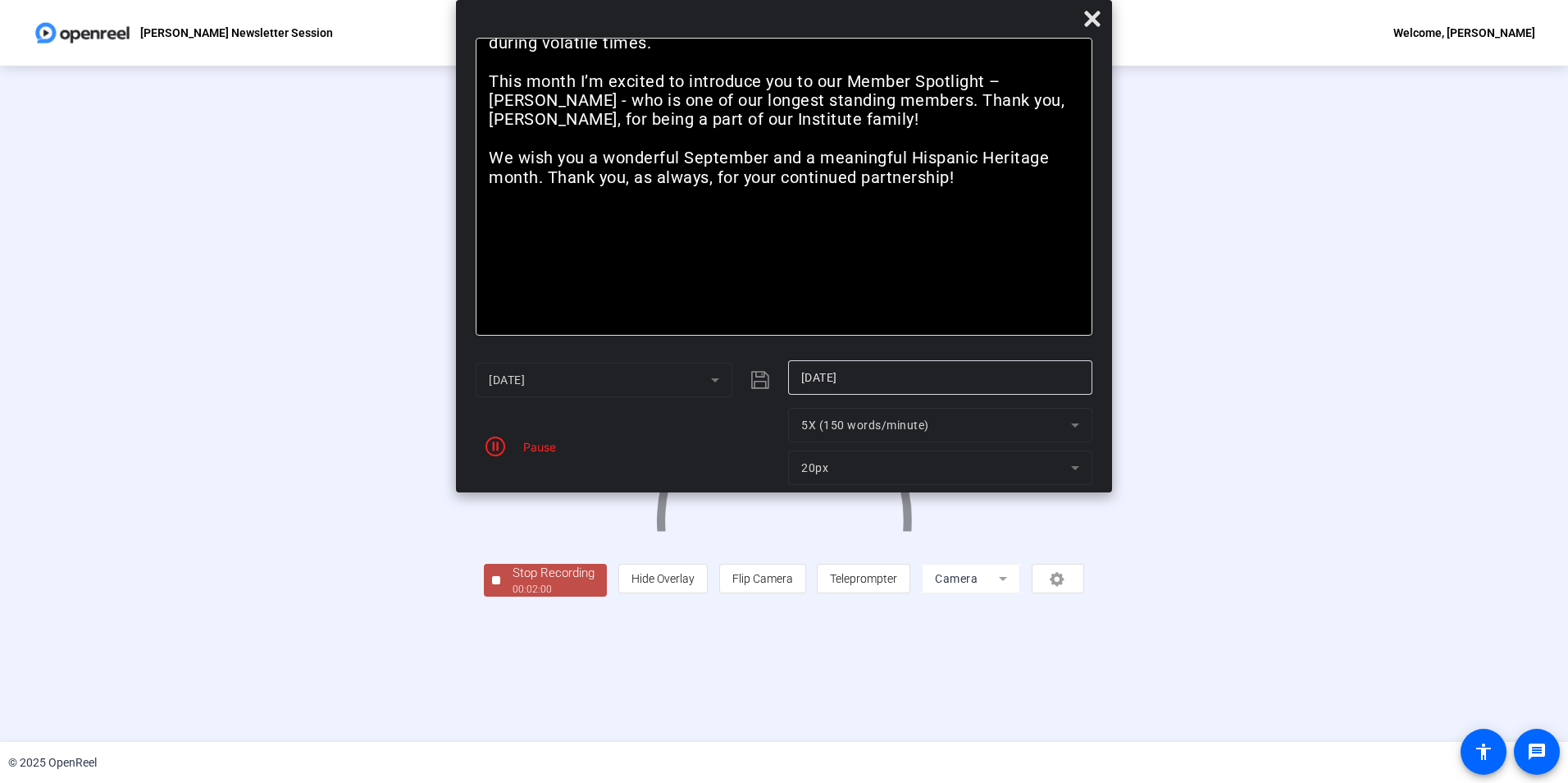
click at [512, 583] on div "Stop Recording" at bounding box center [553, 573] width 82 height 19
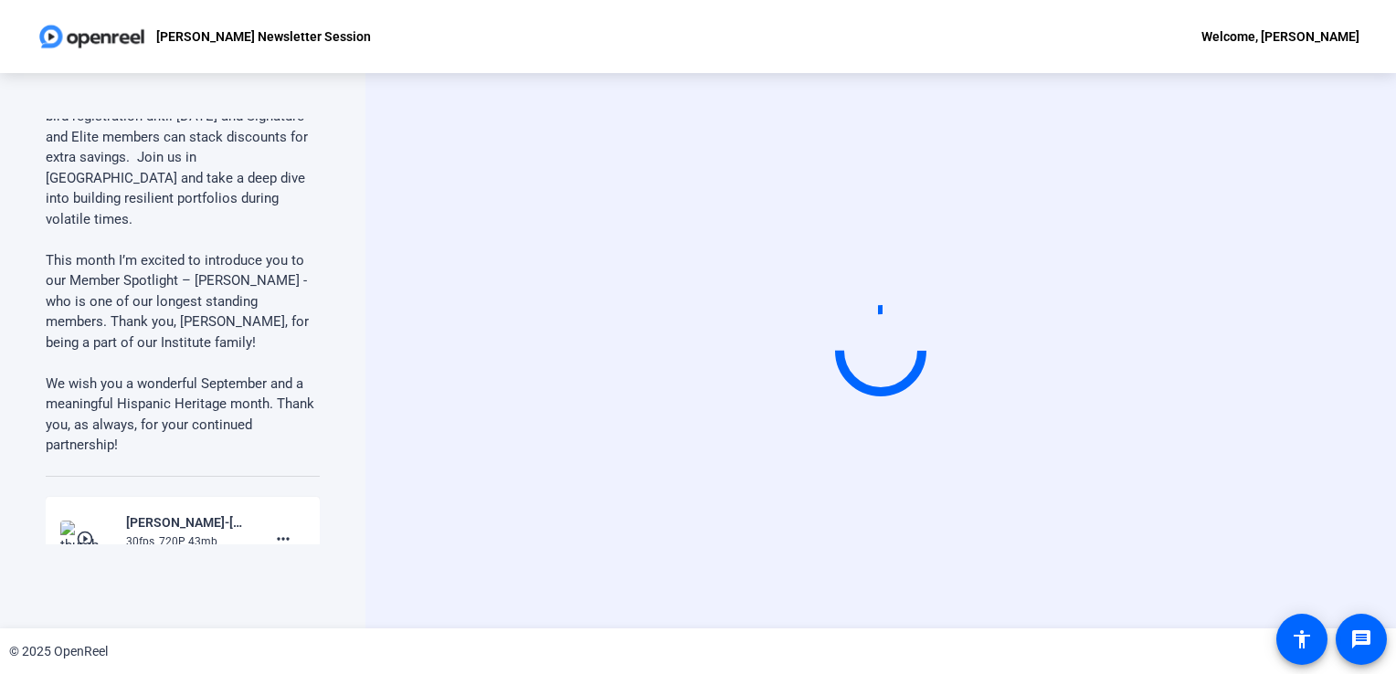
scroll to position [709, 0]
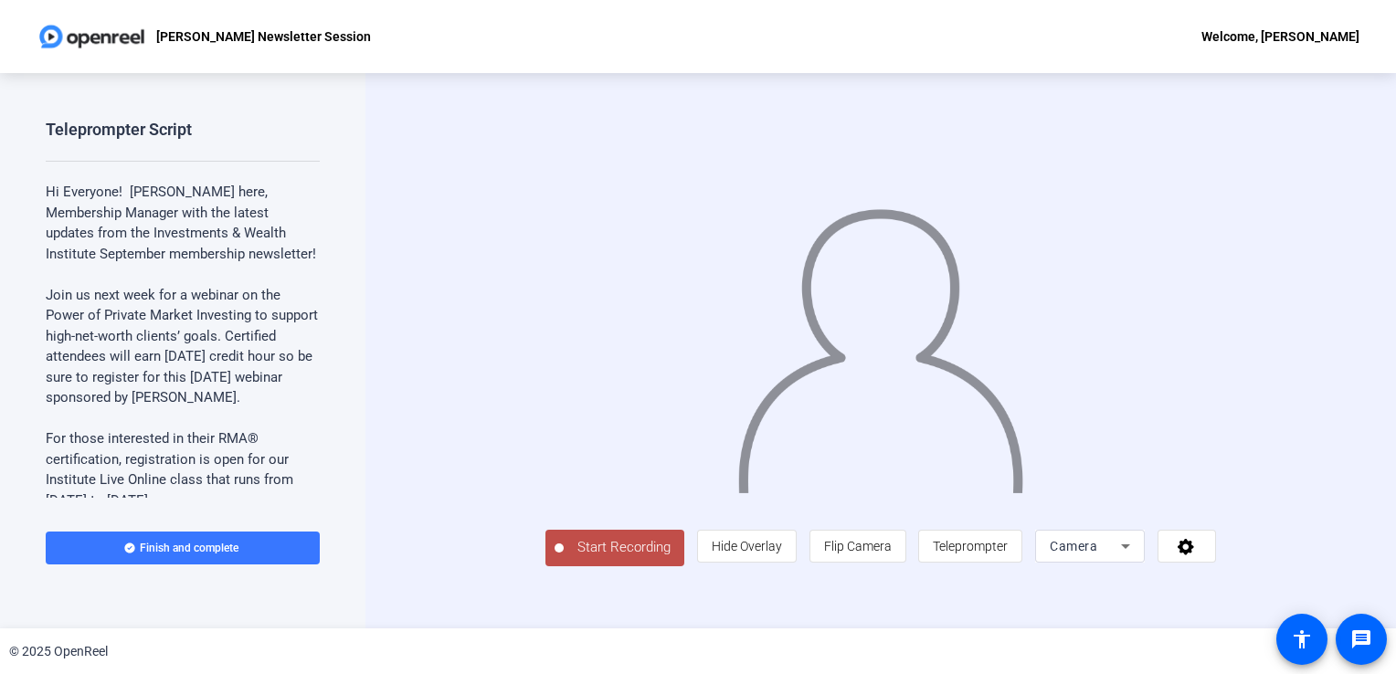
click at [564, 558] on span "Start Recording" at bounding box center [624, 547] width 121 height 21
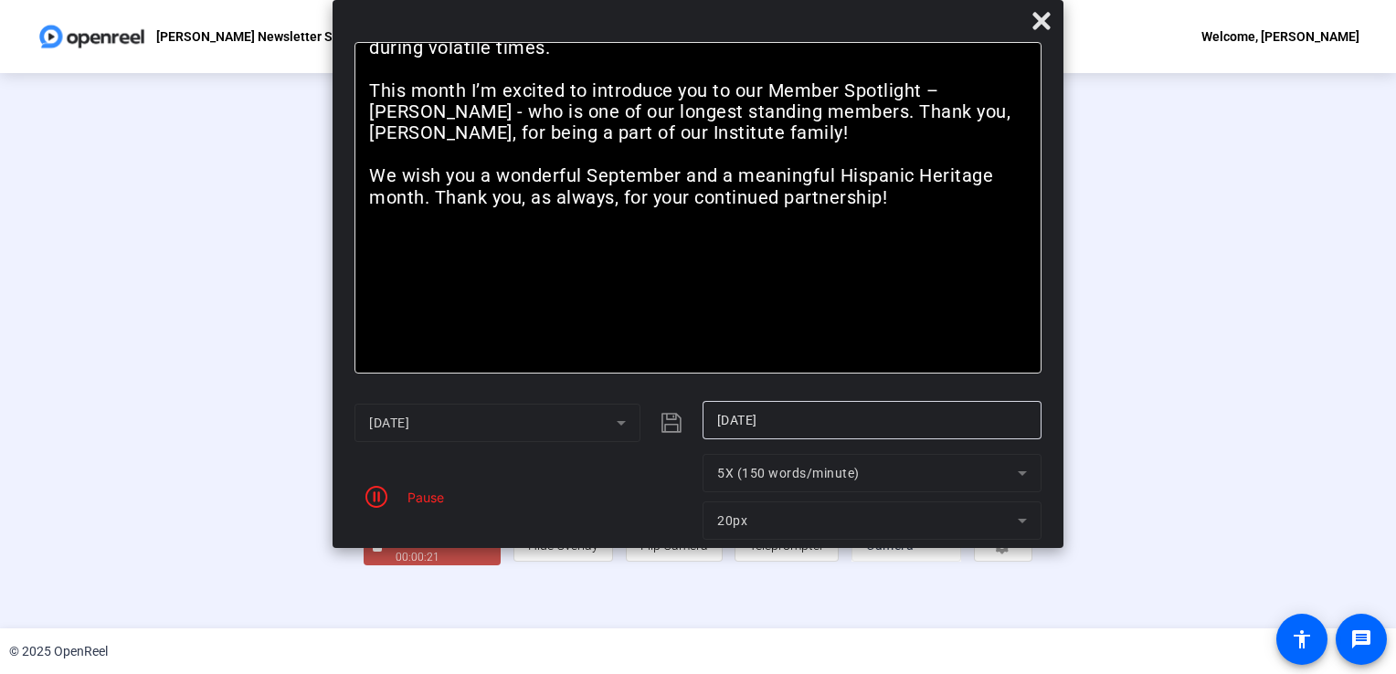
click at [406, 508] on div "Pause" at bounding box center [524, 497] width 339 height 86
click at [382, 503] on icon "button" at bounding box center [376, 497] width 22 height 22
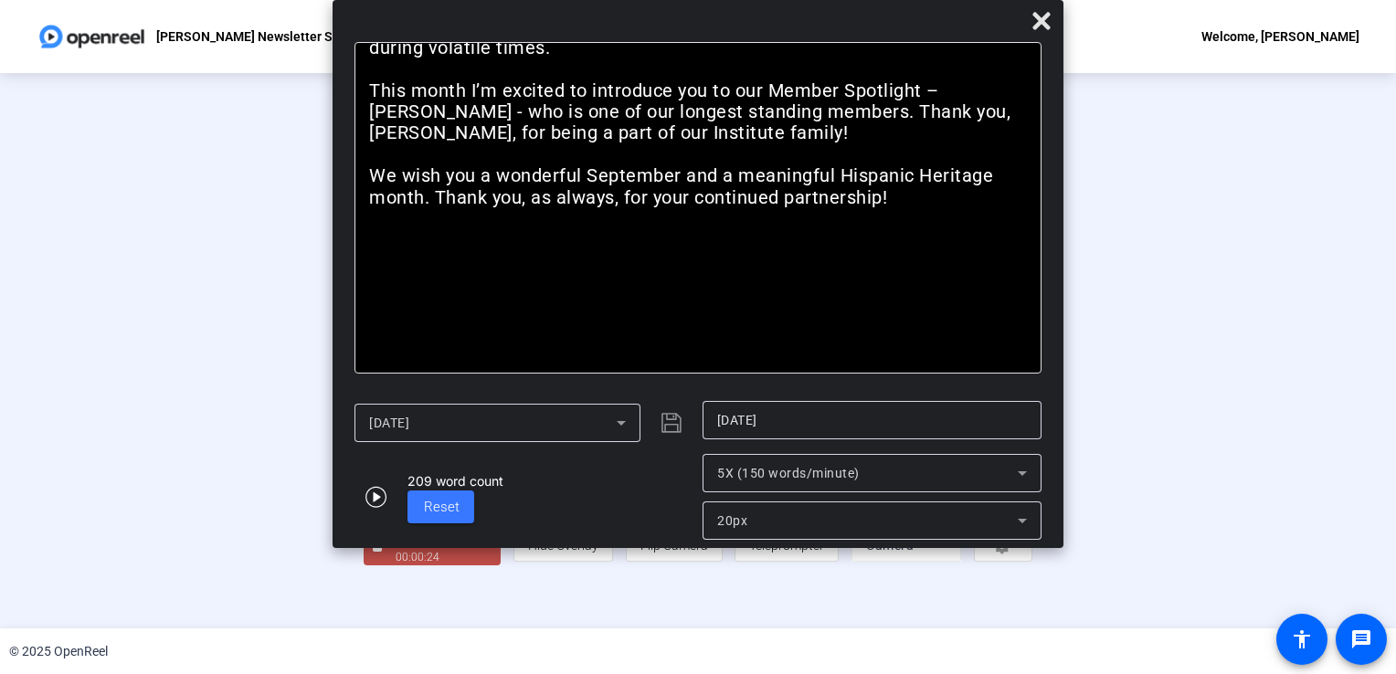
scroll to position [51, 0]
click at [396, 566] on div "00:00:25" at bounding box center [441, 557] width 91 height 16
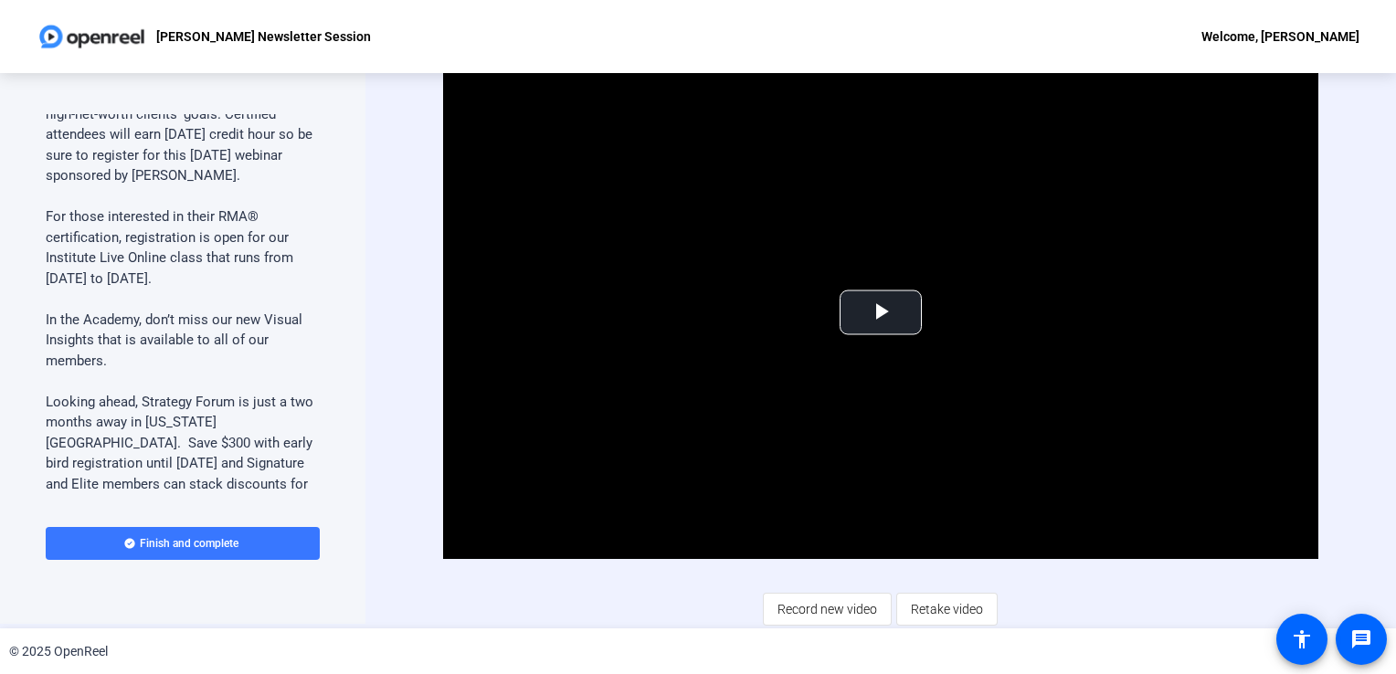
scroll to position [218, 0]
click at [963, 592] on span "Retake video" at bounding box center [947, 609] width 72 height 35
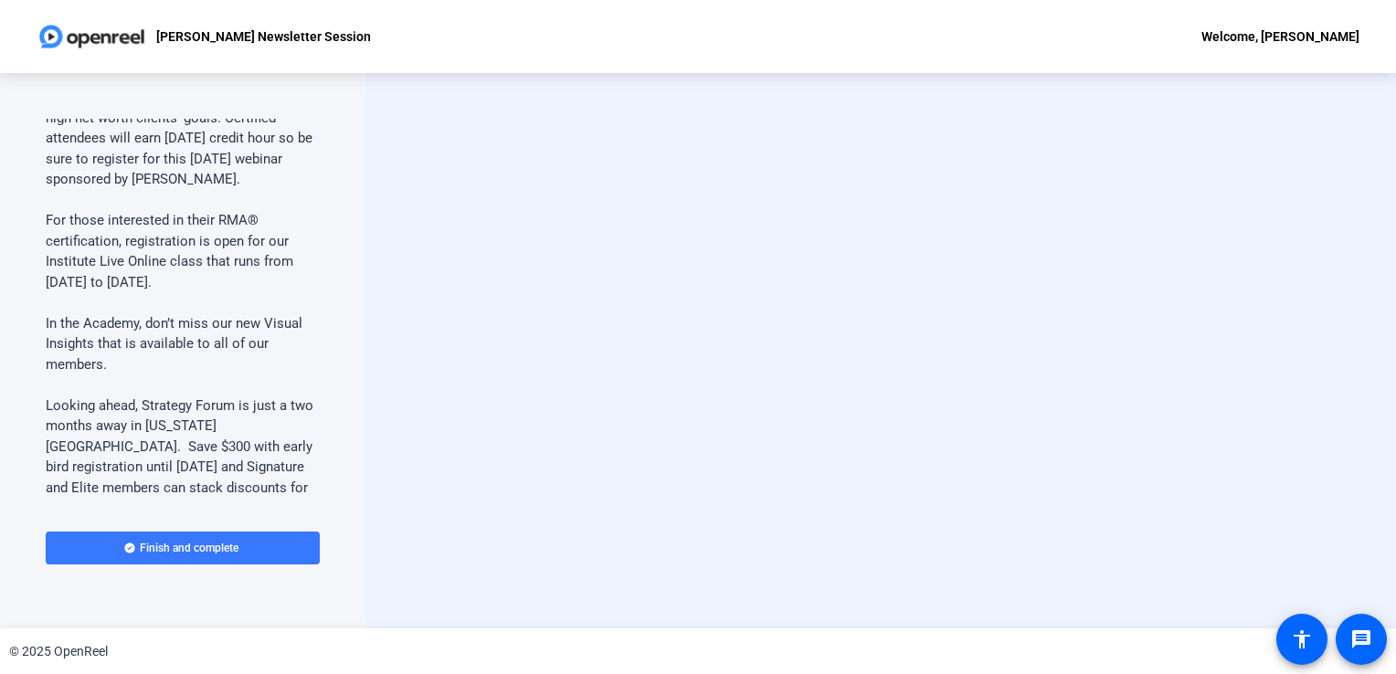
scroll to position [0, 0]
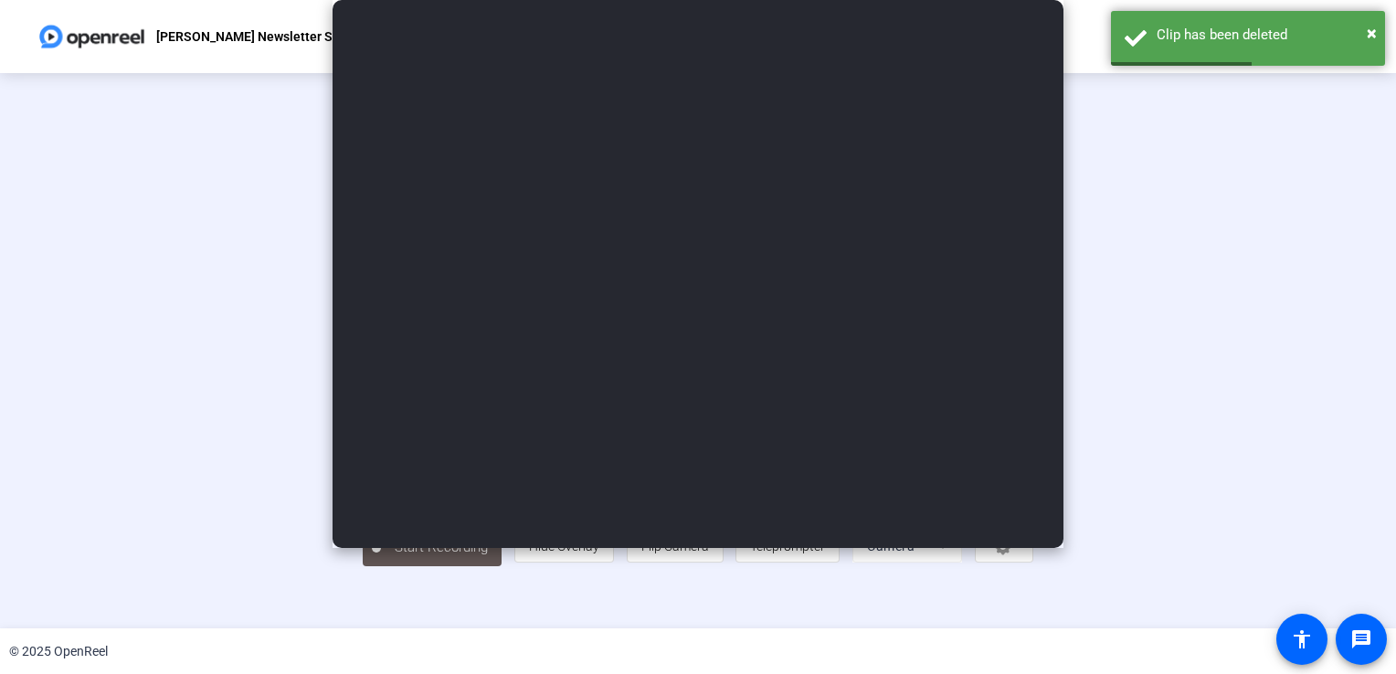
type input "[DATE]"
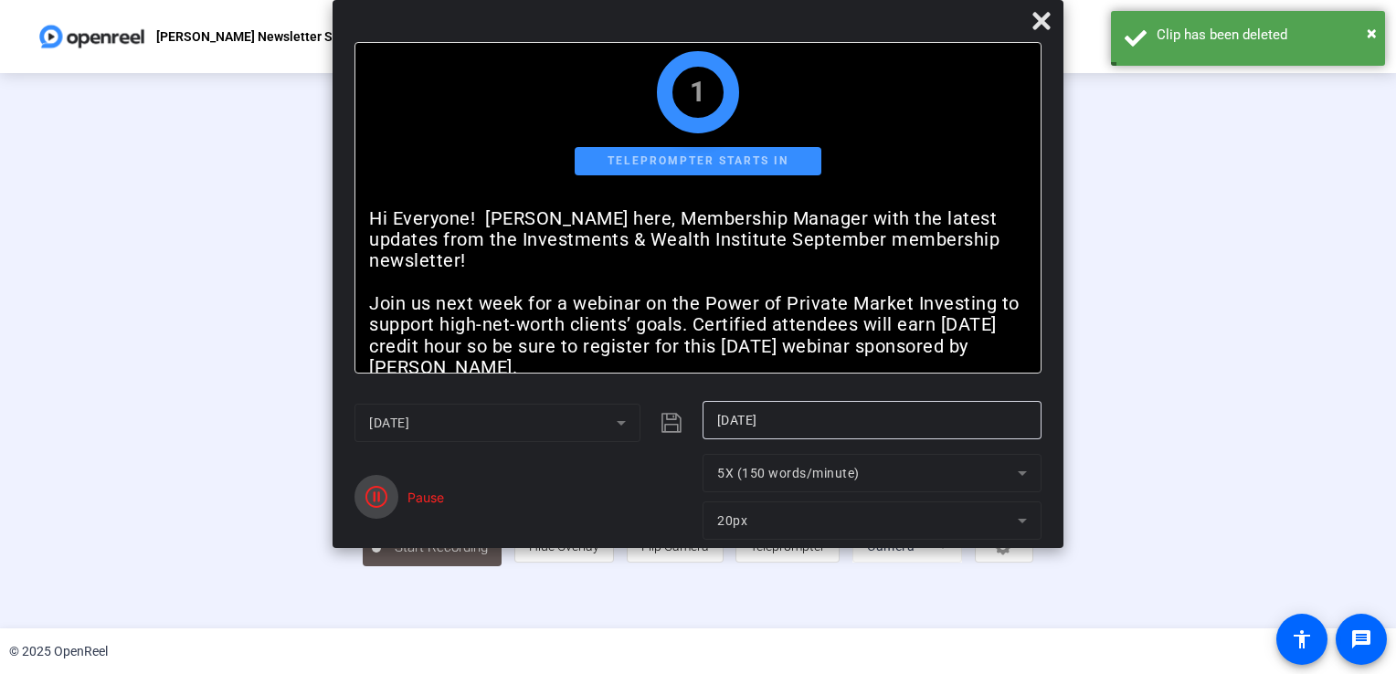
click at [381, 496] on icon "button" at bounding box center [376, 497] width 22 height 22
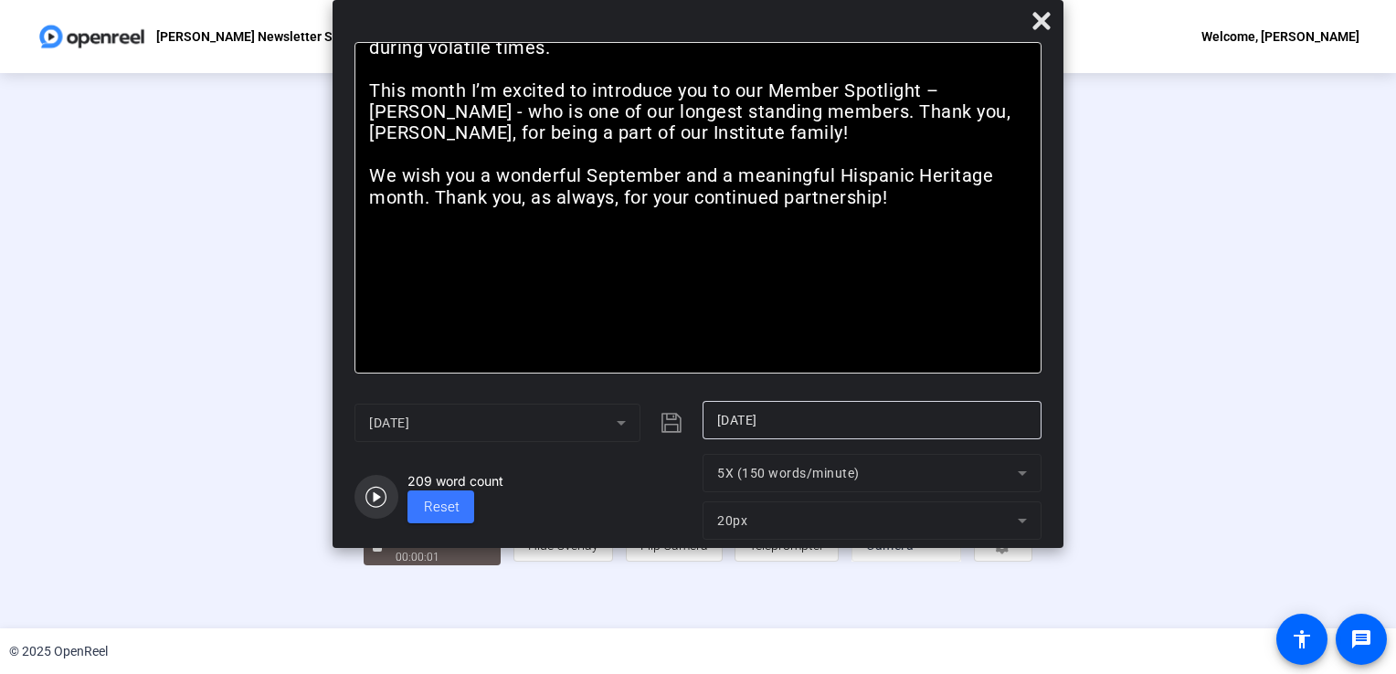
click at [381, 496] on icon "button" at bounding box center [376, 497] width 22 height 22
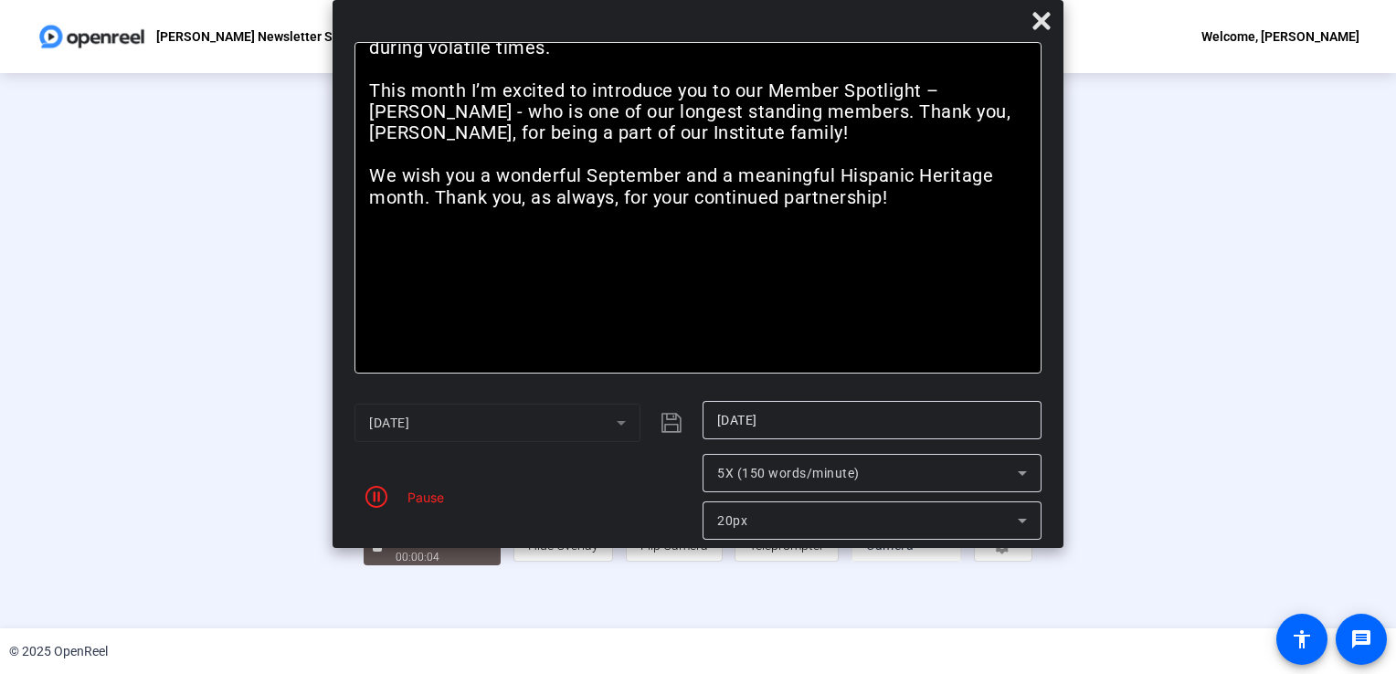
click at [381, 496] on icon "button" at bounding box center [376, 497] width 22 height 22
click at [430, 505] on span "Reset" at bounding box center [442, 507] width 36 height 16
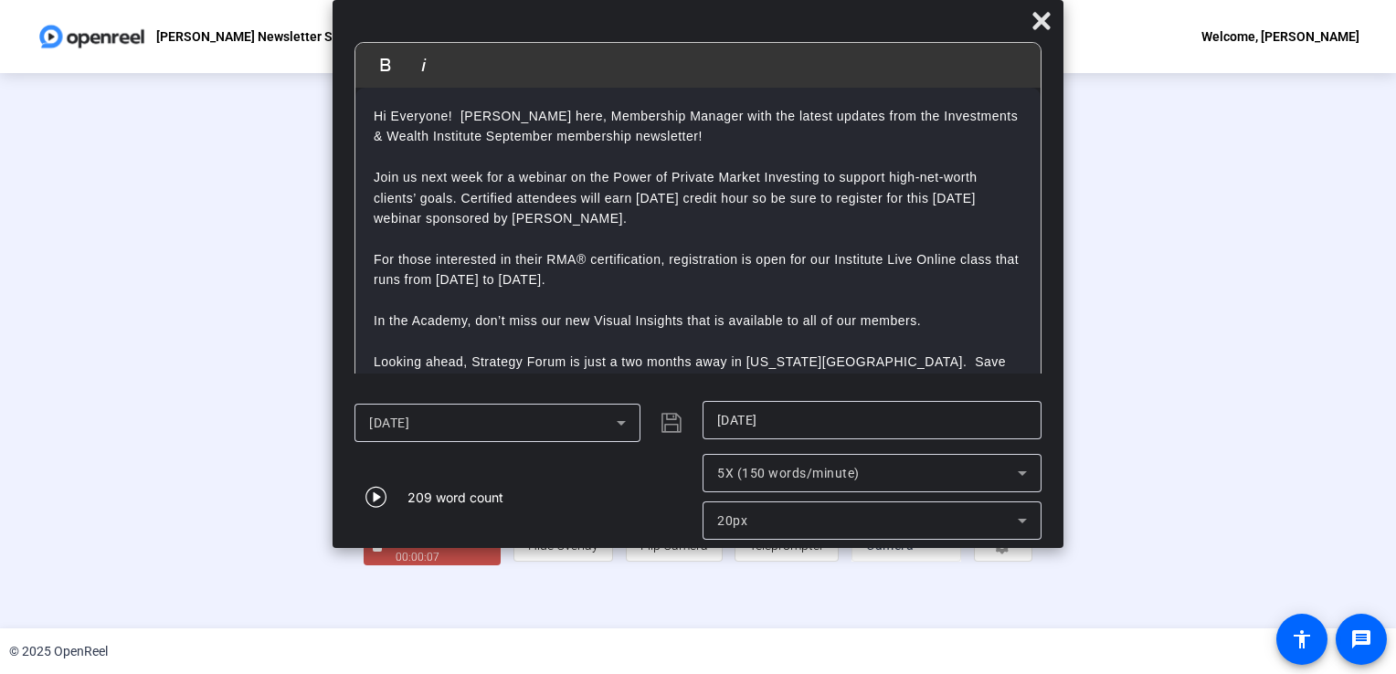
click at [0, 408] on html "Accessibility Screen-Reader Guide, Feedback, and Issue Reporting | New window V…" at bounding box center [698, 337] width 1396 height 674
click at [396, 550] on div "Stop Recording" at bounding box center [441, 539] width 91 height 21
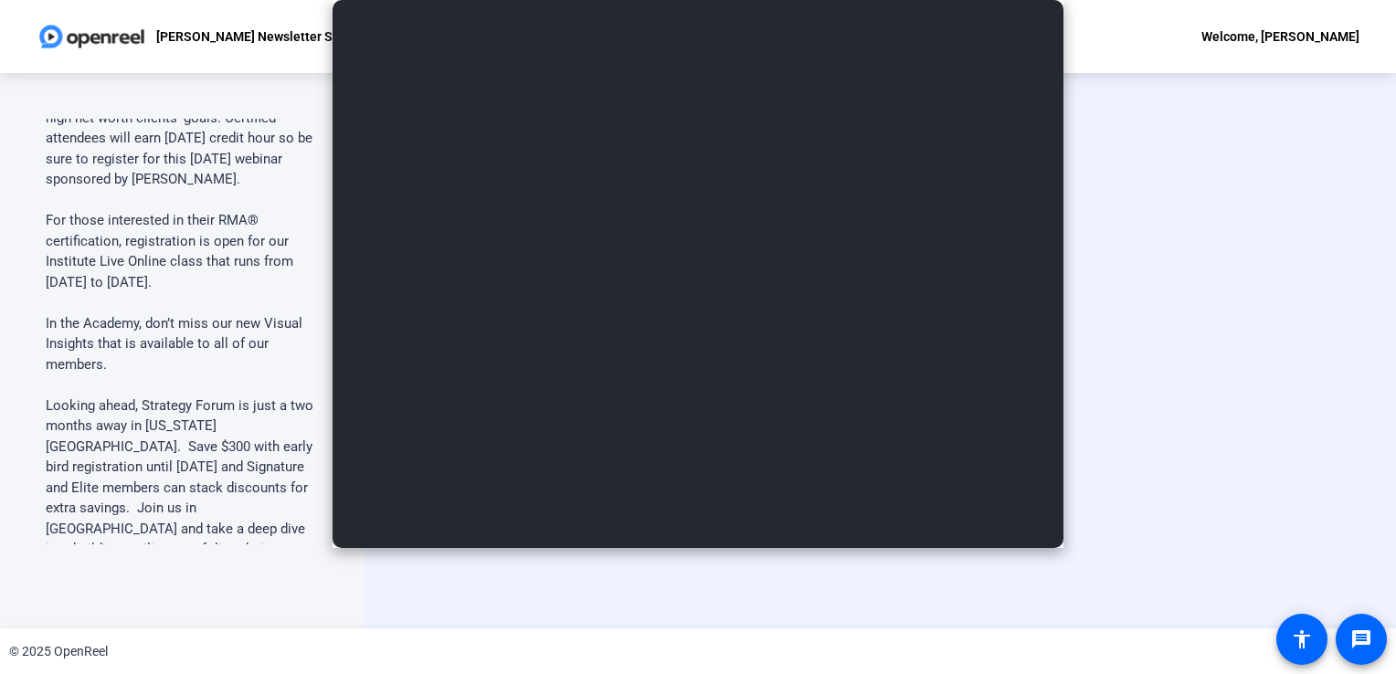
scroll to position [0, 0]
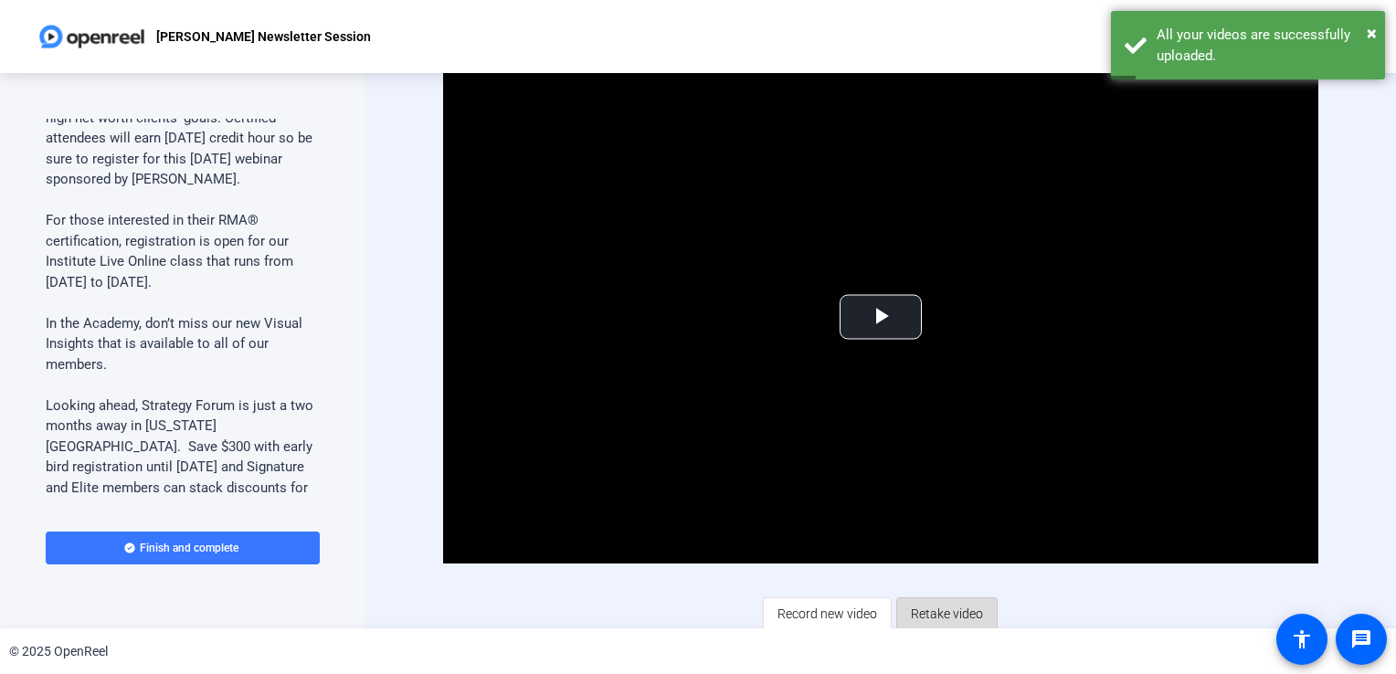
click at [961, 609] on span "Retake video" at bounding box center [947, 614] width 72 height 35
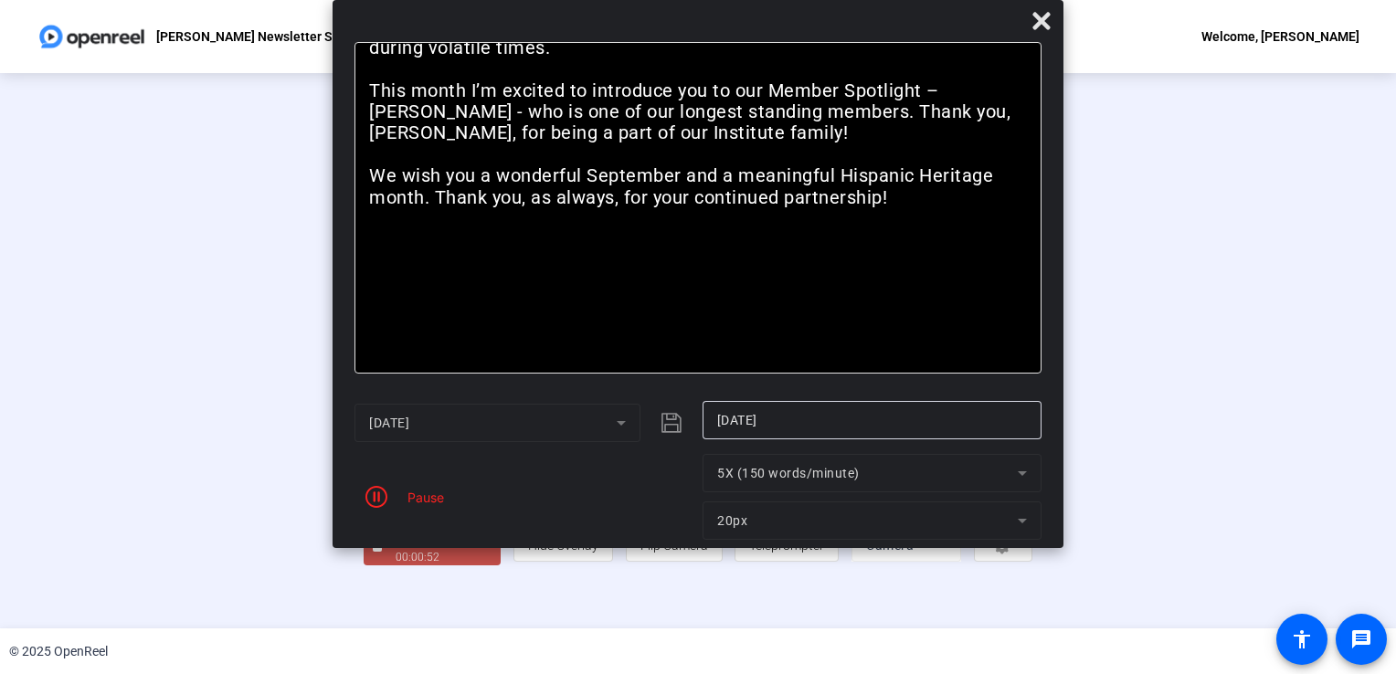
click at [431, 503] on div "Pause" at bounding box center [421, 497] width 46 height 19
click at [398, 499] on div "Pause" at bounding box center [421, 497] width 46 height 19
click at [385, 496] on icon "button" at bounding box center [376, 497] width 22 height 22
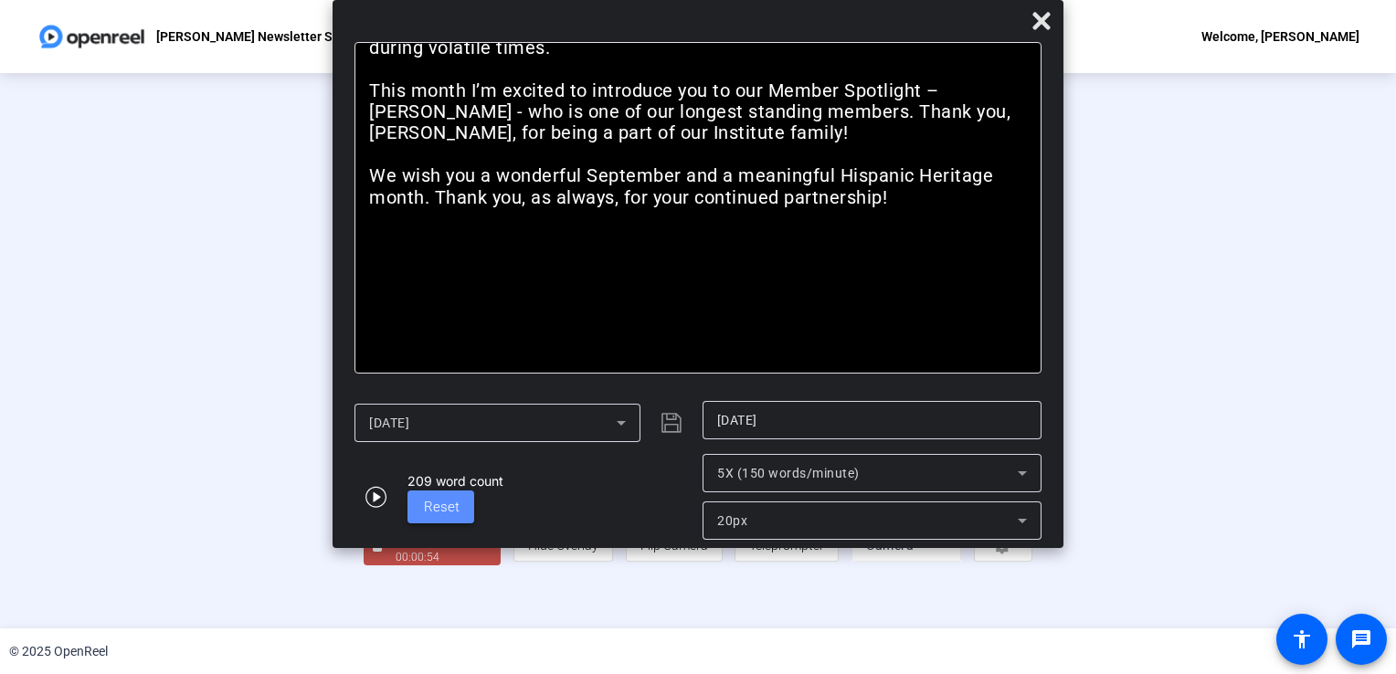
click at [469, 503] on span at bounding box center [441, 507] width 67 height 44
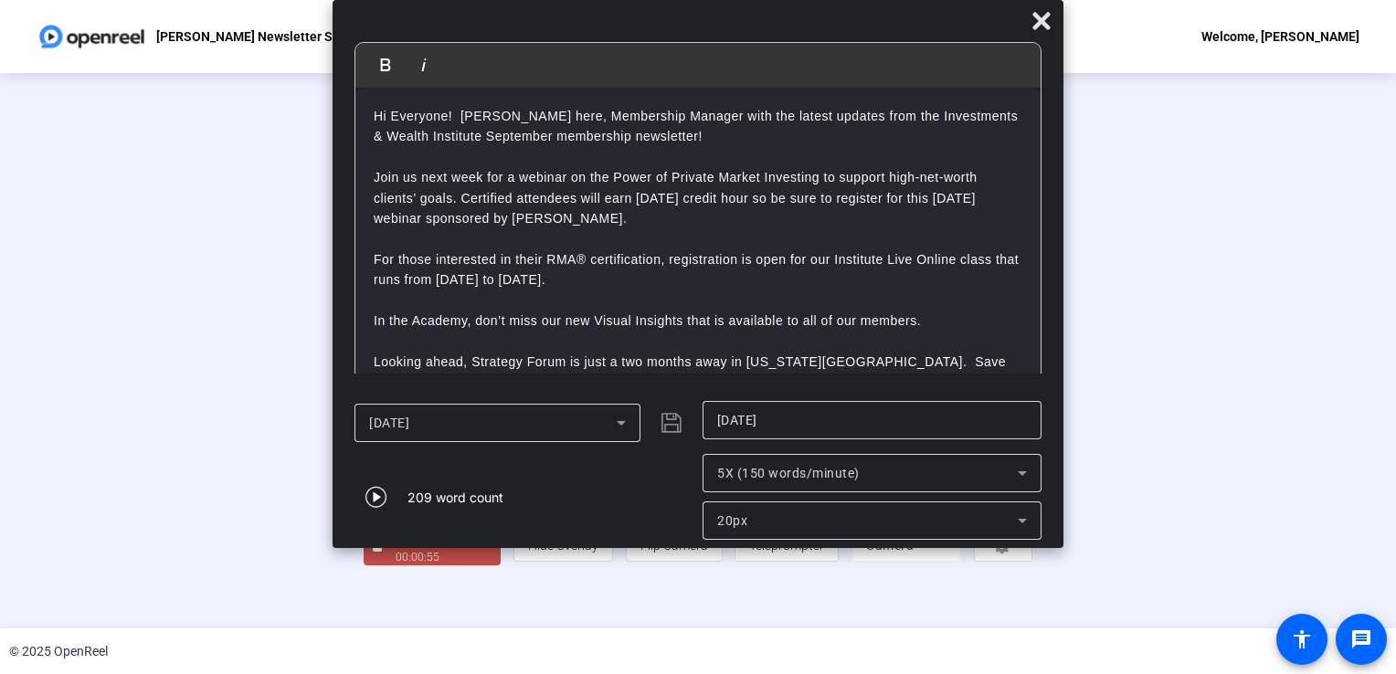
scroll to position [51, 0]
click at [396, 550] on div "Stop Recording" at bounding box center [441, 539] width 91 height 21
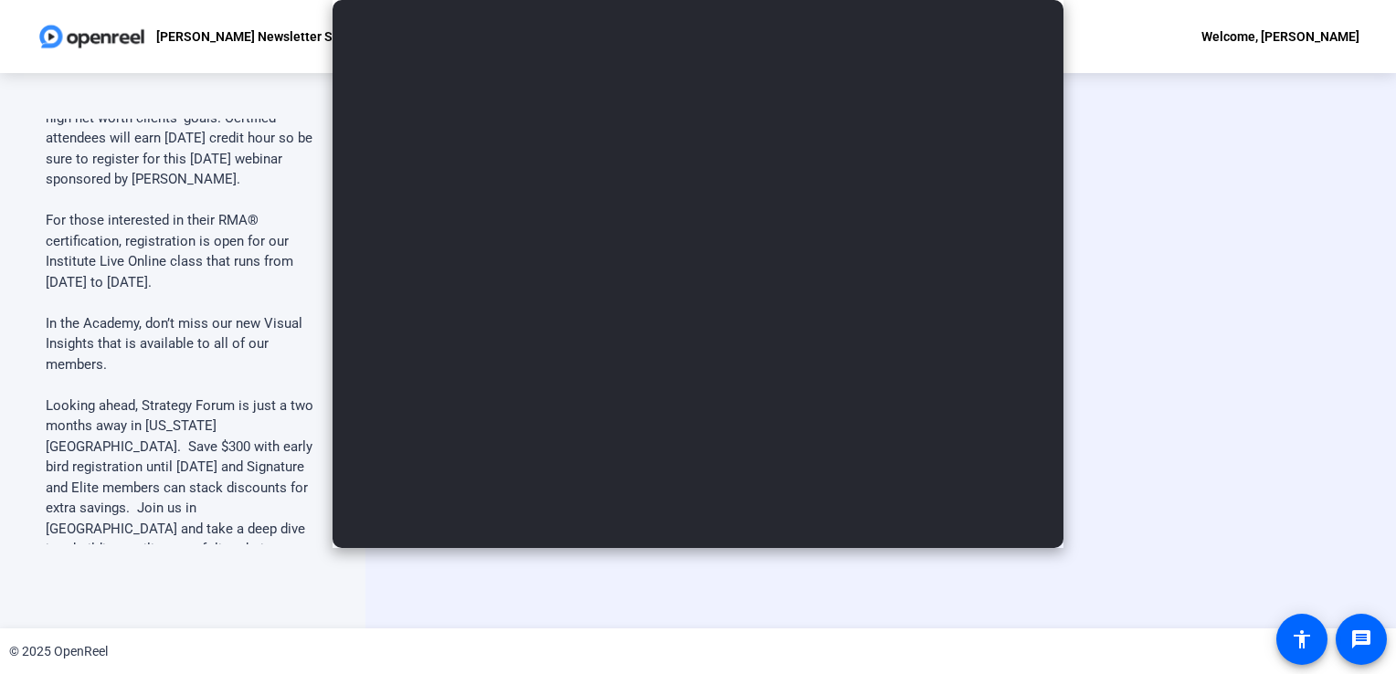
scroll to position [0, 0]
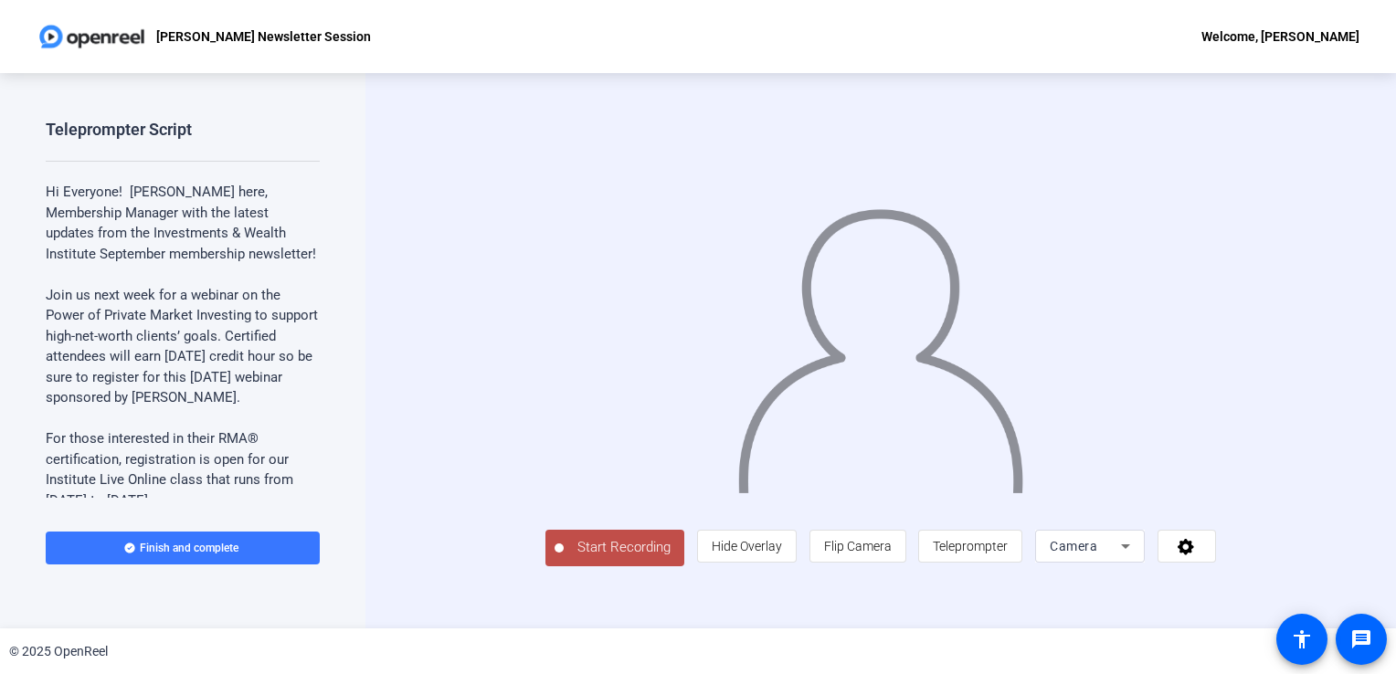
click at [176, 613] on div "Teleprompter Script Hi Everyone! [PERSON_NAME] here, Membership Manager with th…" at bounding box center [182, 351] width 365 height 556
click at [564, 558] on span "Start Recording" at bounding box center [624, 547] width 121 height 21
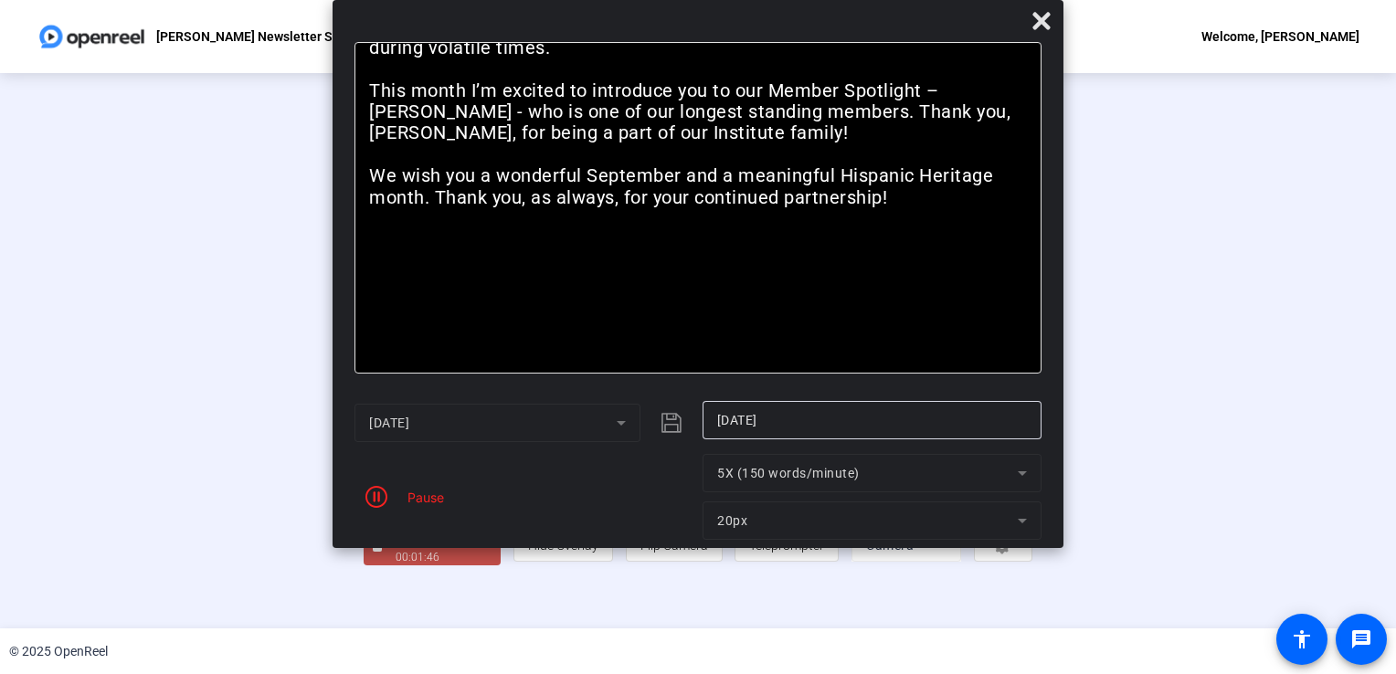
click at [416, 492] on div "Pause" at bounding box center [421, 497] width 46 height 19
click at [381, 498] on icon "button" at bounding box center [376, 497] width 22 height 22
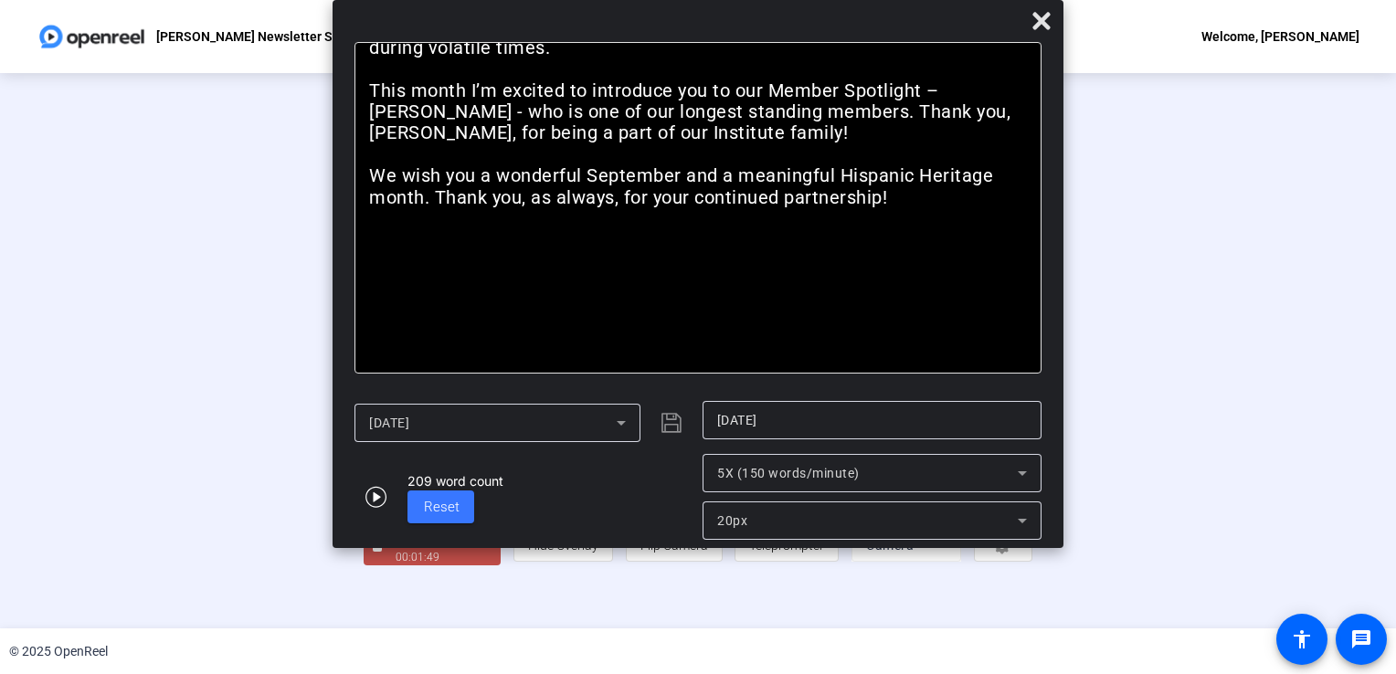
scroll to position [51, 0]
click at [396, 550] on div "Stop Recording" at bounding box center [441, 539] width 91 height 21
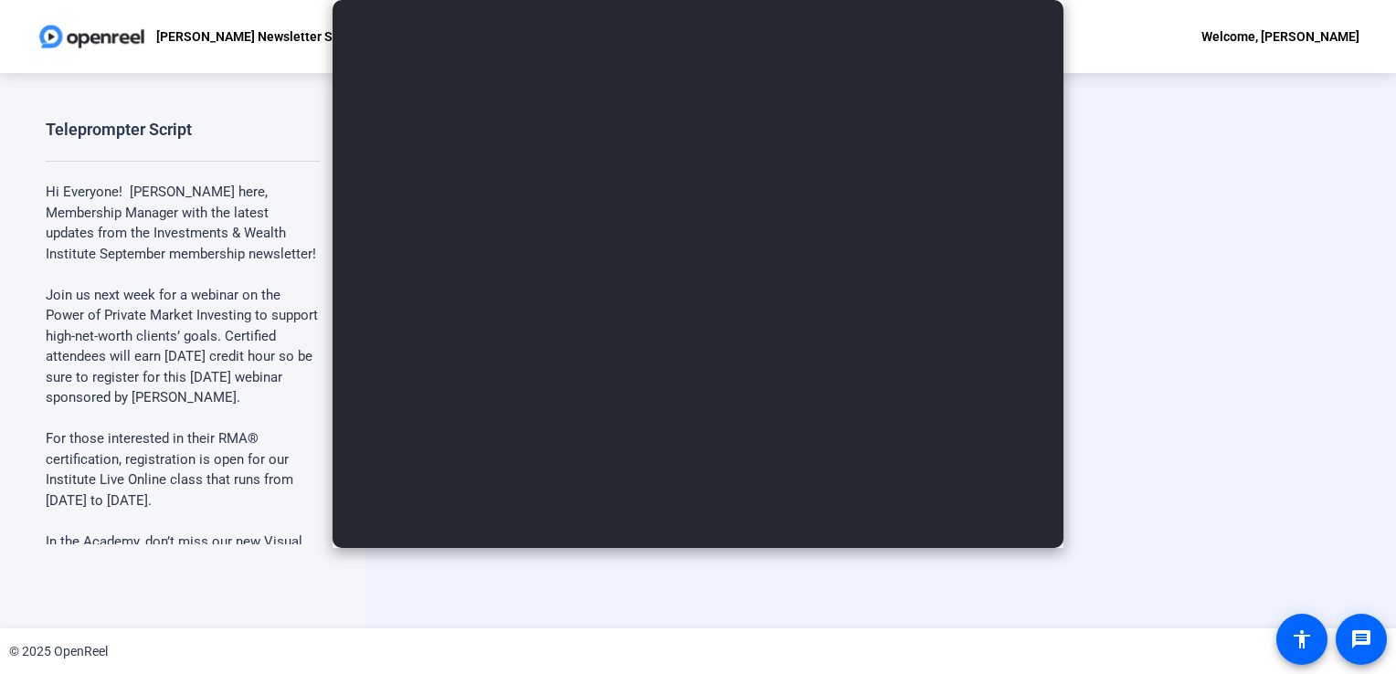
scroll to position [0, 0]
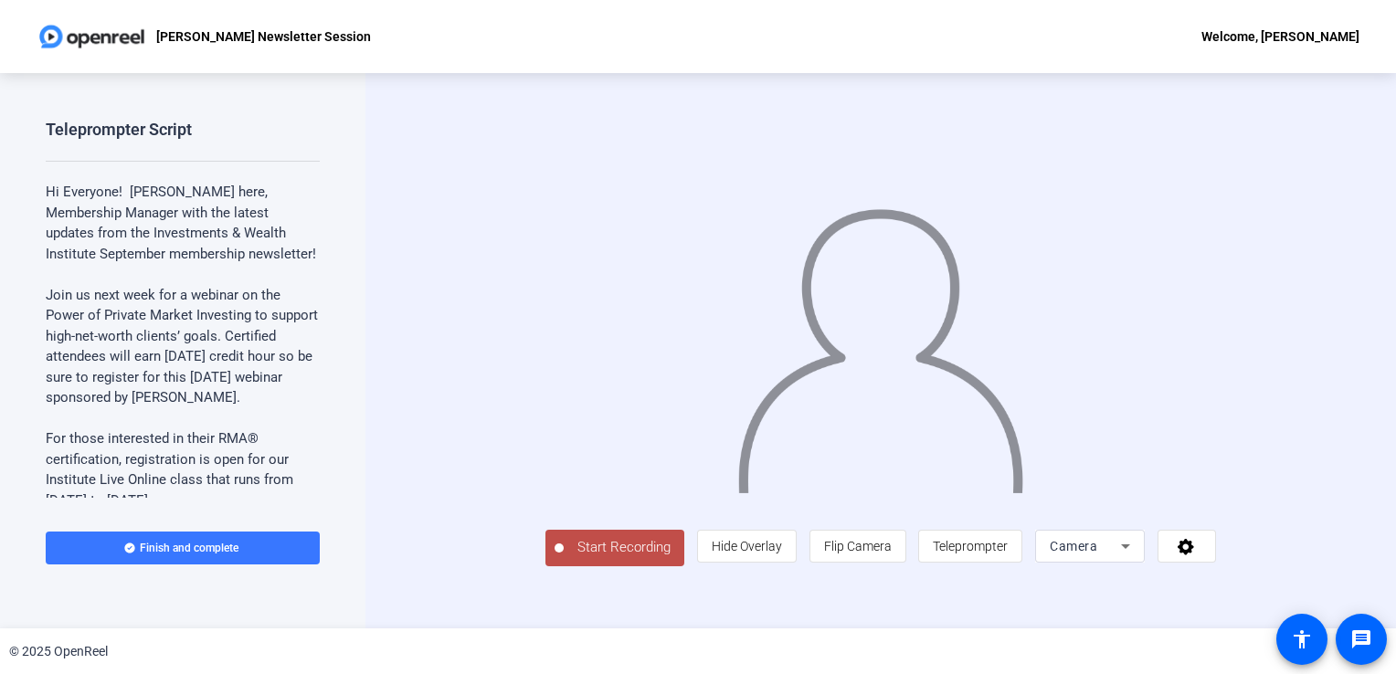
click at [564, 558] on span "Start Recording" at bounding box center [624, 547] width 121 height 21
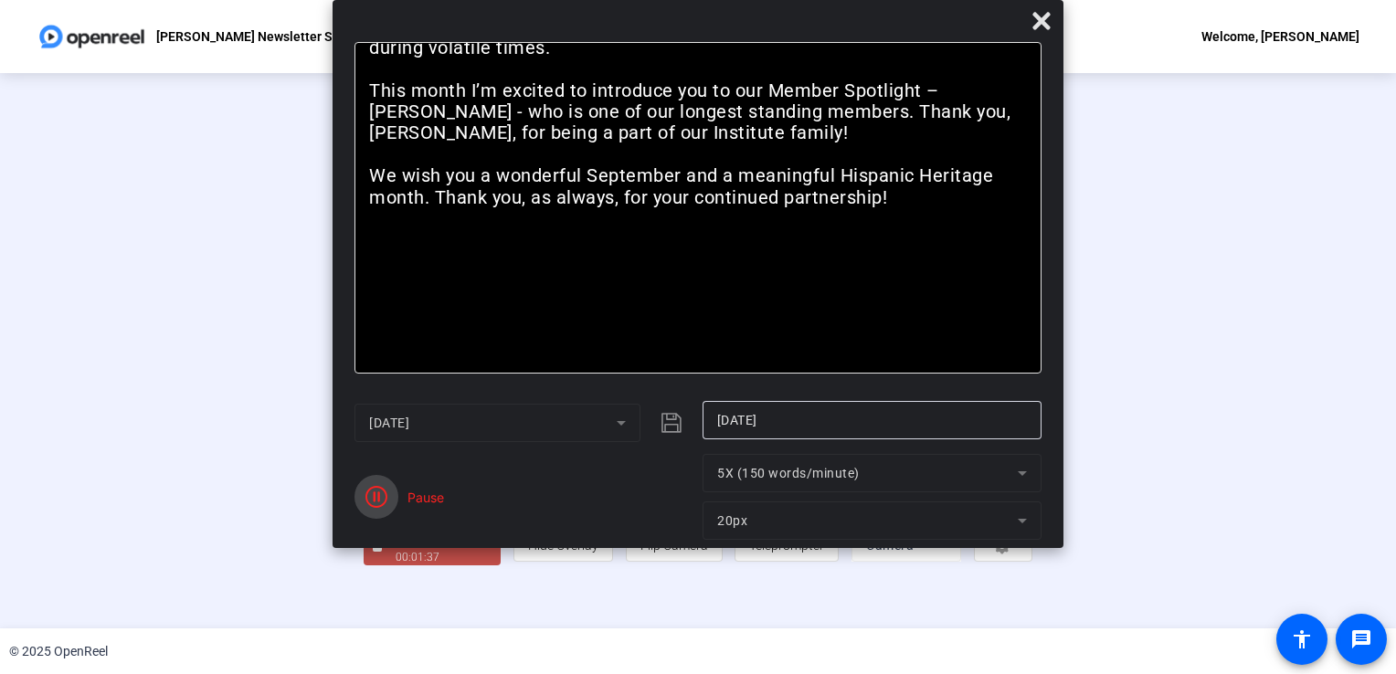
click at [386, 499] on icon "button" at bounding box center [376, 497] width 22 height 22
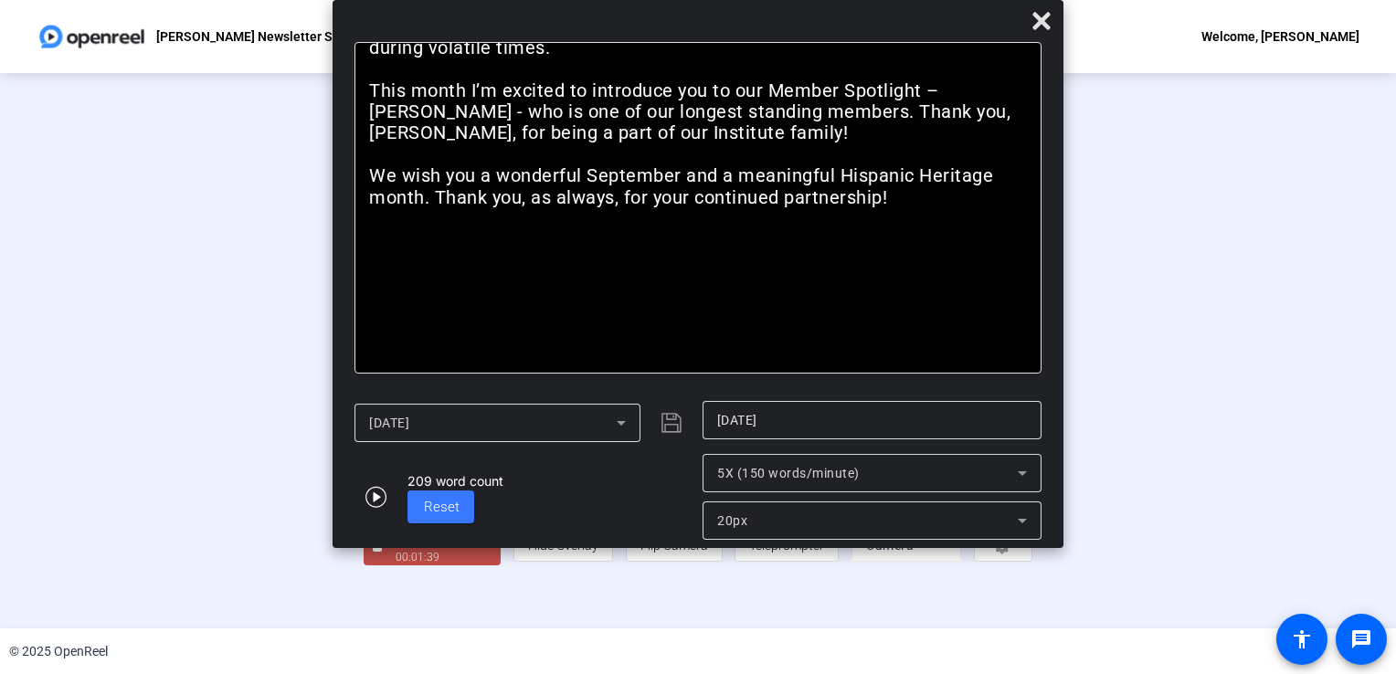
scroll to position [51, 0]
click at [396, 550] on div "Stop Recording" at bounding box center [441, 539] width 91 height 21
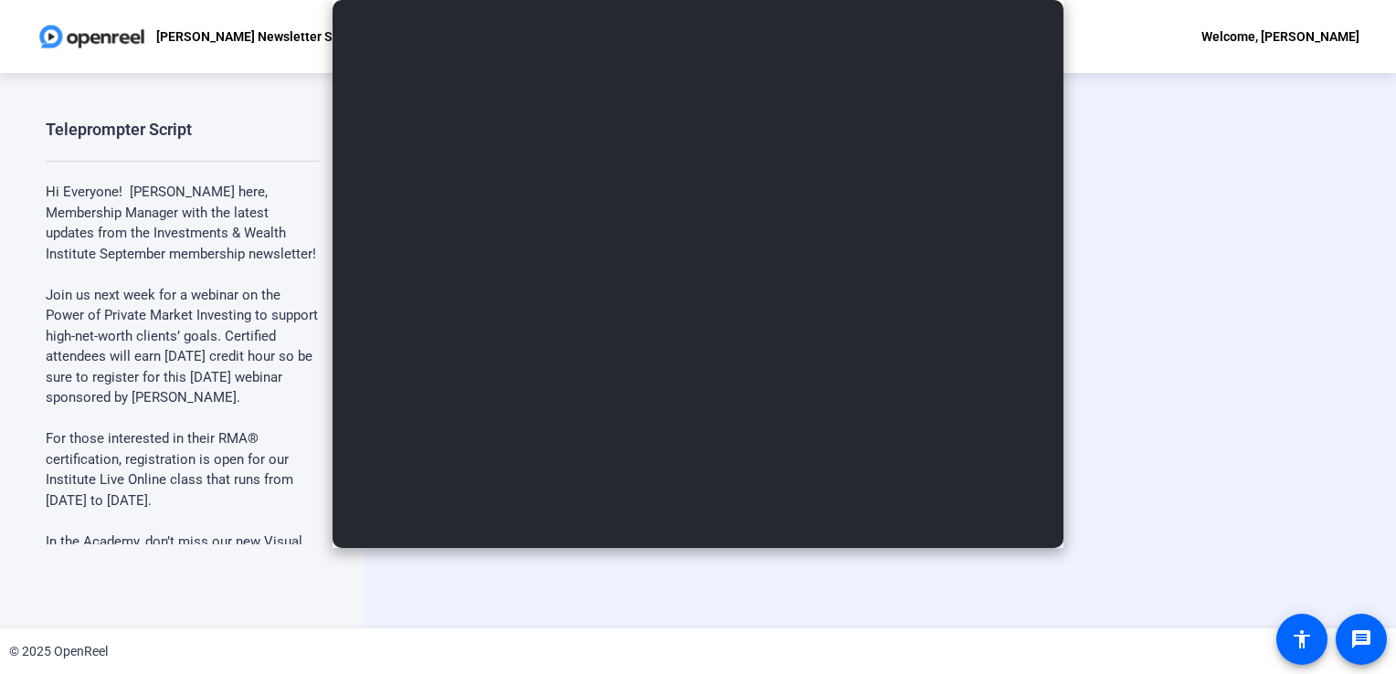
scroll to position [0, 0]
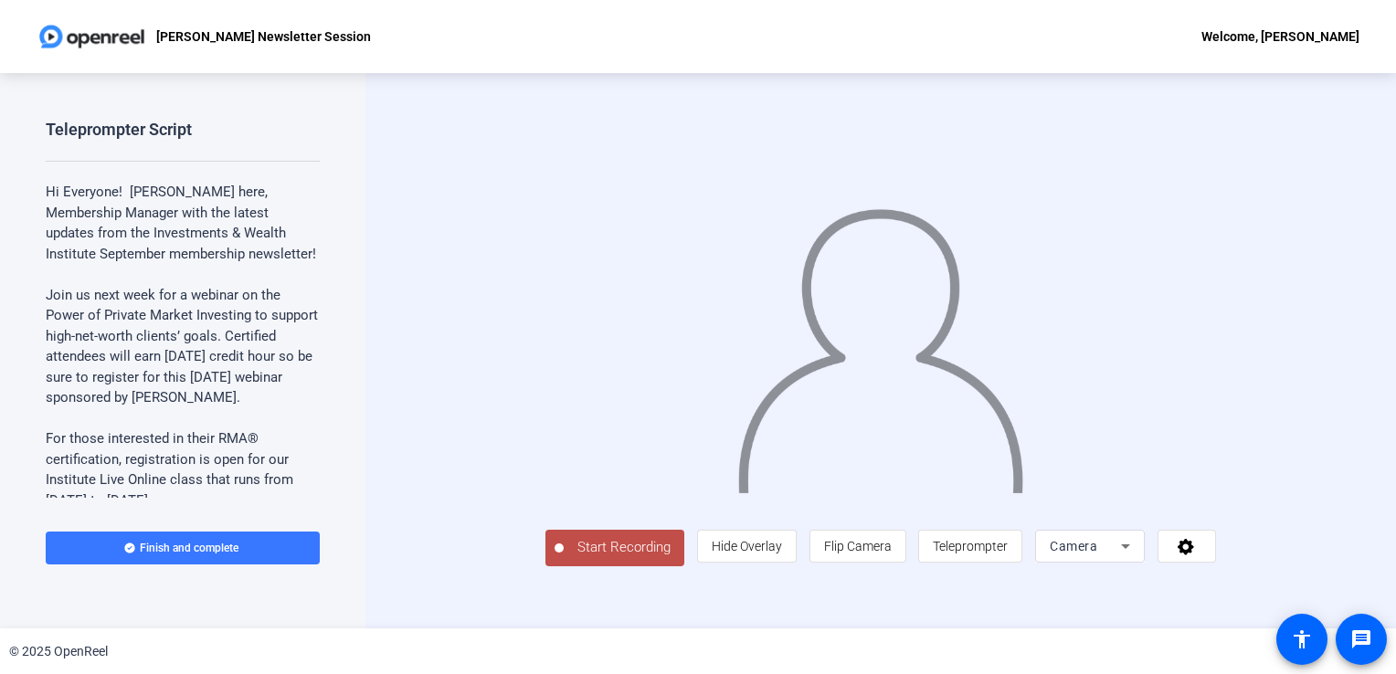
click at [564, 558] on span "Start Recording" at bounding box center [624, 547] width 121 height 21
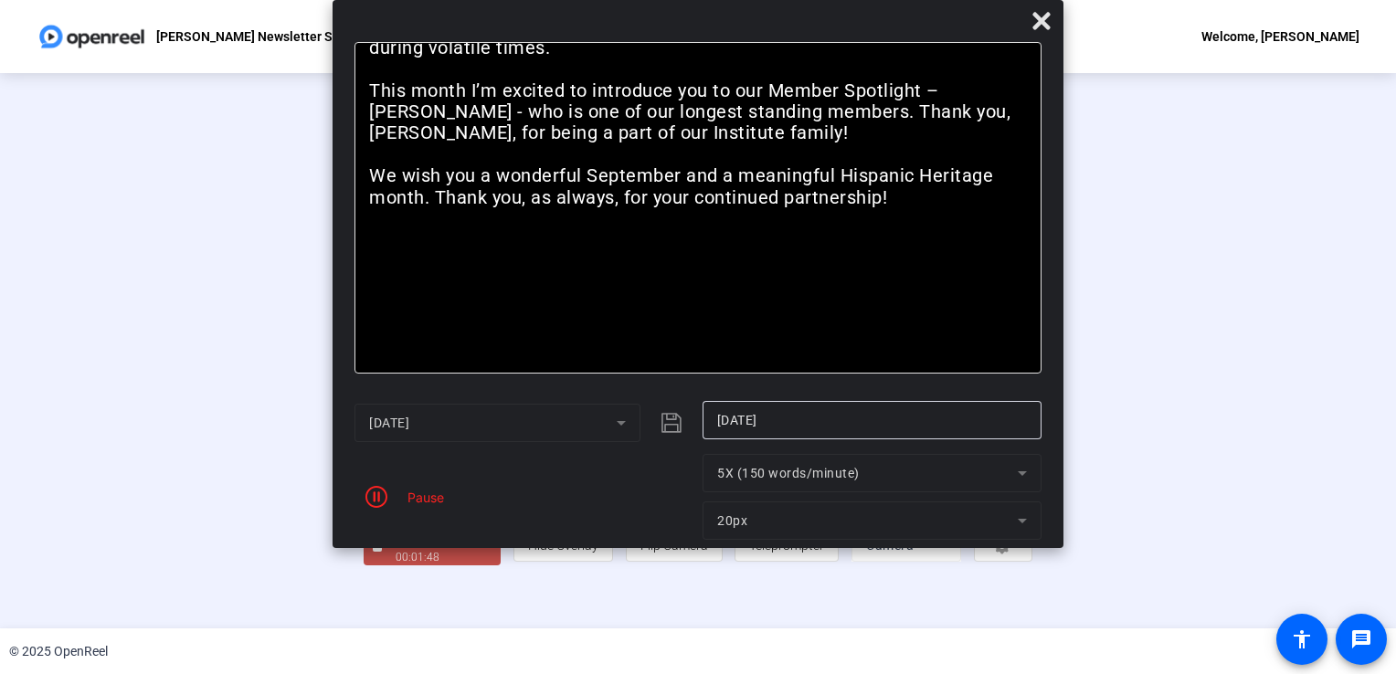
scroll to position [51, 0]
click at [396, 550] on div "Stop Recording" at bounding box center [441, 539] width 91 height 21
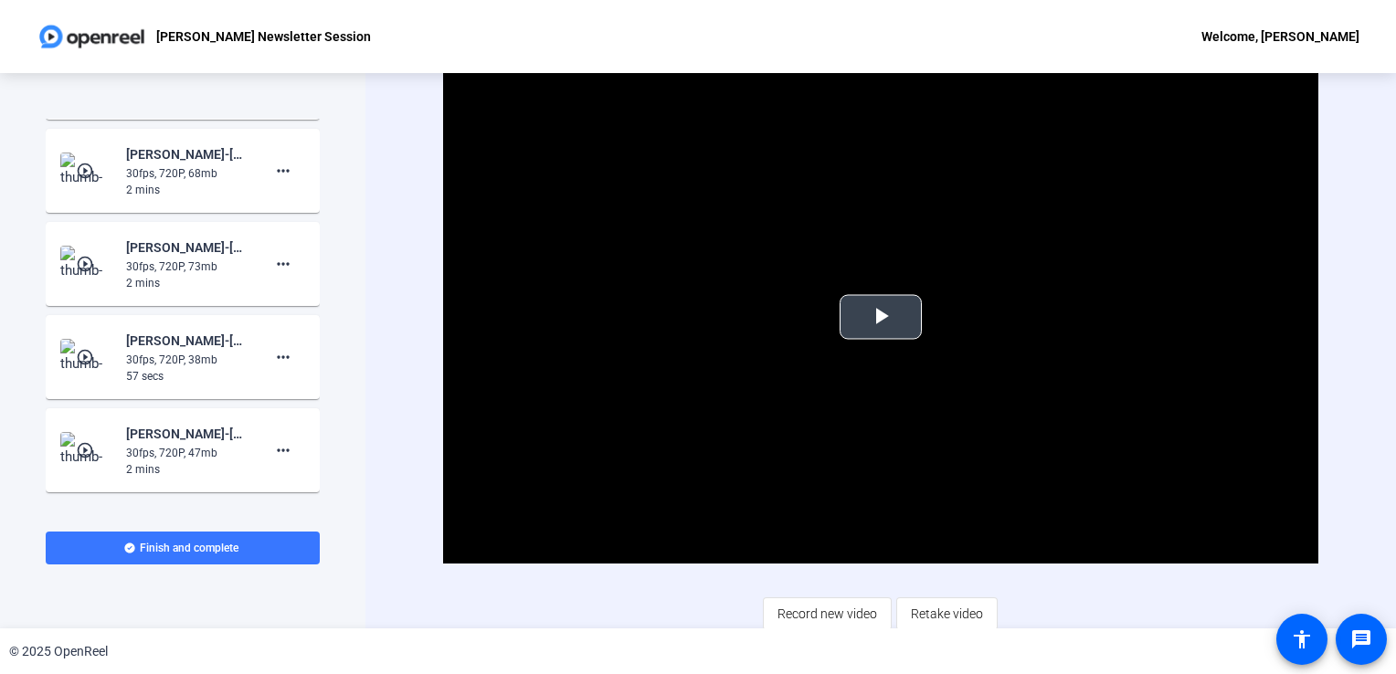
scroll to position [5, 0]
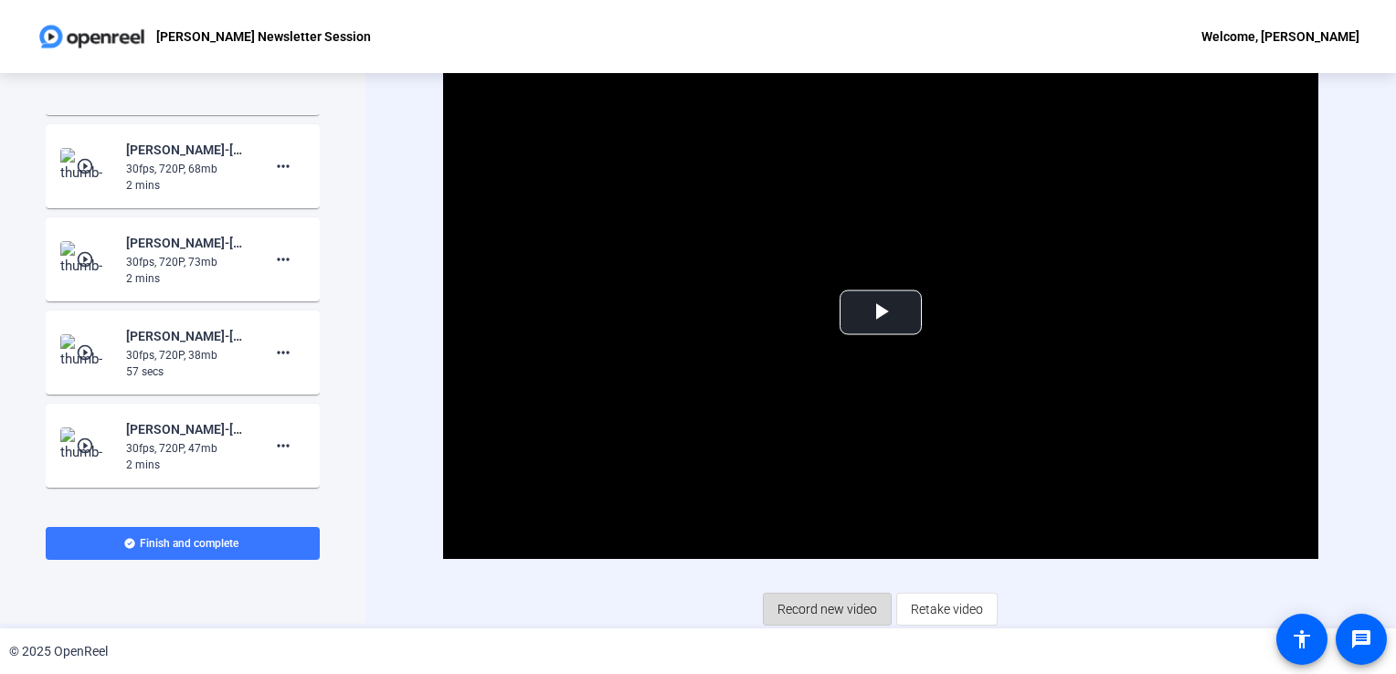
click at [786, 600] on span "Record new video" at bounding box center [828, 609] width 100 height 35
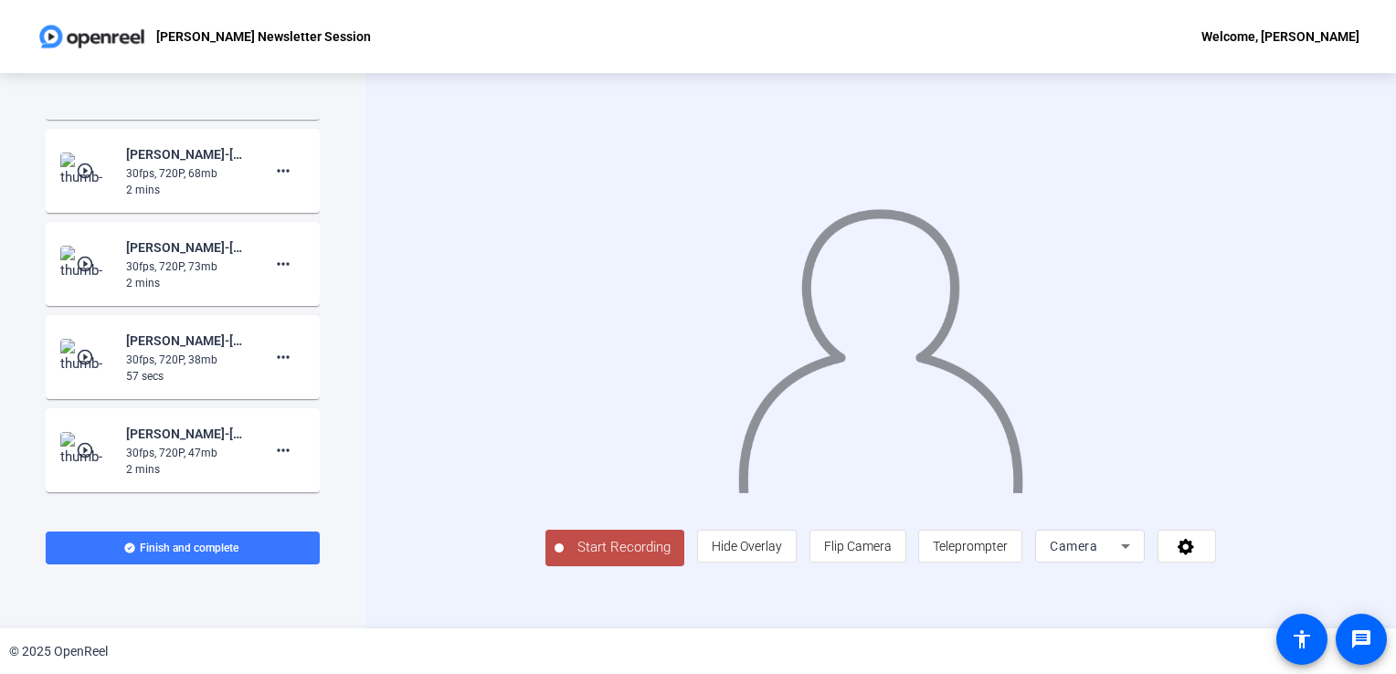
click at [564, 558] on span "Start Recording" at bounding box center [624, 547] width 121 height 21
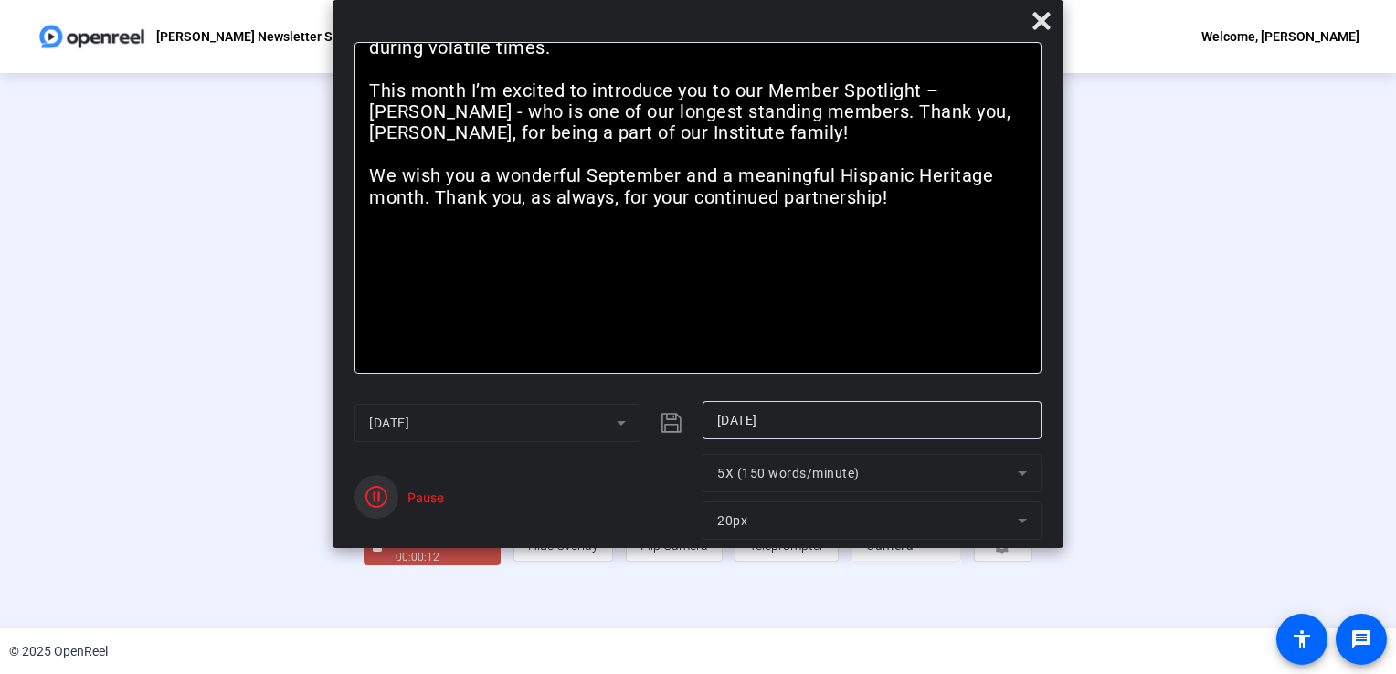
click at [383, 502] on icon "button" at bounding box center [376, 497] width 22 height 22
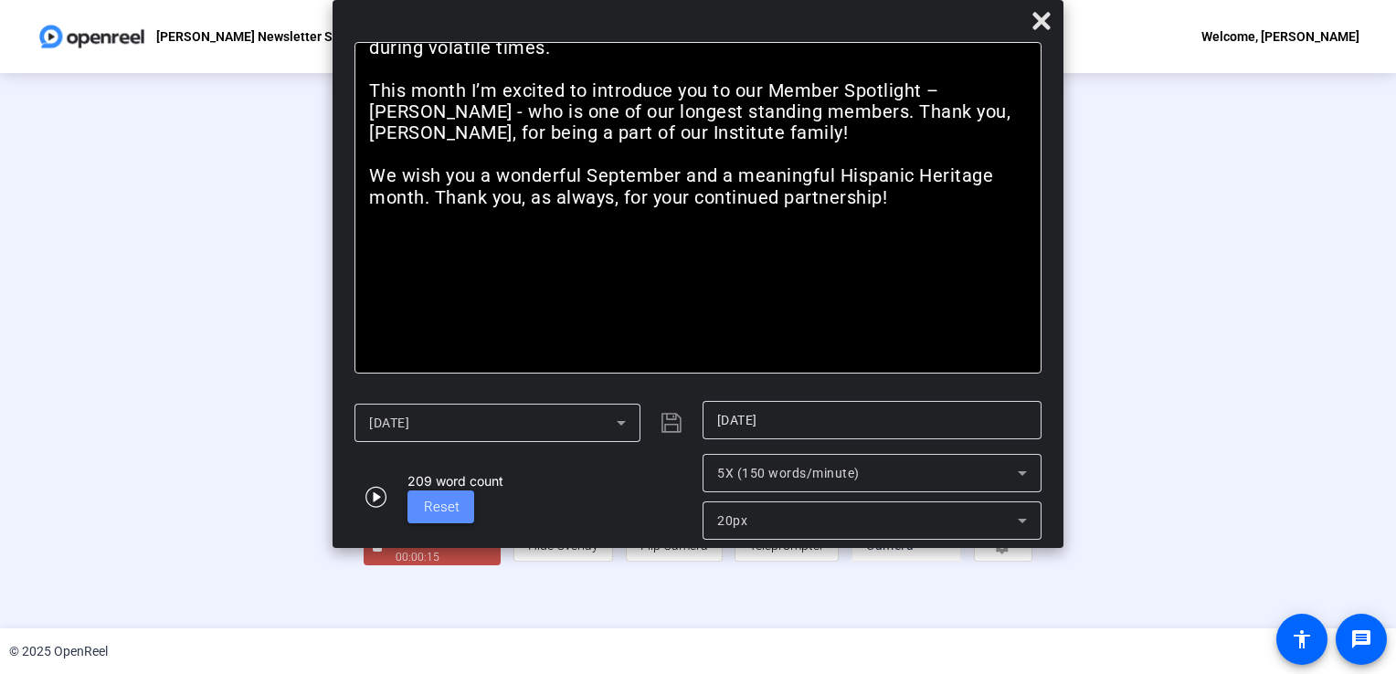
click at [443, 512] on span "Reset" at bounding box center [442, 507] width 36 height 16
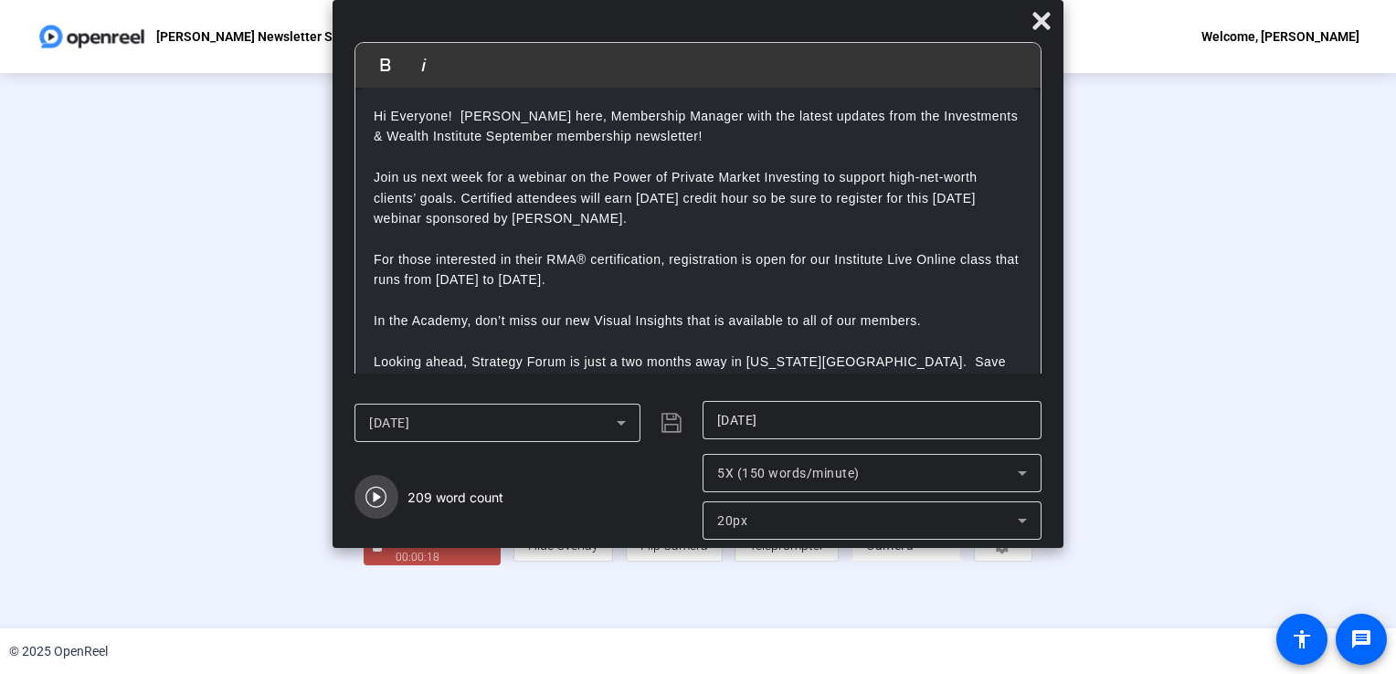
click at [365, 508] on span "button" at bounding box center [377, 497] width 44 height 44
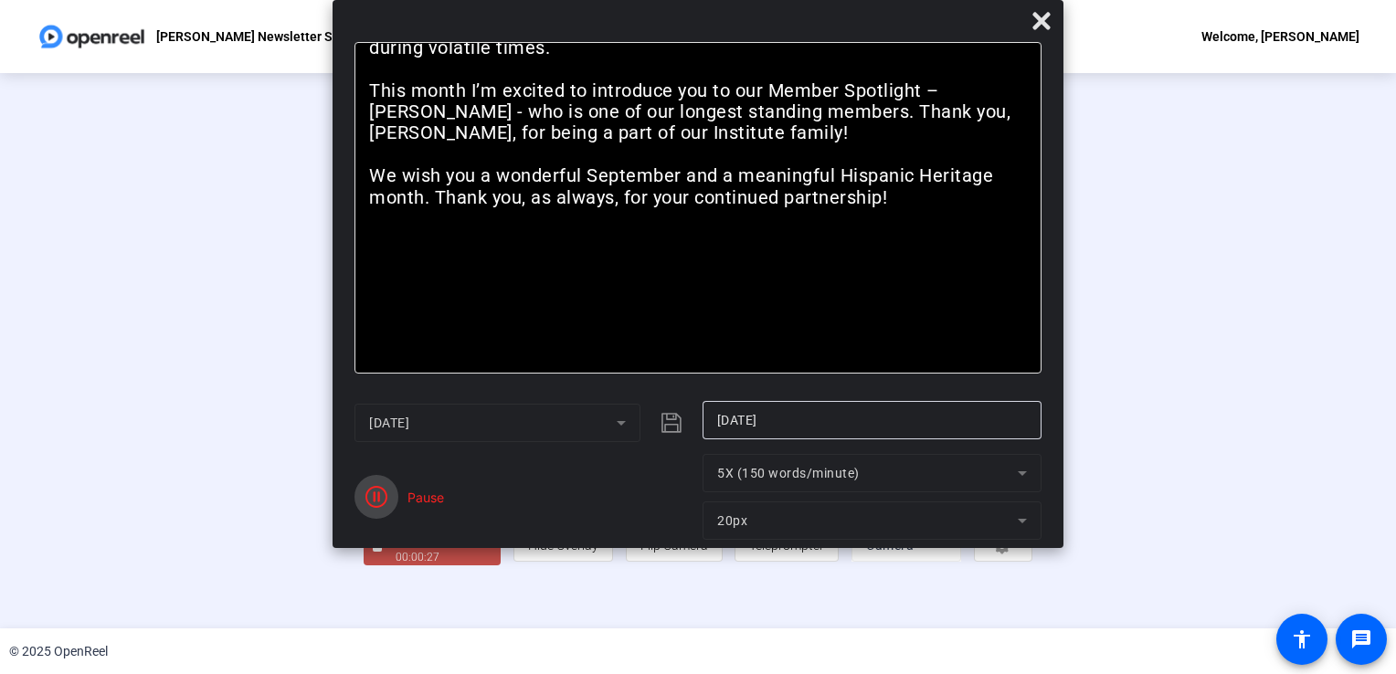
click at [381, 506] on icon "button" at bounding box center [376, 497] width 22 height 22
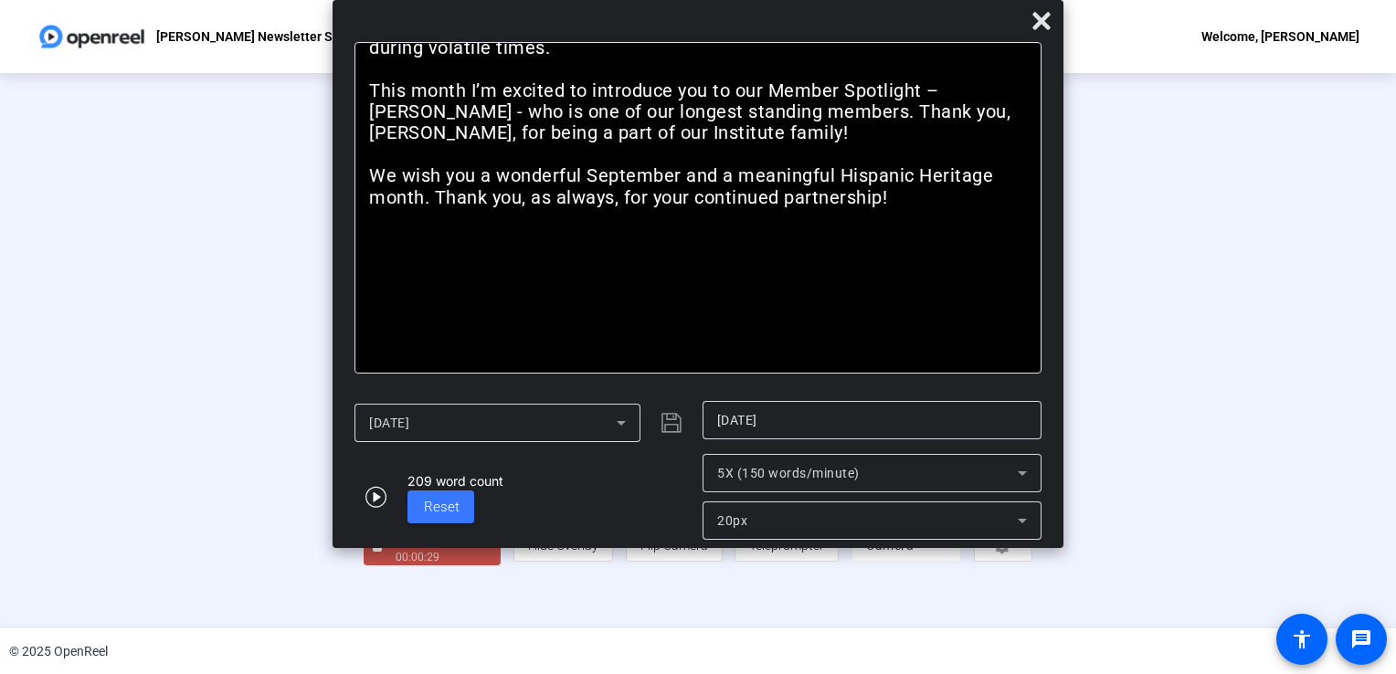
scroll to position [51, 0]
click at [396, 550] on div "Stop Recording" at bounding box center [441, 539] width 91 height 21
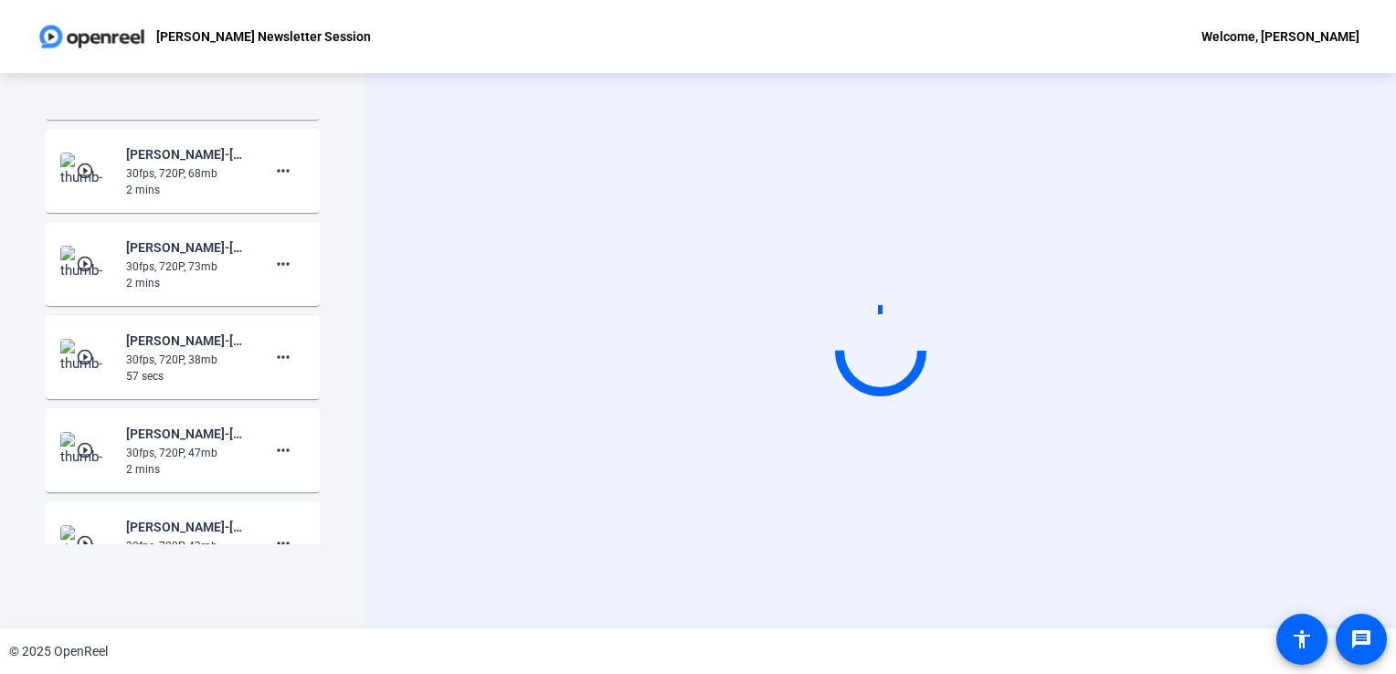
scroll to position [0, 0]
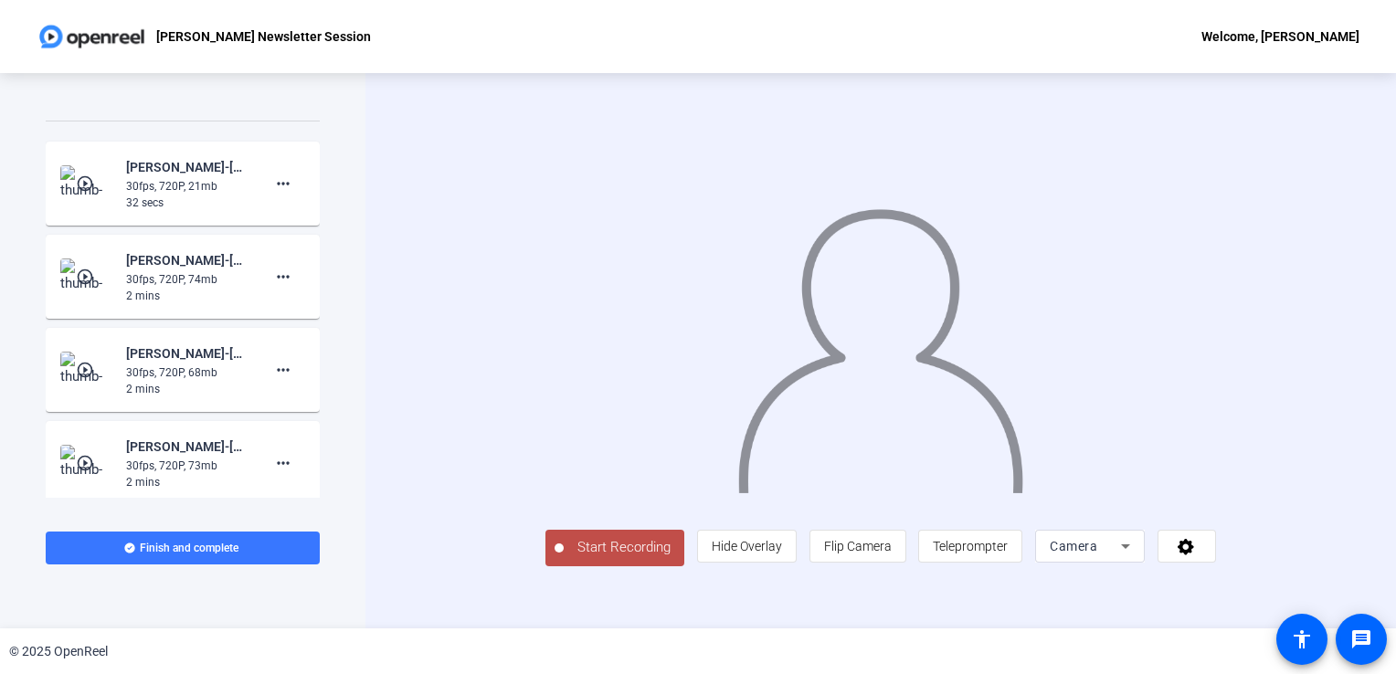
scroll to position [925, 0]
click at [272, 195] on mat-icon "more_horiz" at bounding box center [283, 184] width 22 height 22
click at [296, 249] on span "Delete clip" at bounding box center [303, 241] width 73 height 22
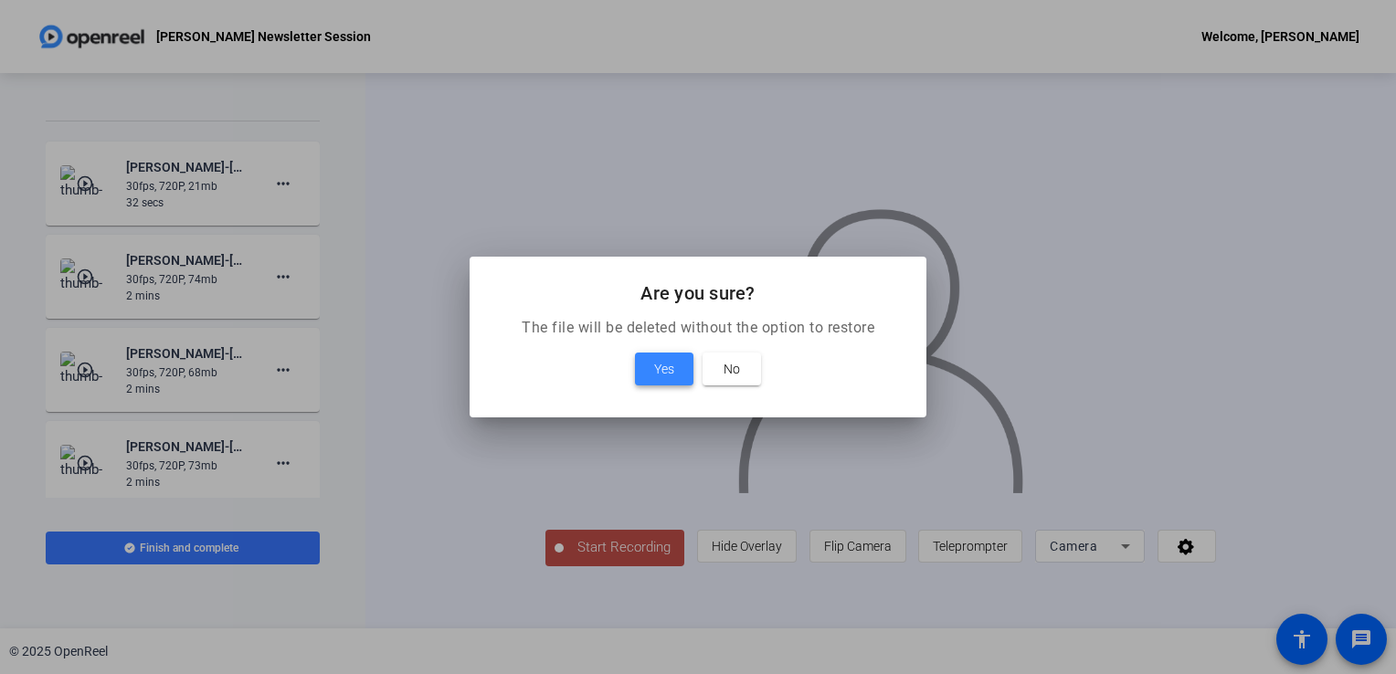
click at [672, 384] on span at bounding box center [664, 369] width 58 height 44
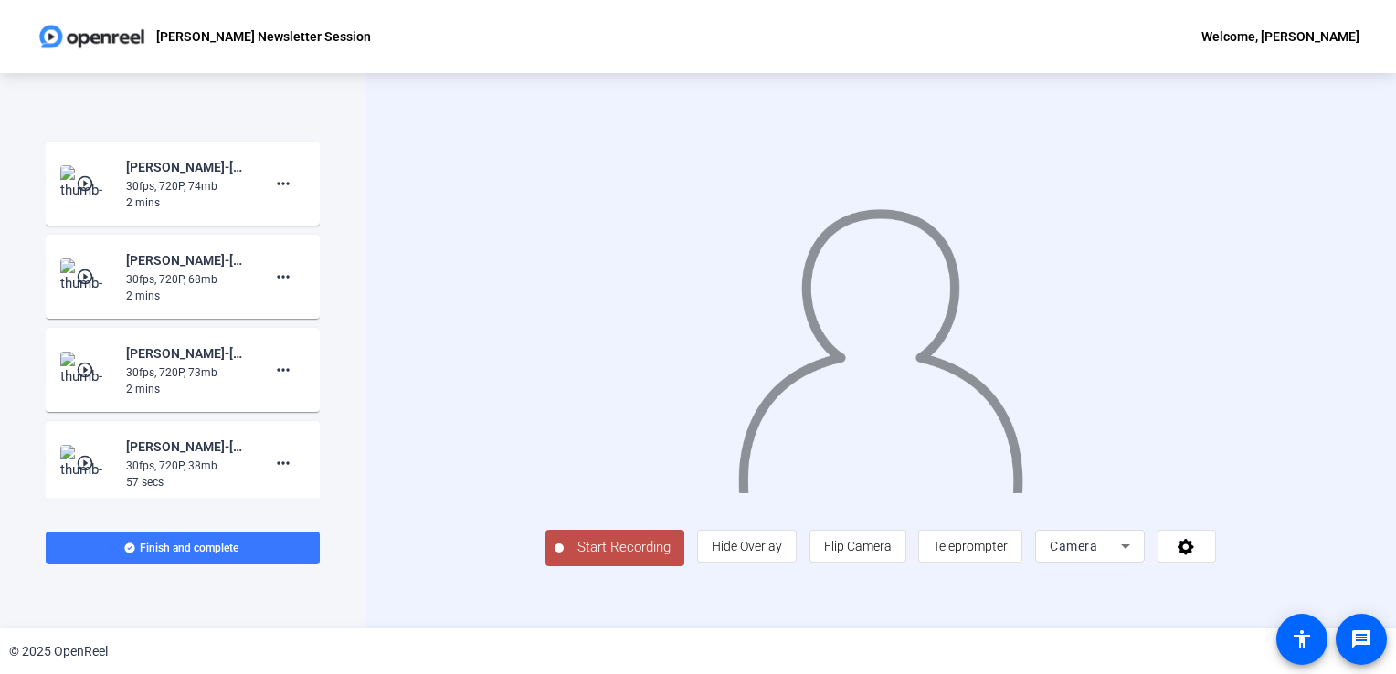
click at [545, 566] on button "Start Recording" at bounding box center [614, 548] width 139 height 37
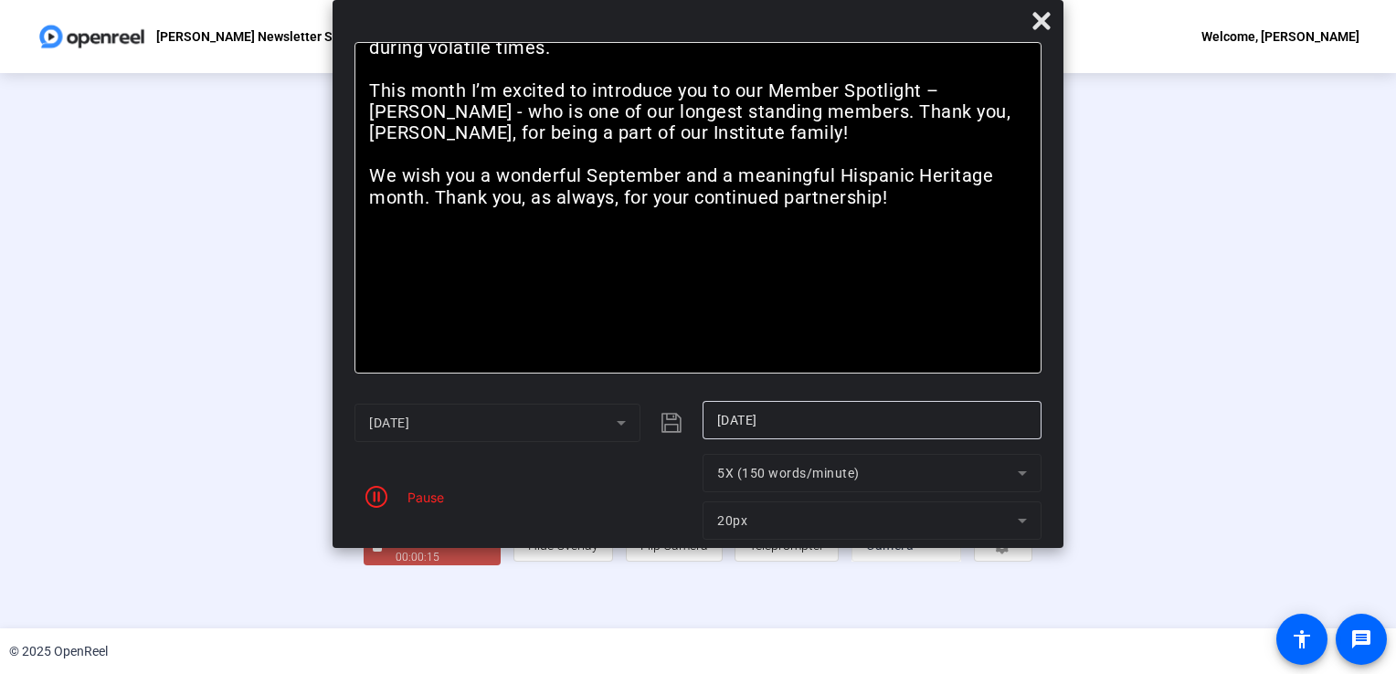
click at [423, 490] on div "Pause" at bounding box center [421, 497] width 46 height 19
click at [370, 493] on icon "button" at bounding box center [376, 497] width 22 height 22
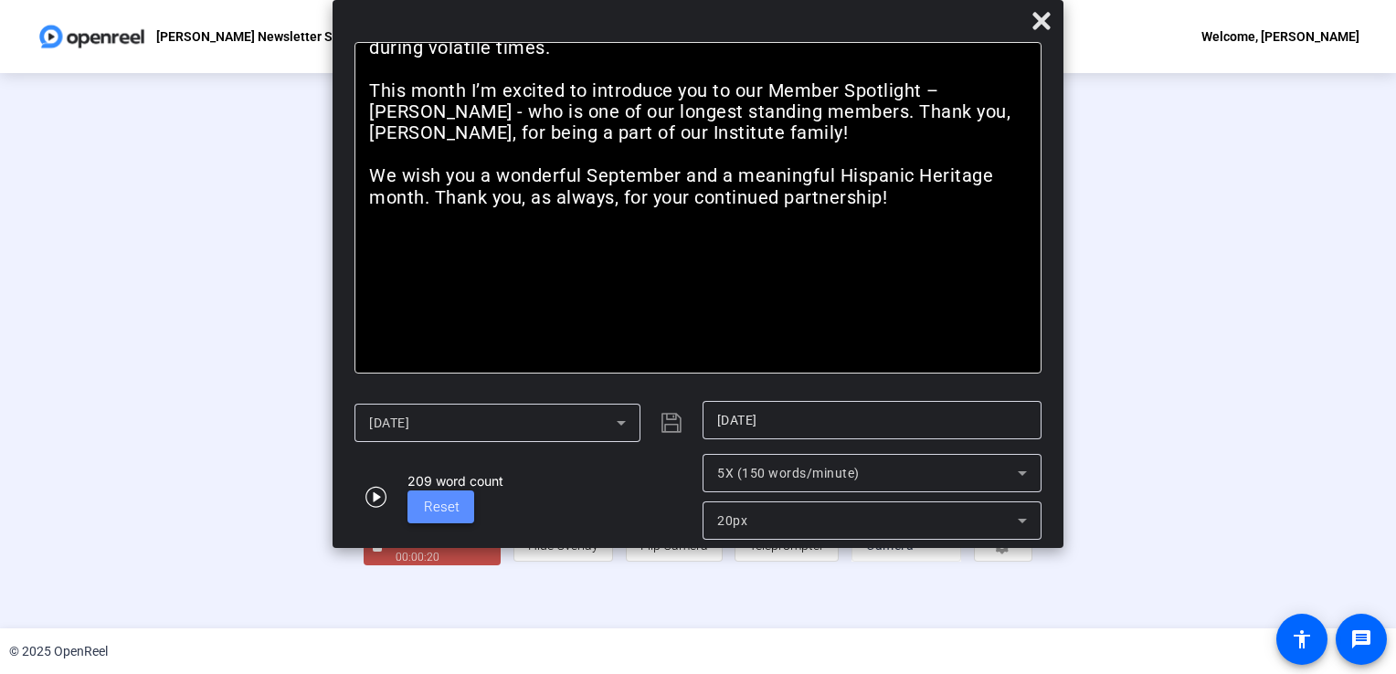
click at [464, 515] on span at bounding box center [441, 507] width 67 height 44
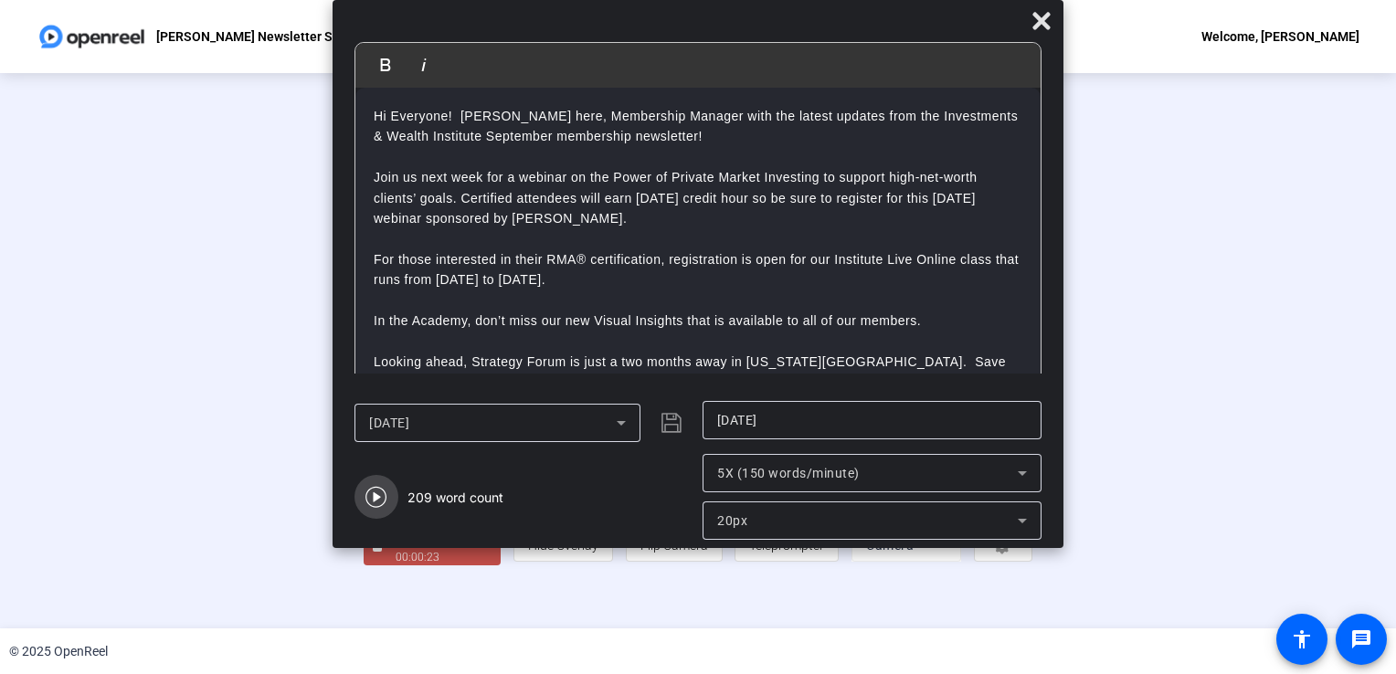
click at [371, 496] on icon "button" at bounding box center [376, 497] width 22 height 22
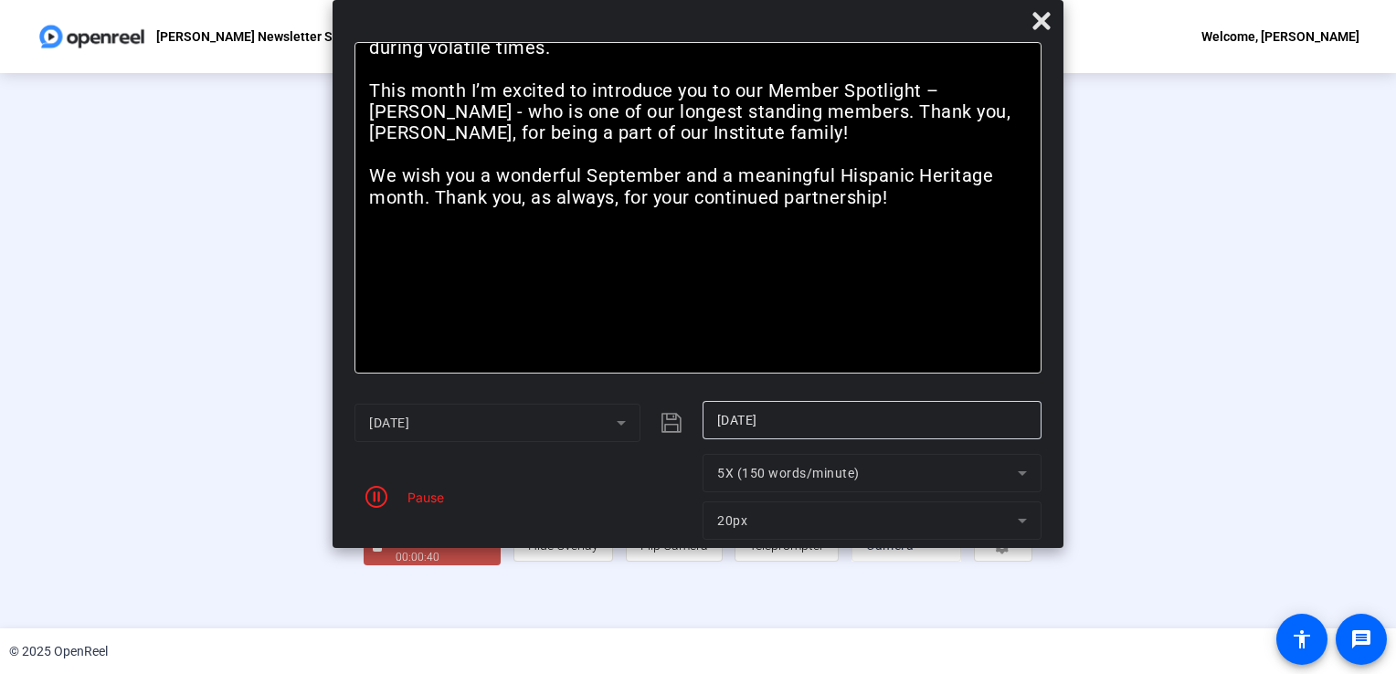
click at [371, 496] on icon "button" at bounding box center [376, 497] width 22 height 22
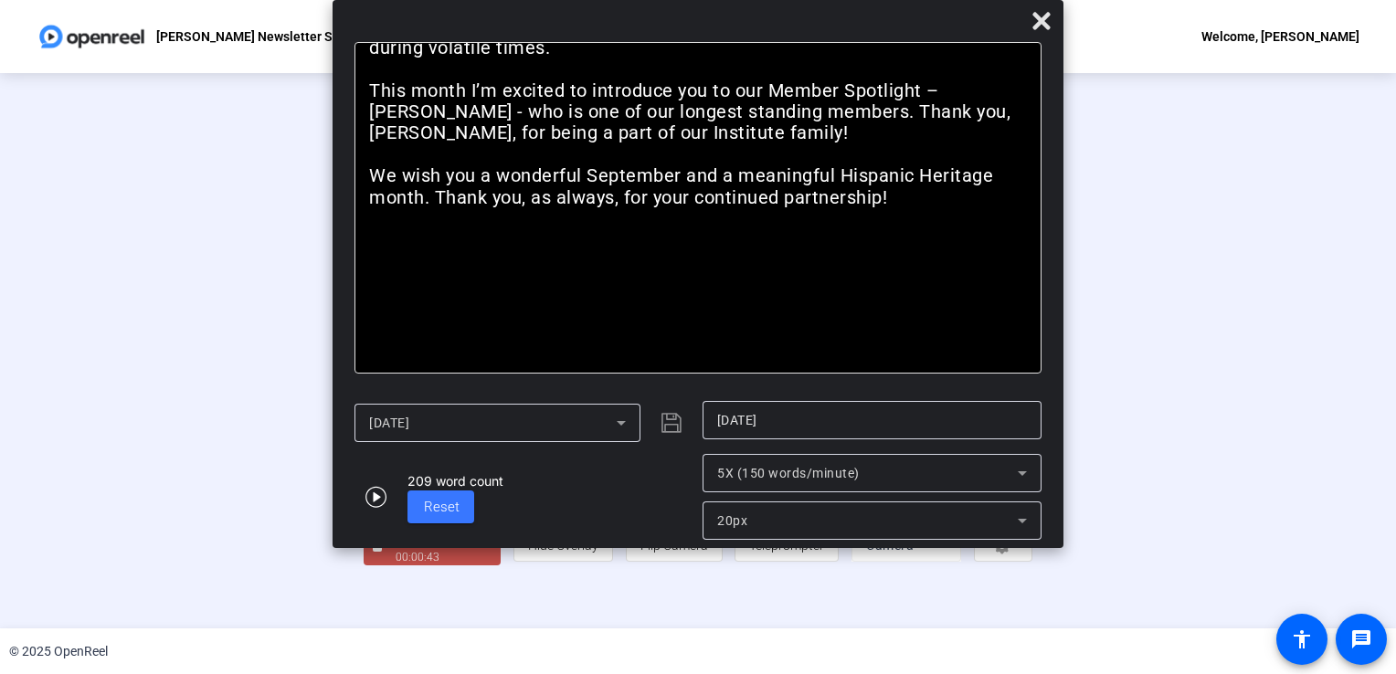
scroll to position [51, 0]
click at [396, 550] on div "Stop Recording" at bounding box center [441, 539] width 91 height 21
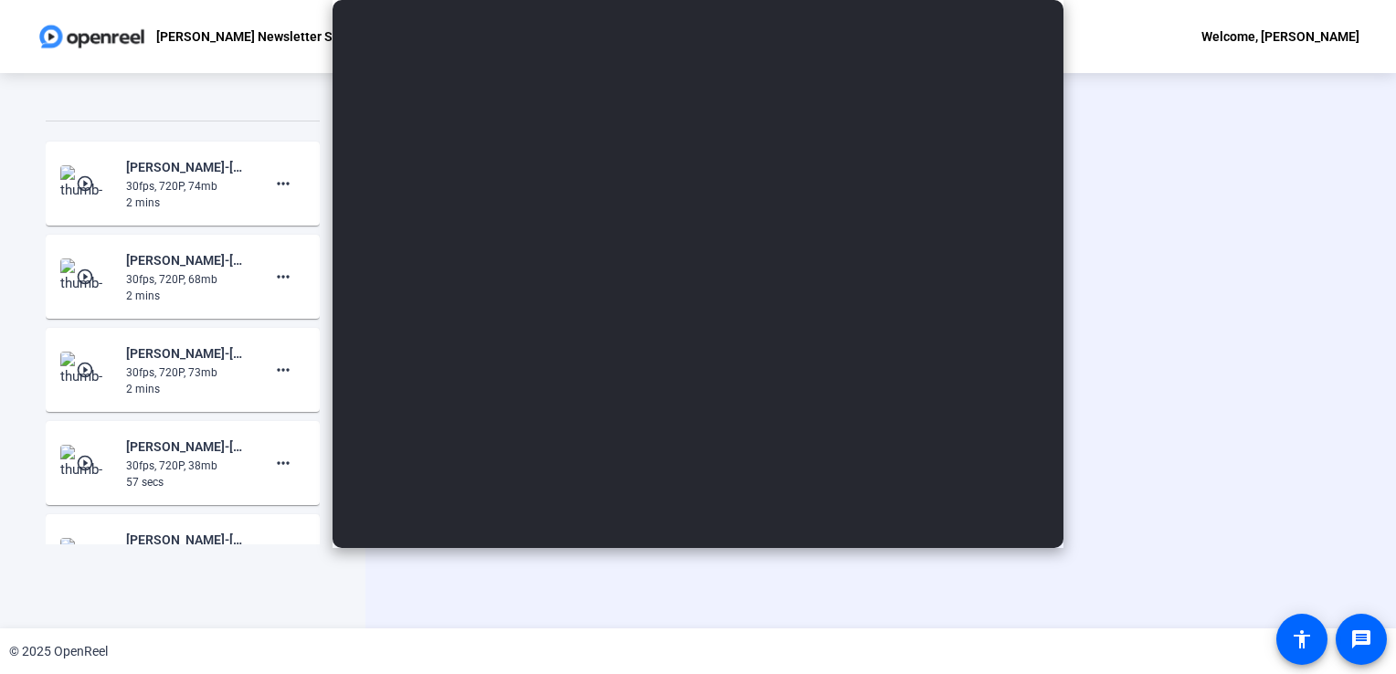
scroll to position [0, 0]
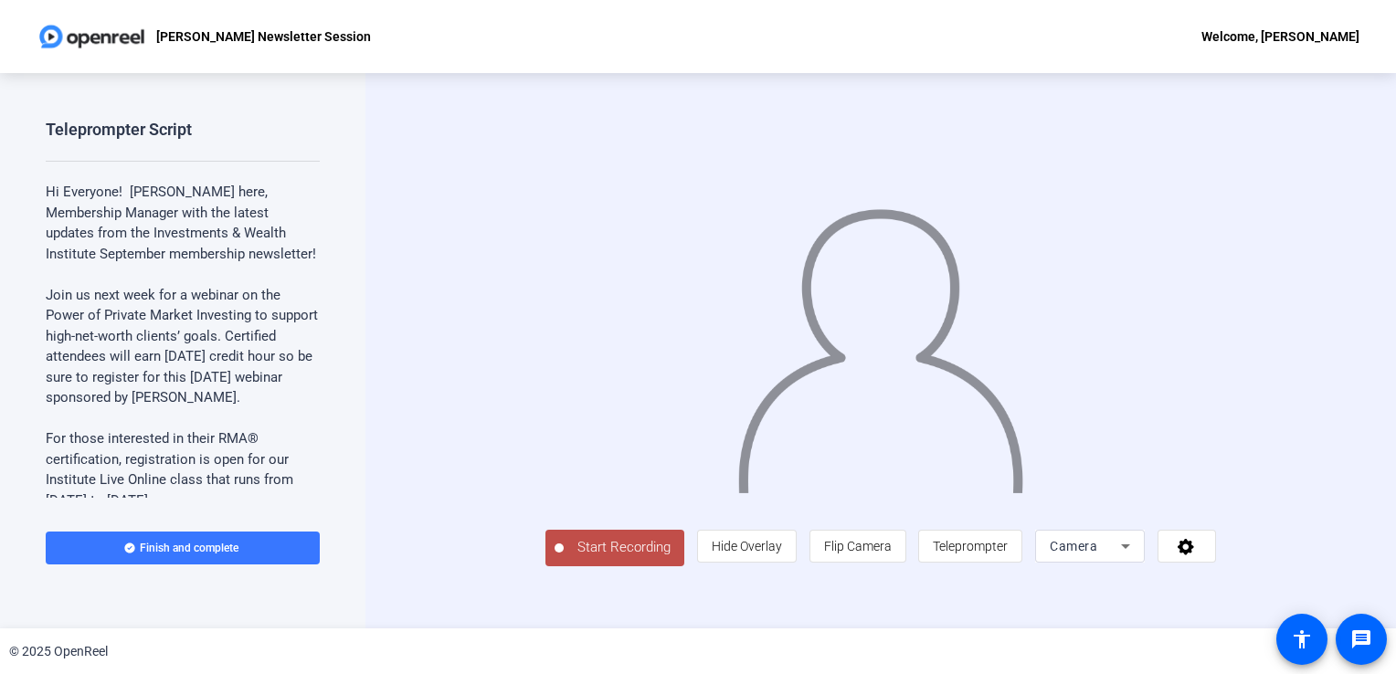
click at [564, 558] on span "Start Recording" at bounding box center [624, 547] width 121 height 21
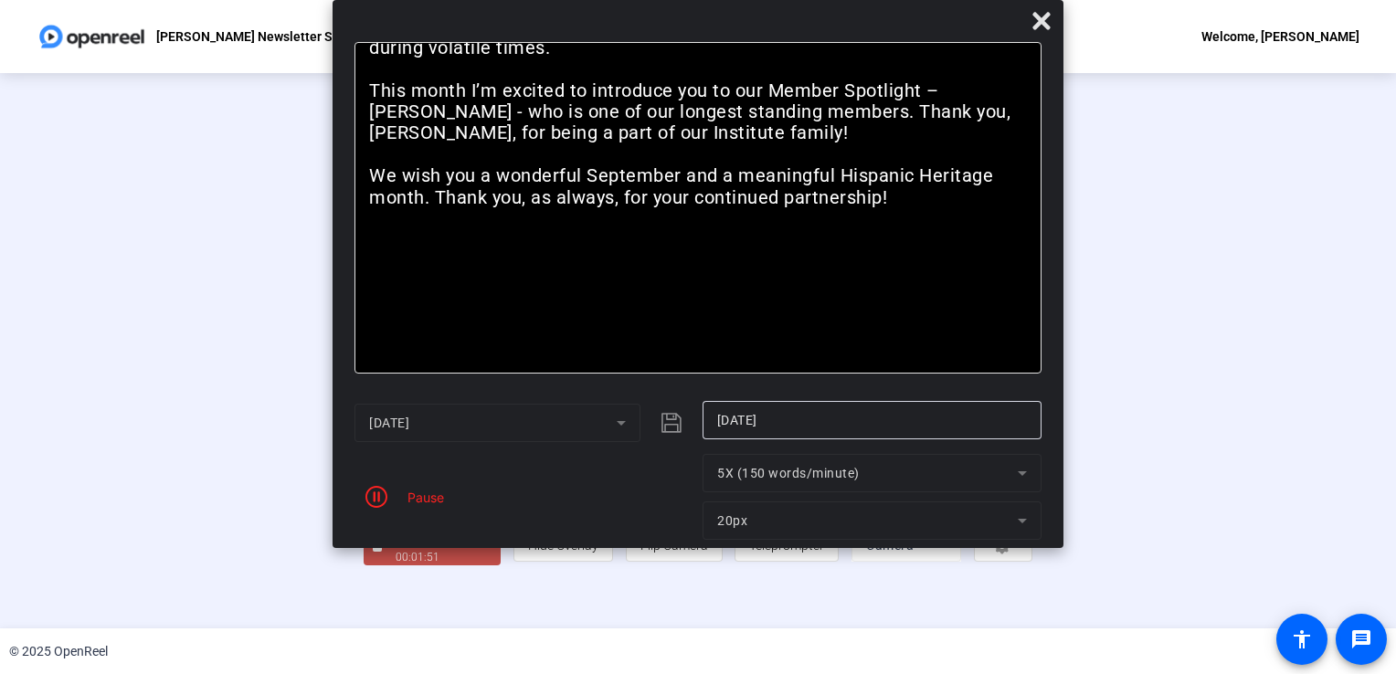
scroll to position [51, 0]
click at [396, 566] on div "00:01:52" at bounding box center [441, 557] width 91 height 16
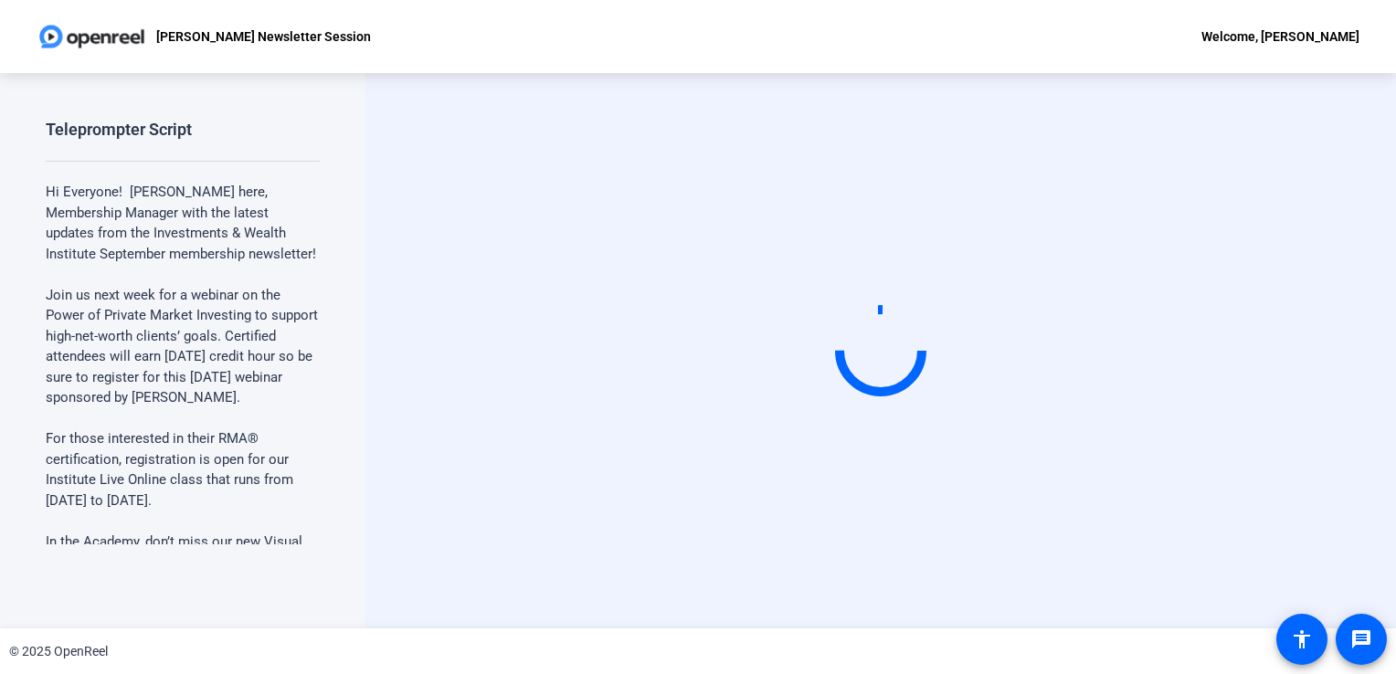
scroll to position [0, 0]
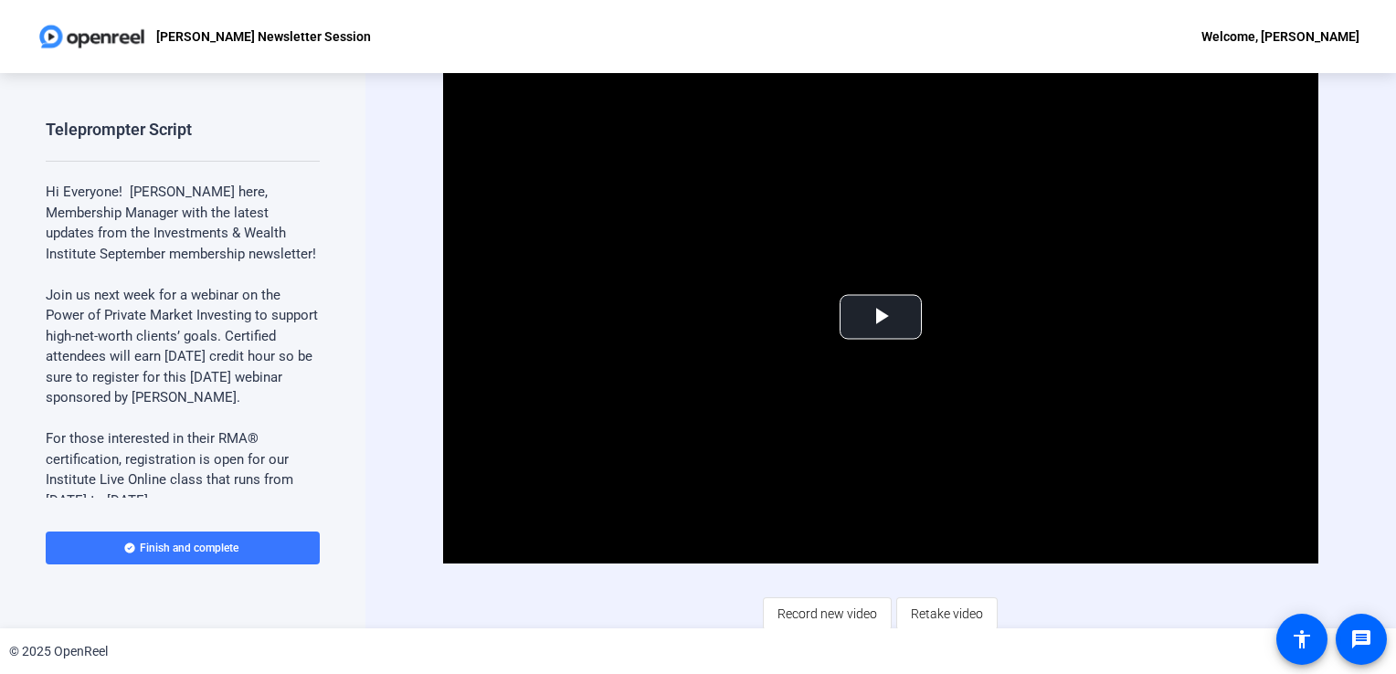
click at [249, 616] on div "Teleprompter Script Hi Everyone! [PERSON_NAME] here, Membership Manager with th…" at bounding box center [182, 351] width 365 height 556
